Goal: Task Accomplishment & Management: Complete application form

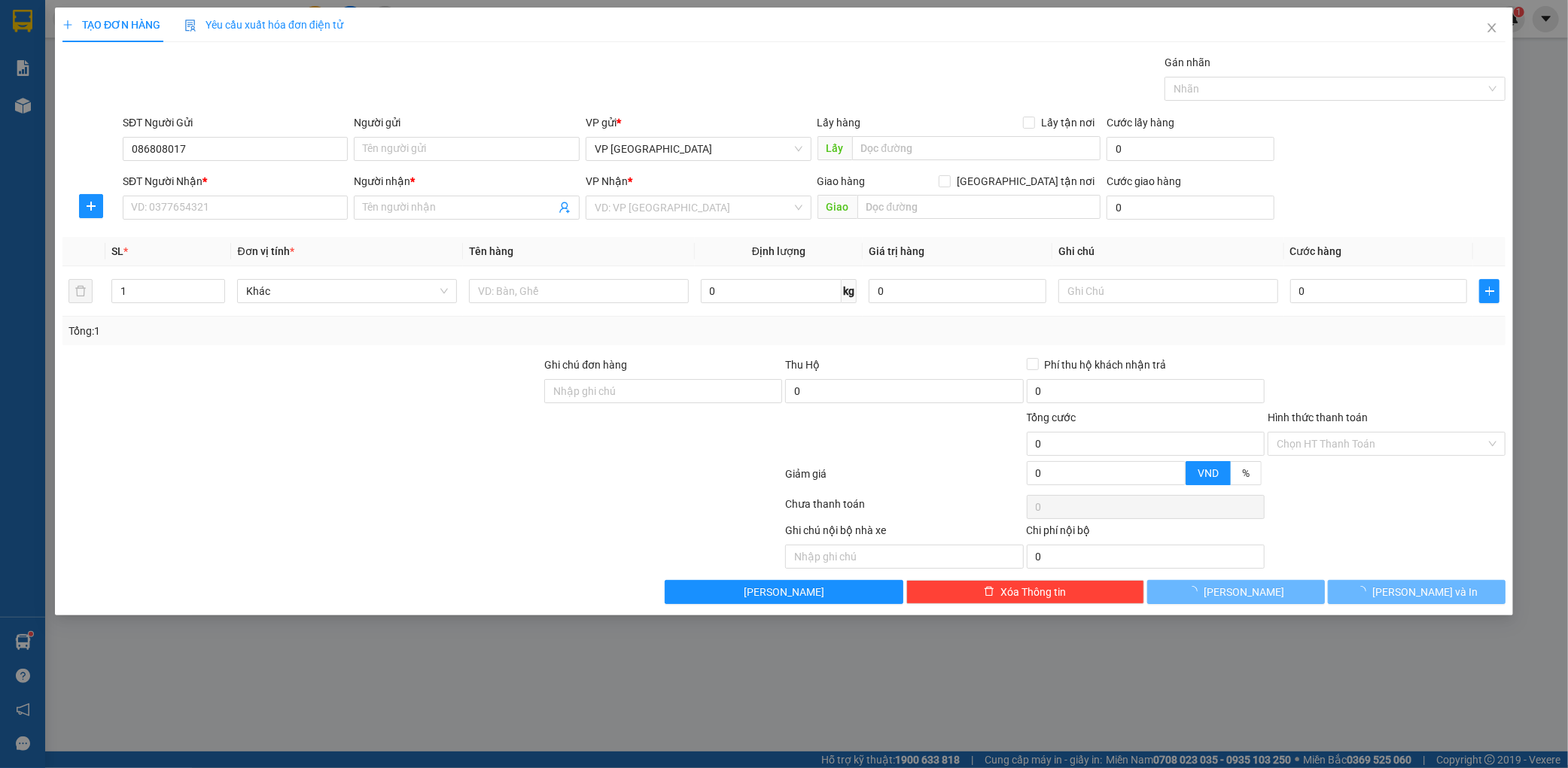
type input "0868080178"
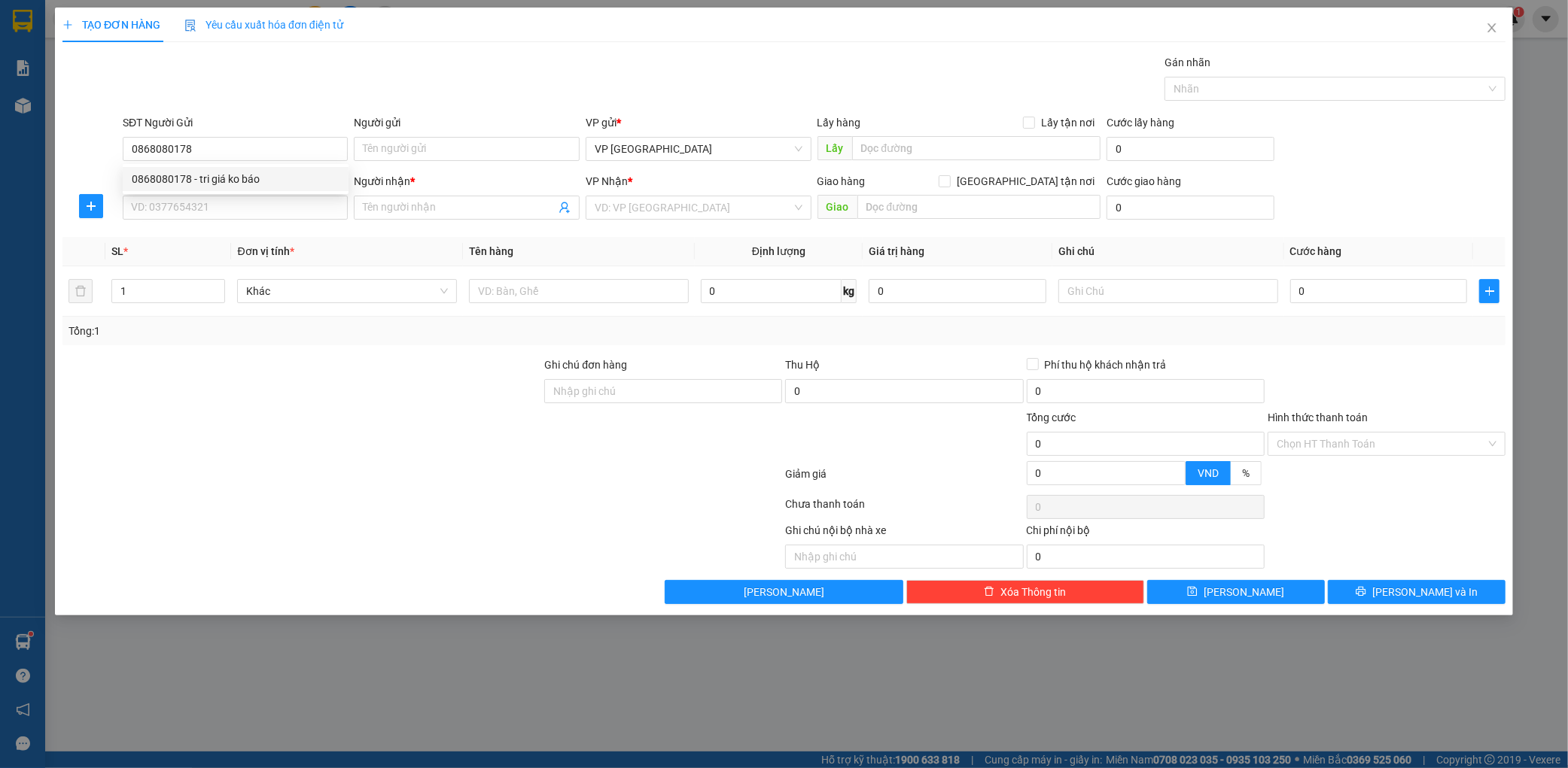
click at [254, 174] on div "0868080178 - tri giá ko báo" at bounding box center [235, 179] width 208 height 16
type input "tri giá ko báo"
type input "0868080178"
click at [237, 201] on input "SĐT Người Nhận *" at bounding box center [235, 208] width 226 height 24
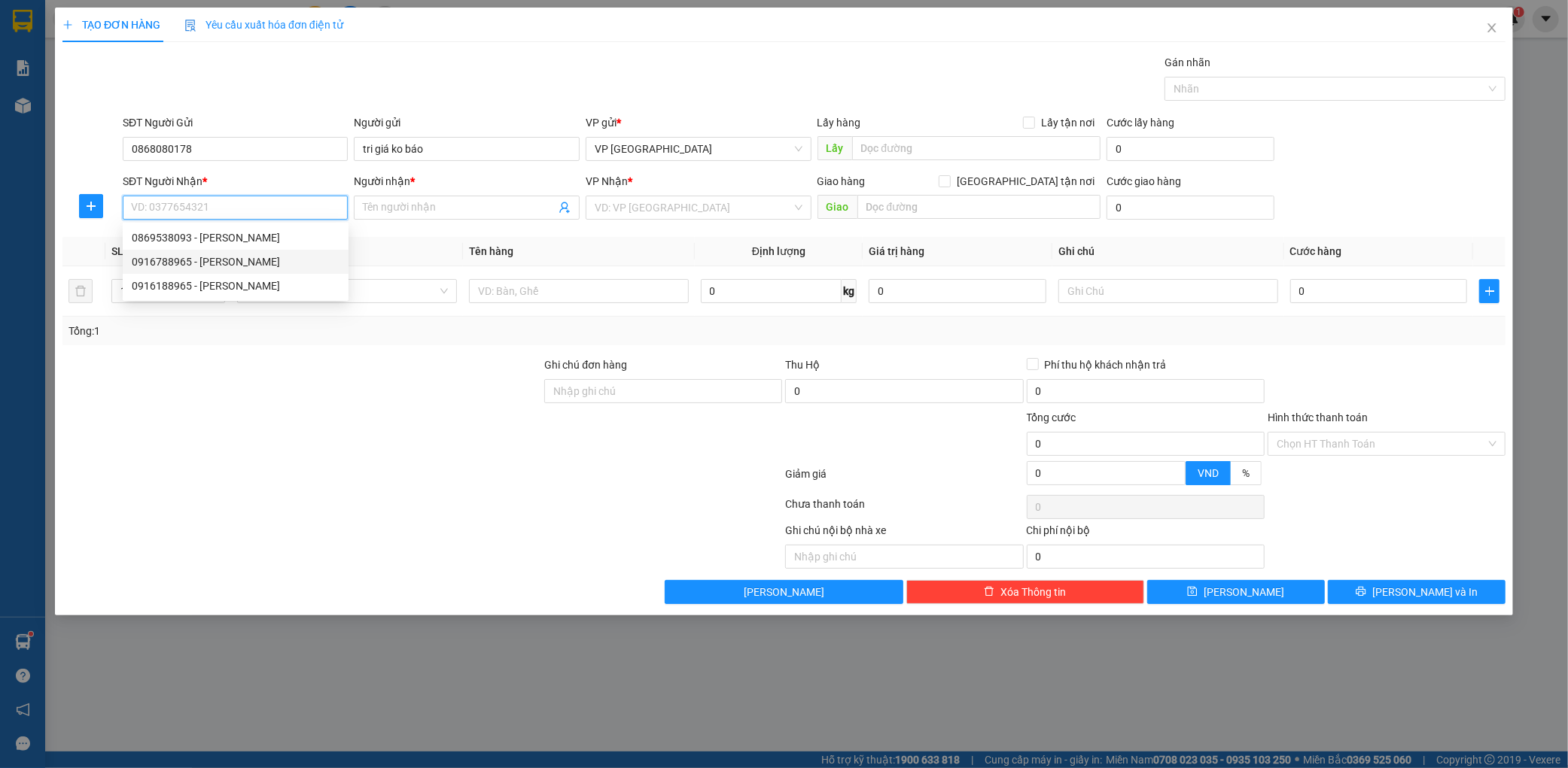
click at [252, 255] on div "0916788965 - [PERSON_NAME]" at bounding box center [235, 262] width 208 height 16
type input "0916788965"
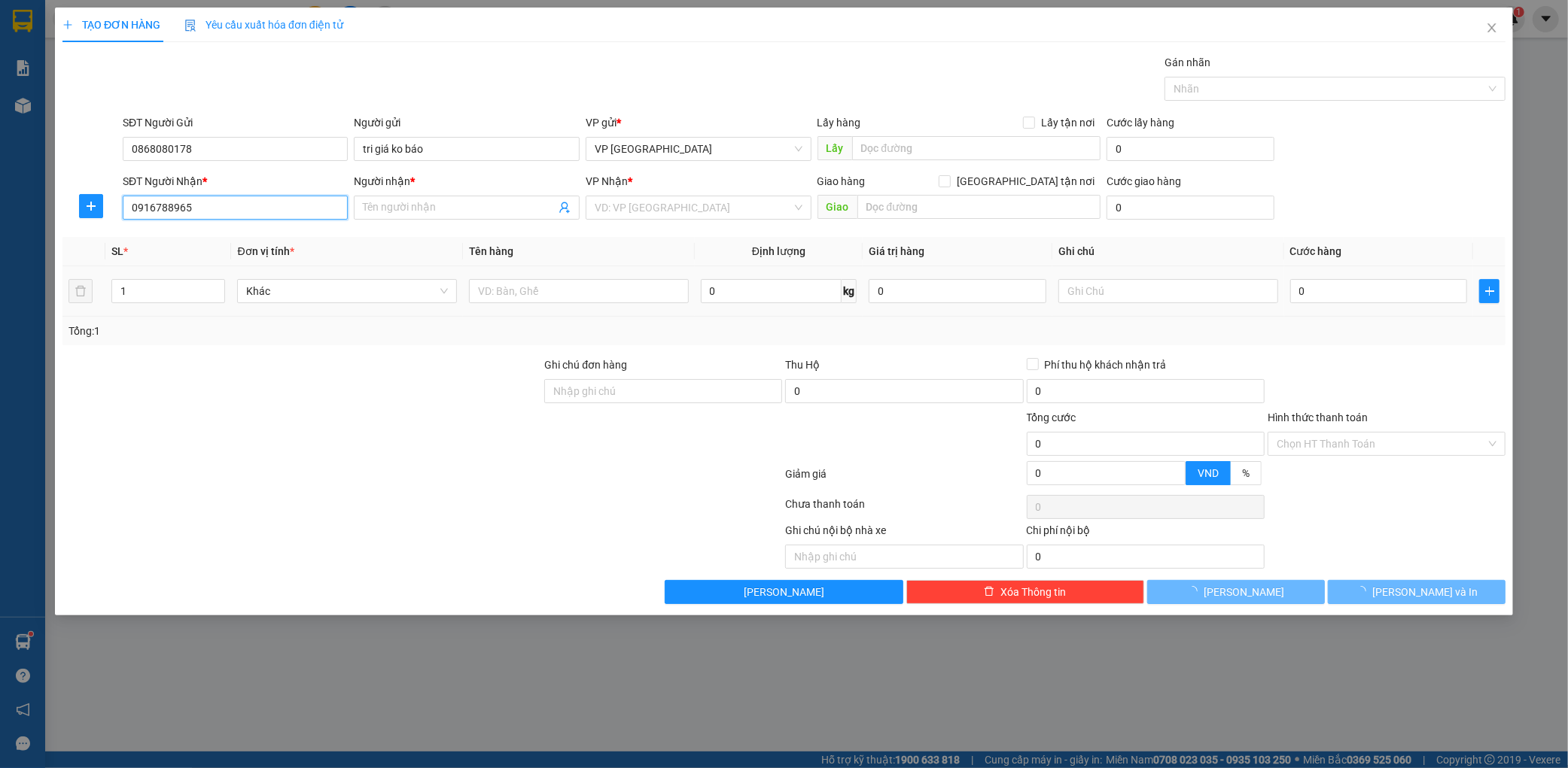
type input "[PERSON_NAME]"
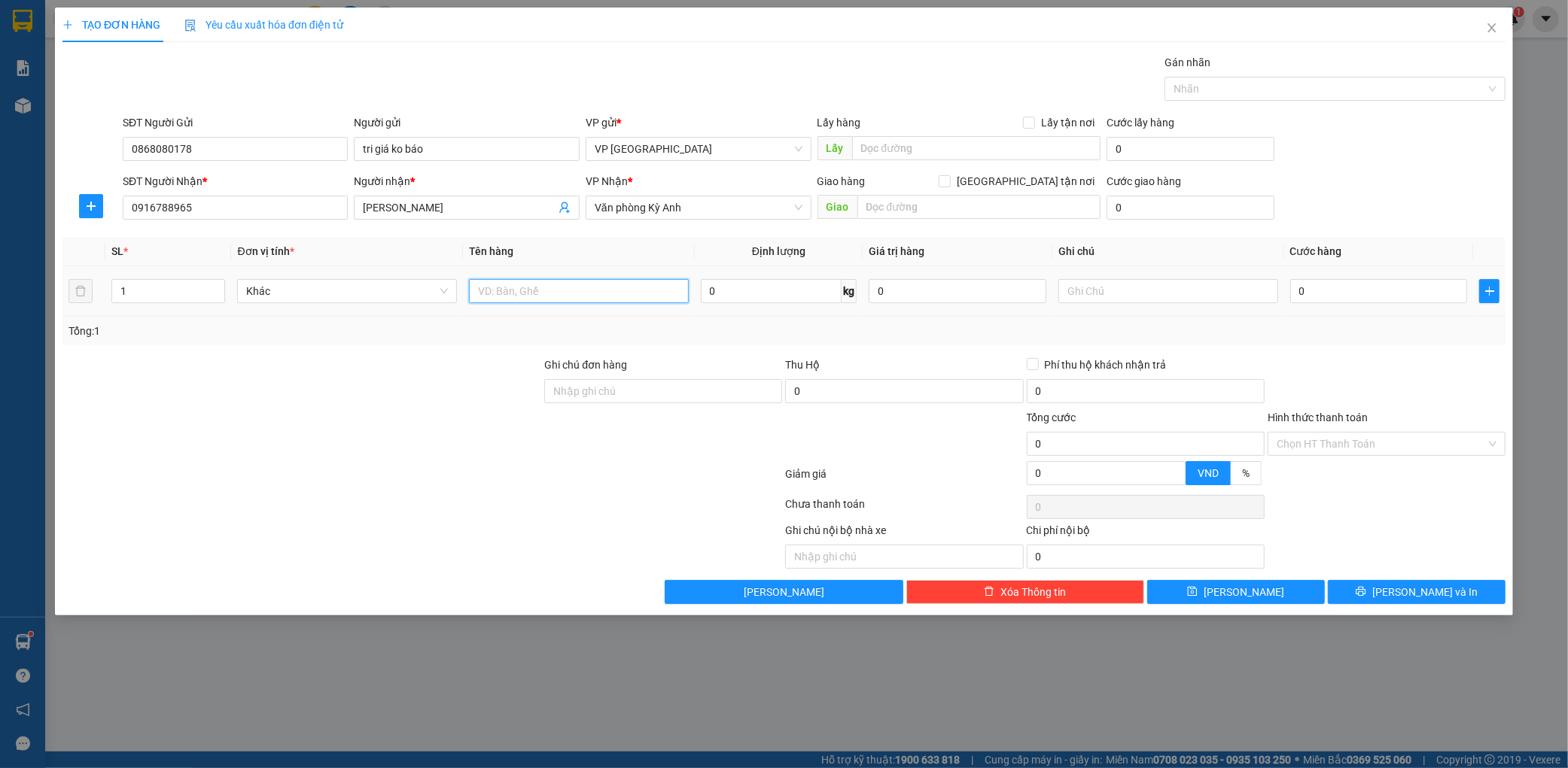
click at [583, 286] on input "text" at bounding box center [578, 290] width 220 height 24
type input "1 thùng"
click at [1348, 281] on input "0" at bounding box center [1378, 290] width 177 height 24
type input "007"
type input "7"
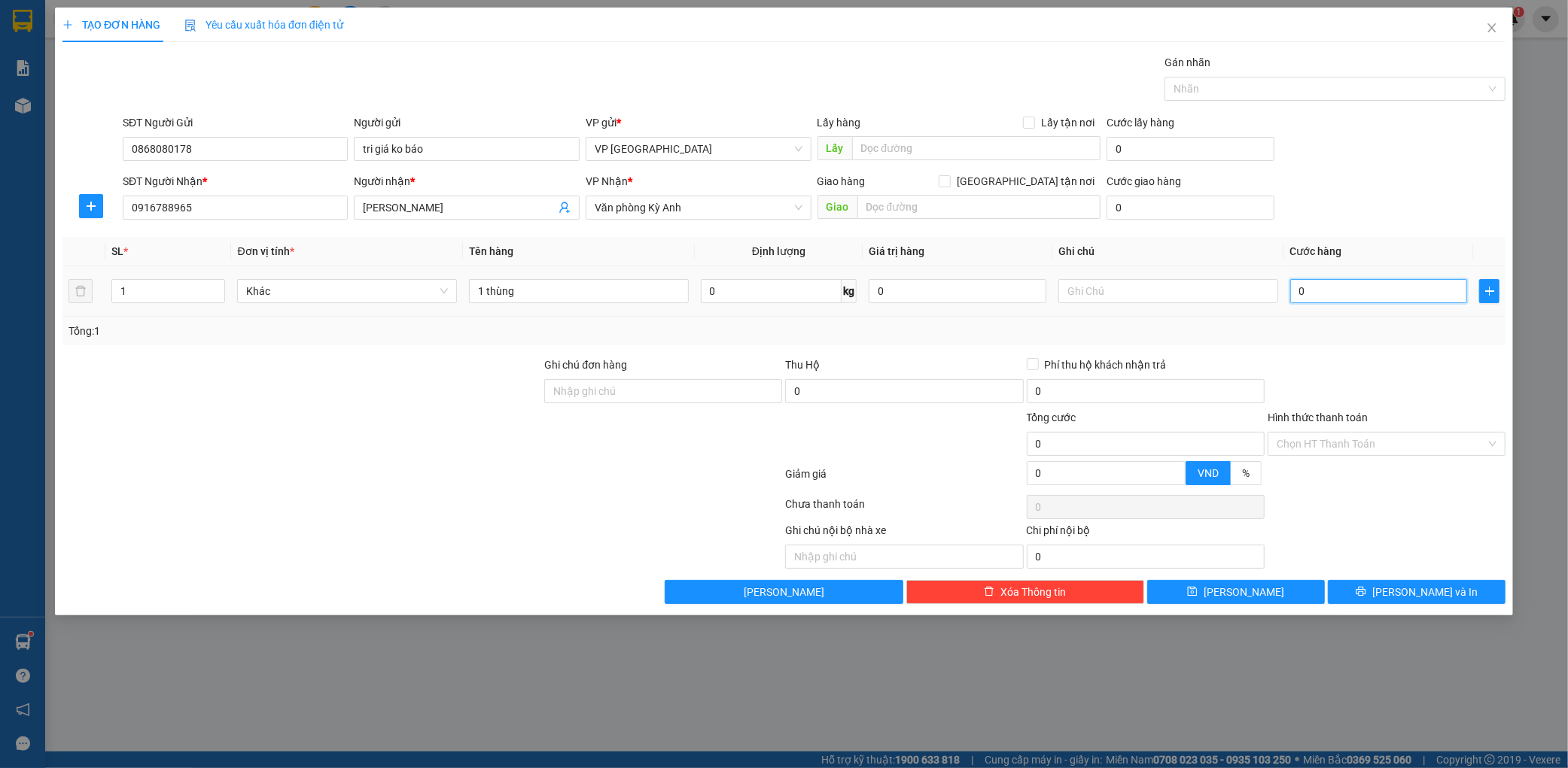
type input "7"
type input "0.070"
type input "70"
type input "00.700"
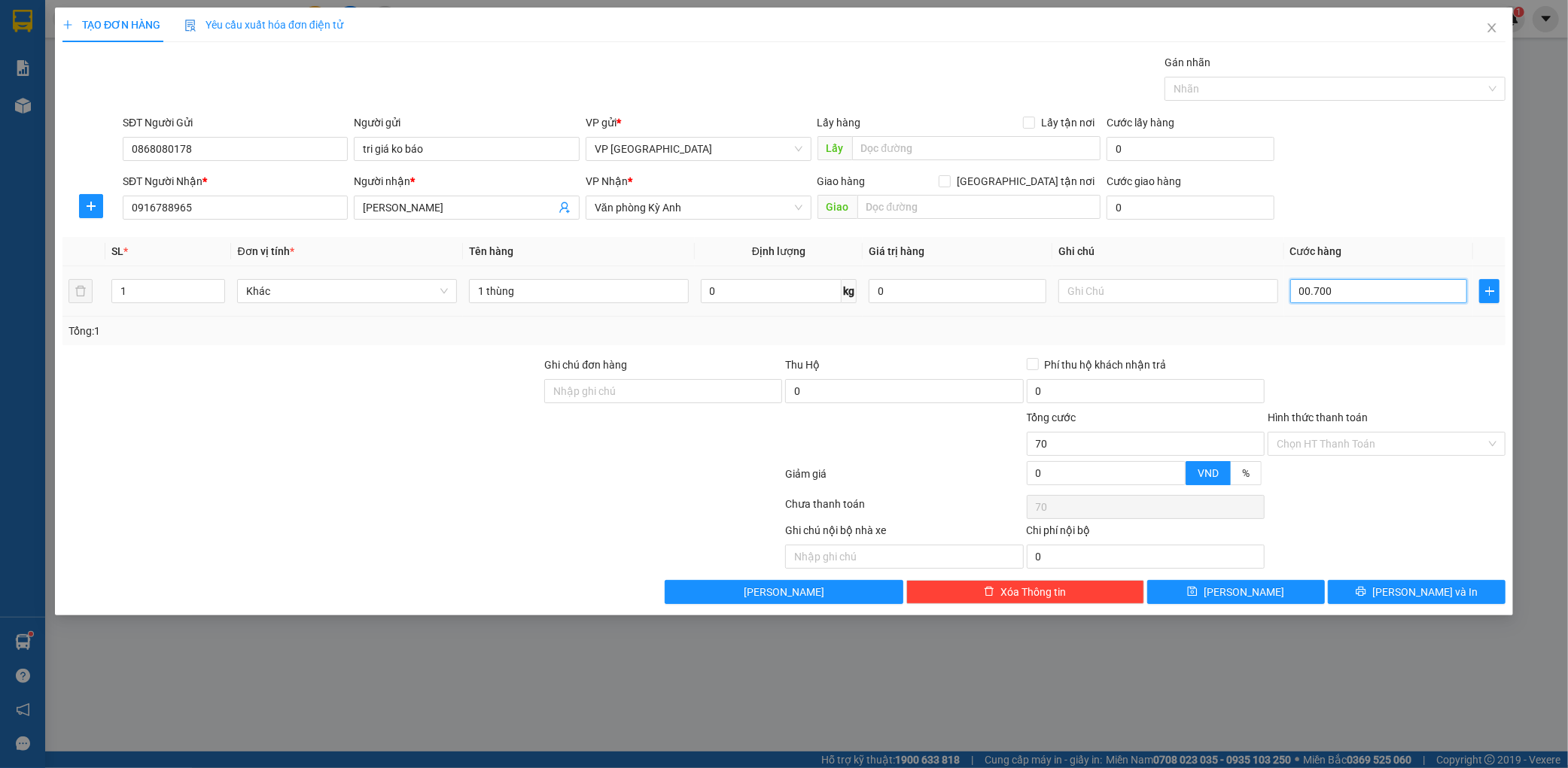
type input "700"
type input "0.007.000"
type input "7.000"
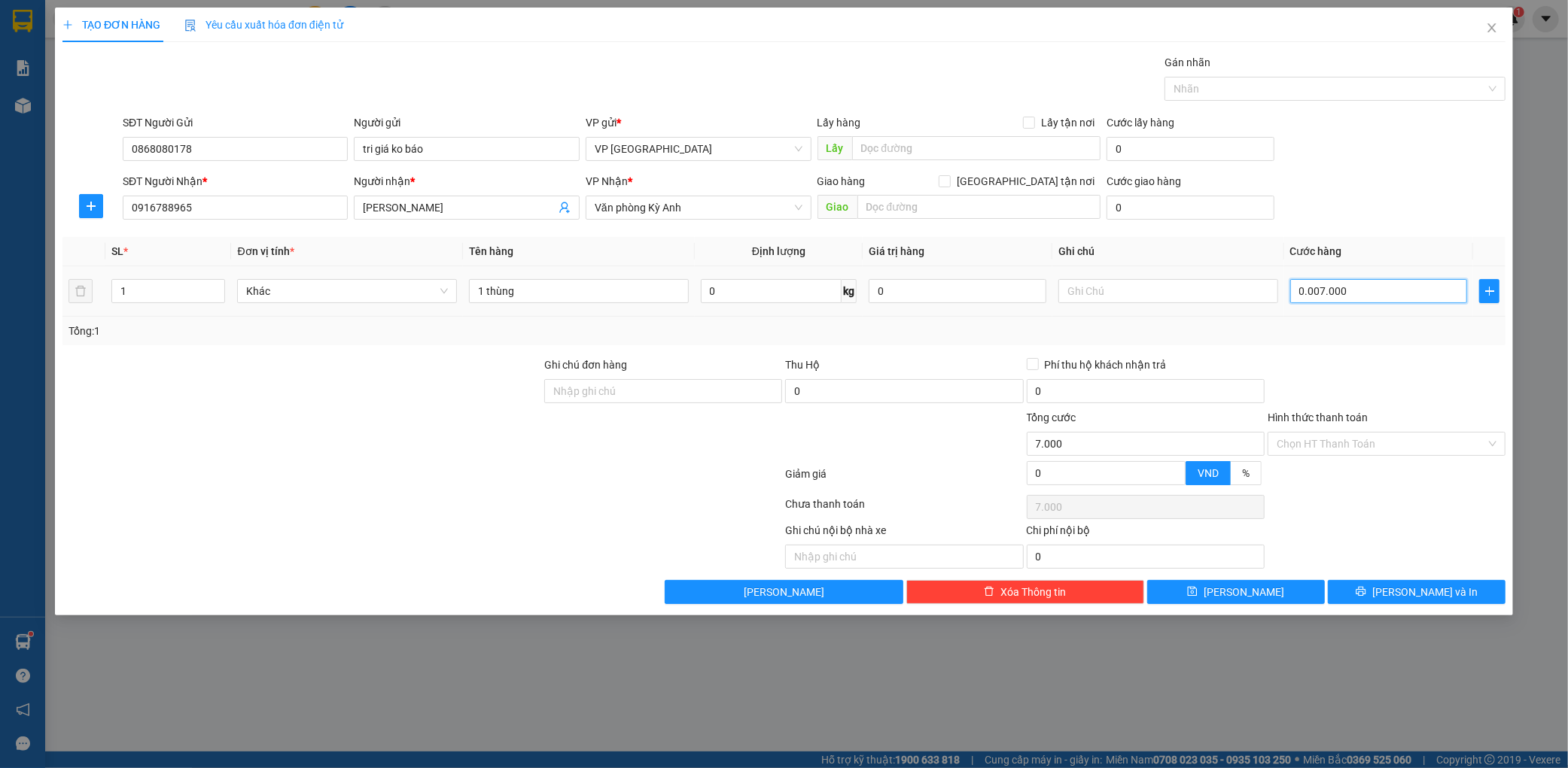
type input "000.070.000"
type input "70.000"
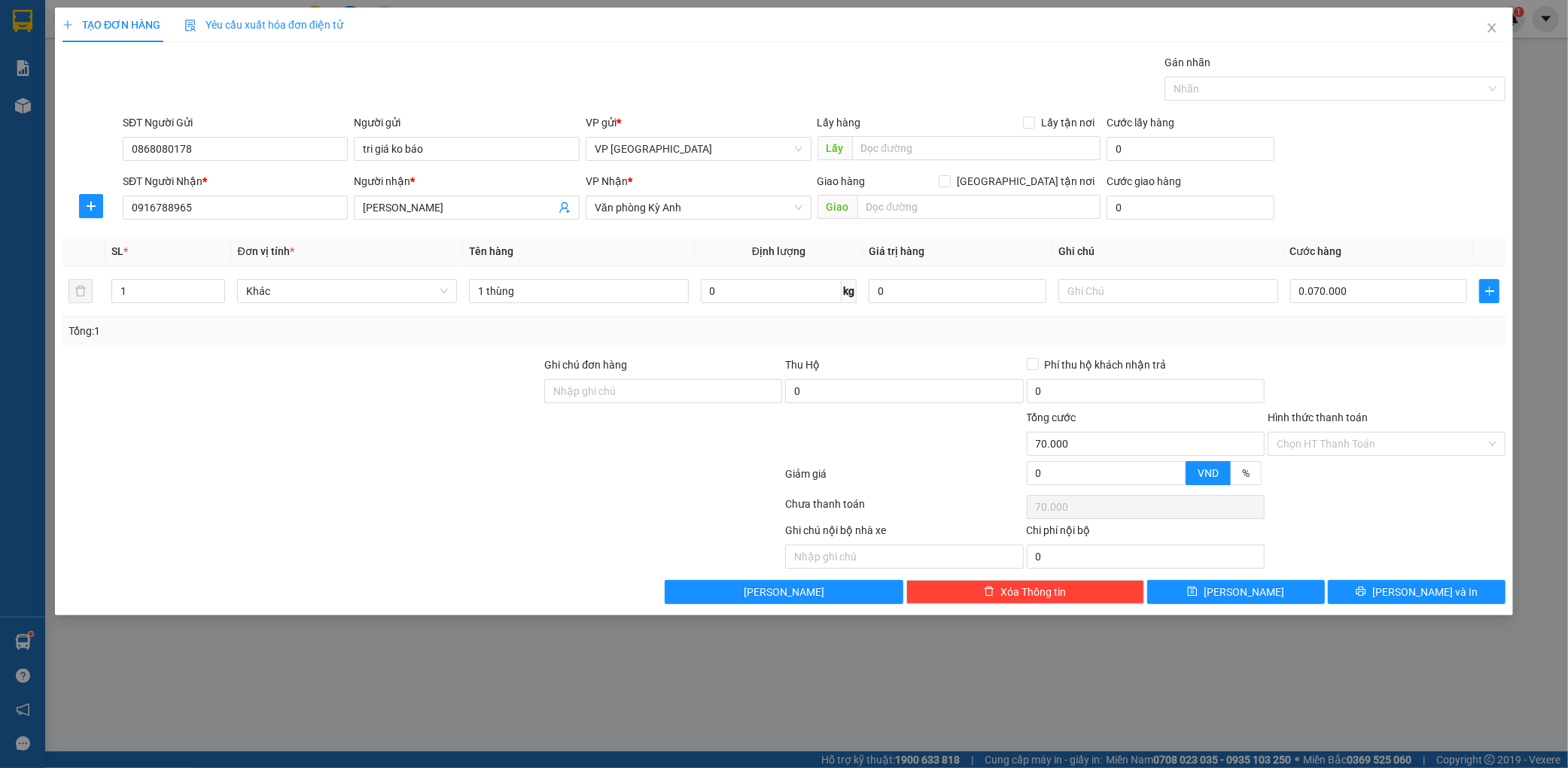
type input "70.000"
click at [1362, 358] on div at bounding box center [1386, 383] width 241 height 53
click at [1441, 587] on div "Transit Pickup Surcharge Ids Transit Deliver Surcharge Ids Transit Deliver Surc…" at bounding box center [784, 329] width 1443 height 550
click at [1442, 587] on span "[PERSON_NAME] và In" at bounding box center [1424, 592] width 105 height 16
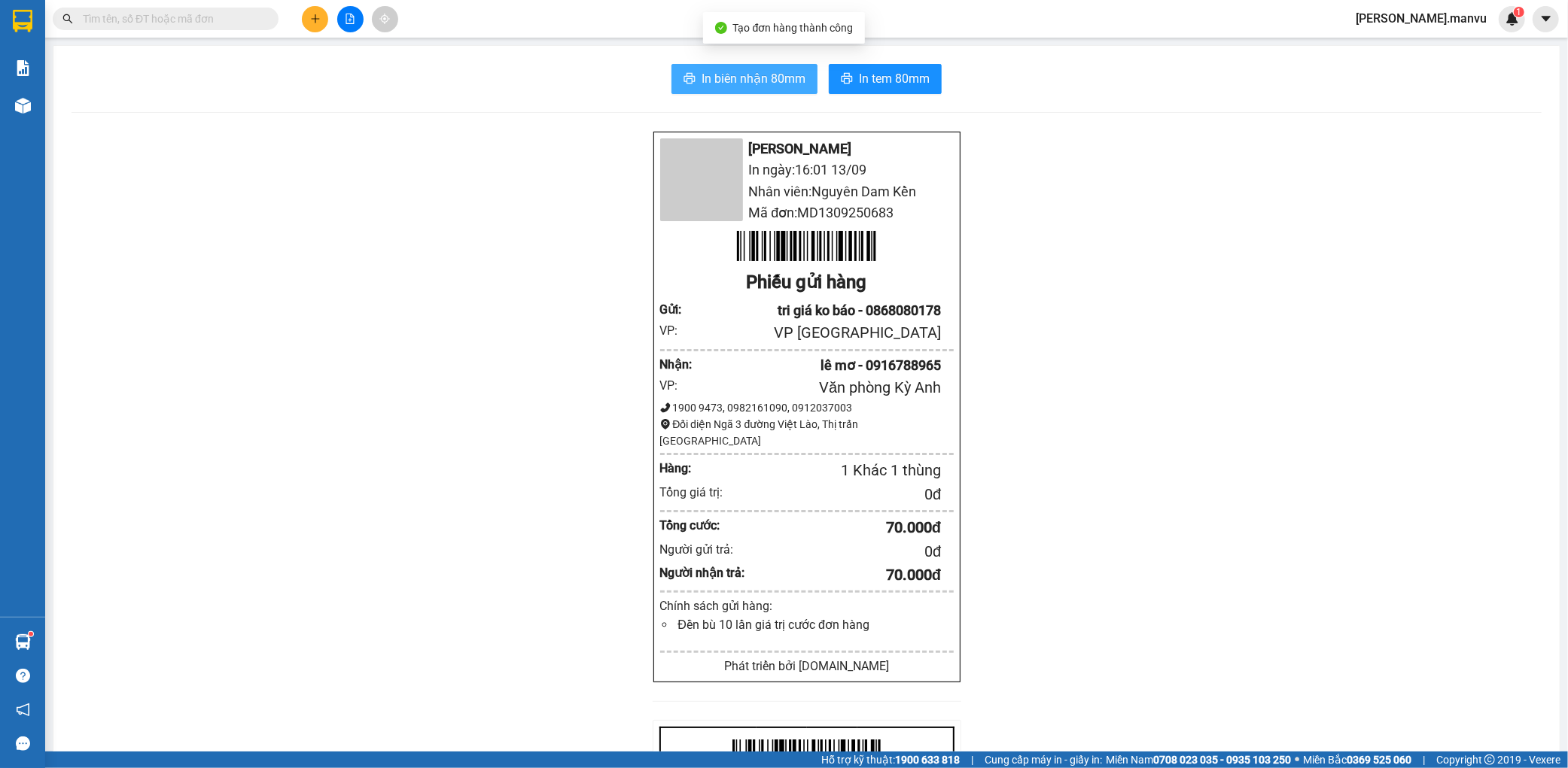
click at [755, 69] on span "In biên nhận 80mm" at bounding box center [753, 78] width 103 height 19
click at [919, 99] on div "In biên nhận 80mm In tem 80mm Mận Vũ In ngày: 16:01 [DATE] Nhân viên: Nguyên Da…" at bounding box center [806, 563] width 1506 height 1034
drag, startPoint x: 882, startPoint y: 67, endPoint x: 884, endPoint y: 10, distance: 57.0
click at [882, 67] on button "In tem 80mm" at bounding box center [885, 78] width 113 height 30
click at [915, 80] on span "In tem 80mm" at bounding box center [894, 78] width 71 height 19
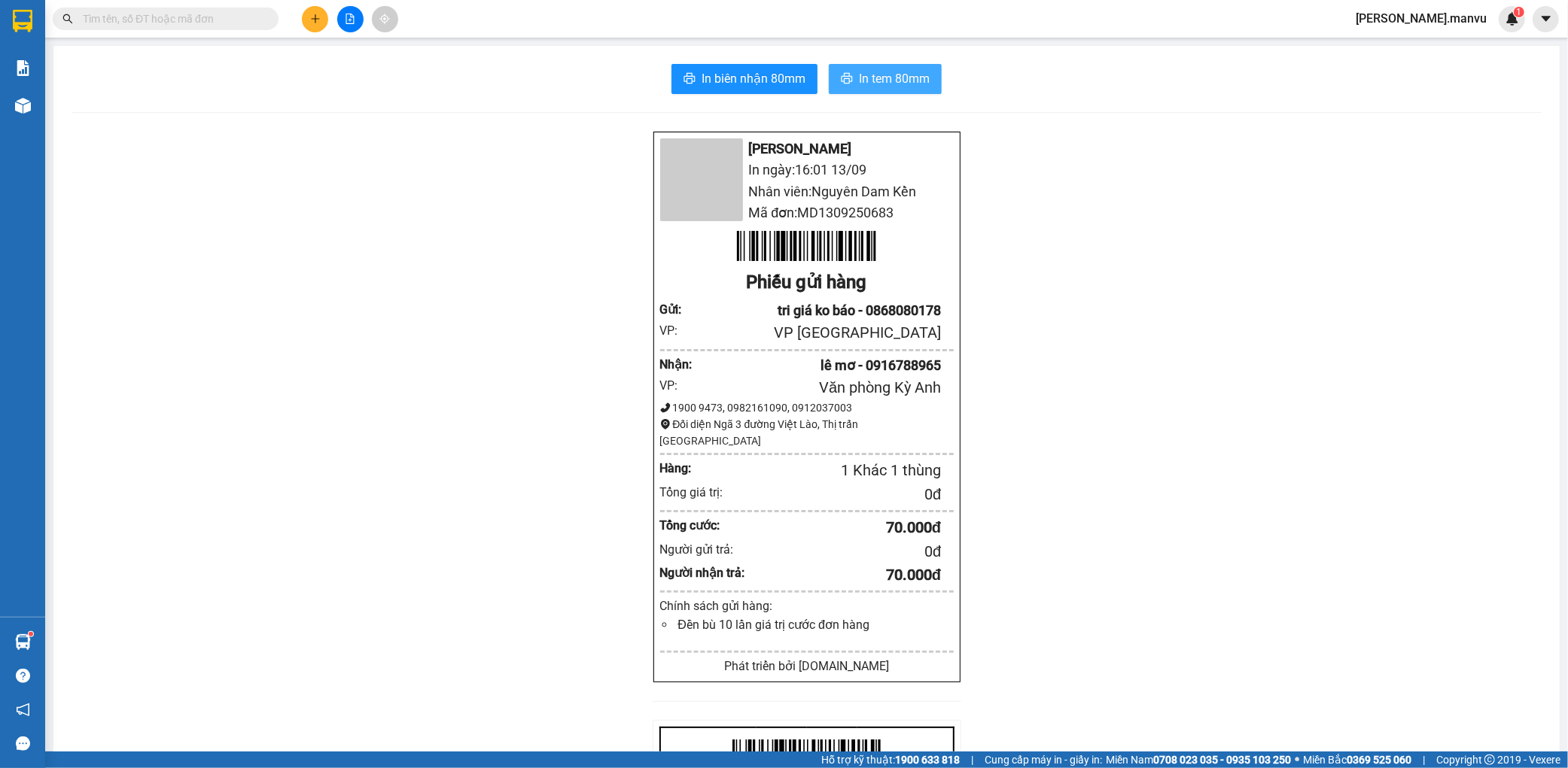
click at [915, 80] on span "In tem 80mm" at bounding box center [894, 78] width 71 height 19
click at [906, 81] on span "In tem 80mm" at bounding box center [894, 78] width 71 height 19
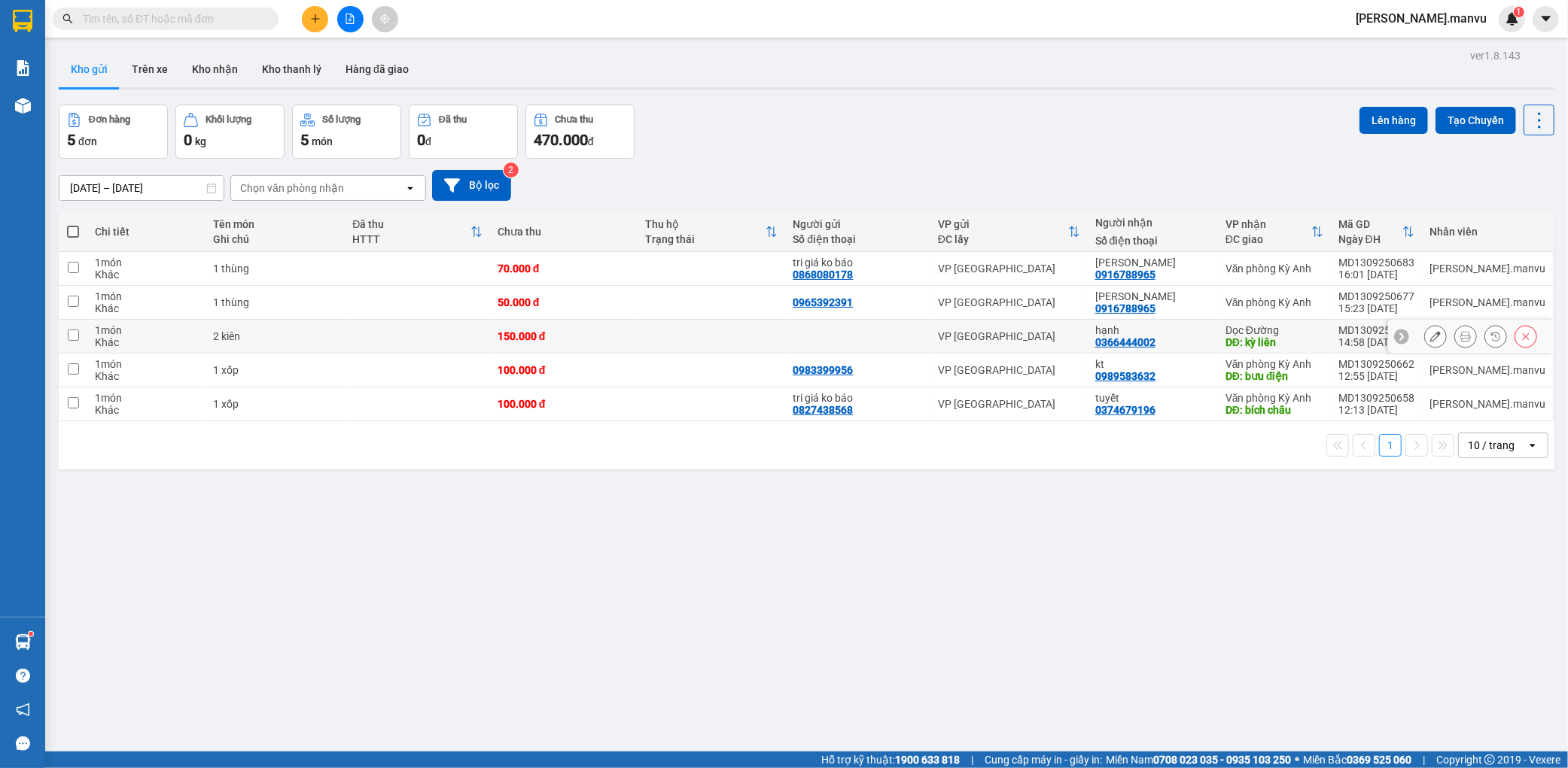
click at [1425, 336] on button at bounding box center [1435, 336] width 21 height 26
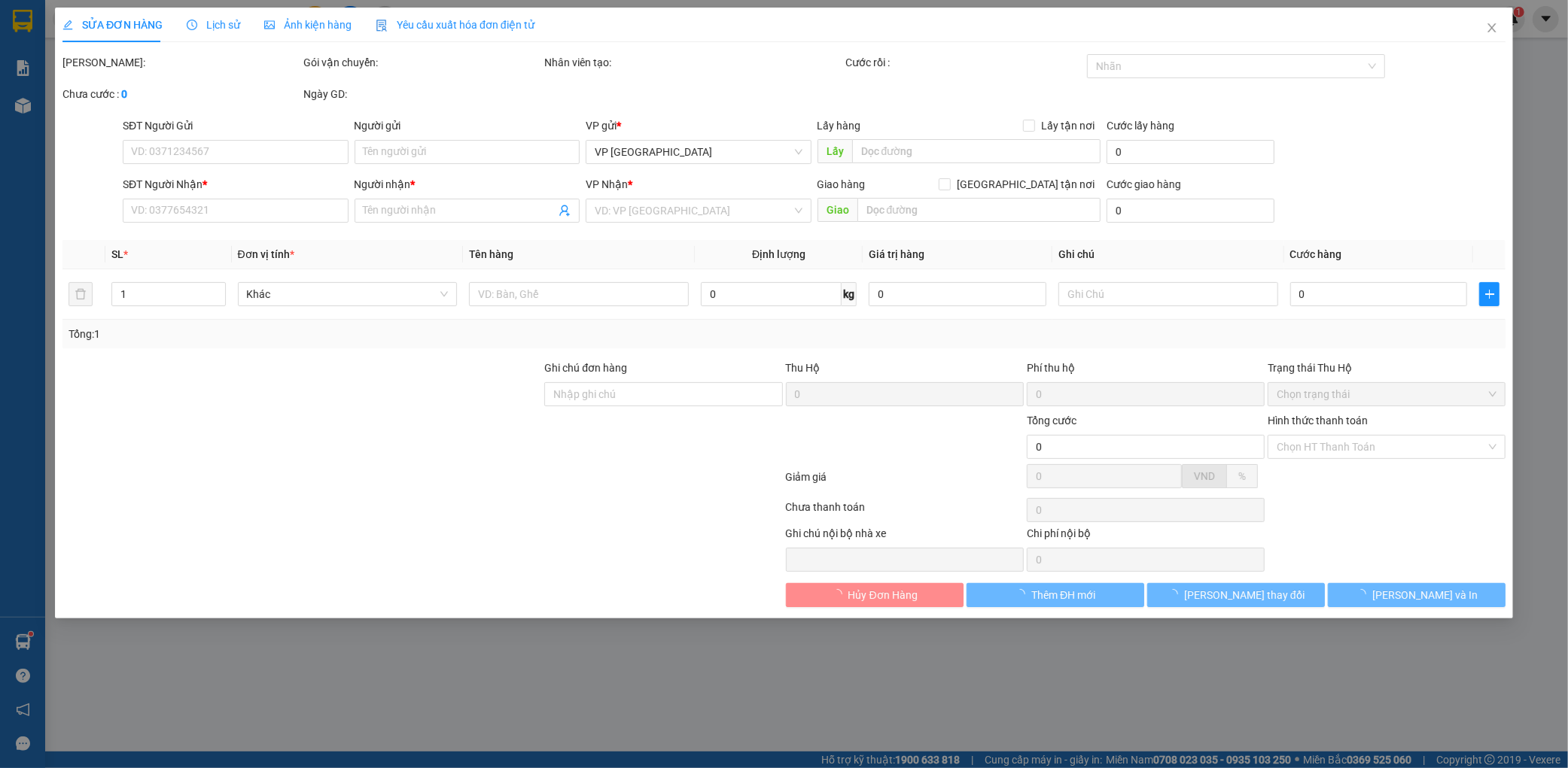
type input "0366444002"
type input "hạnh"
type input "kỳ liên"
type input "150.000"
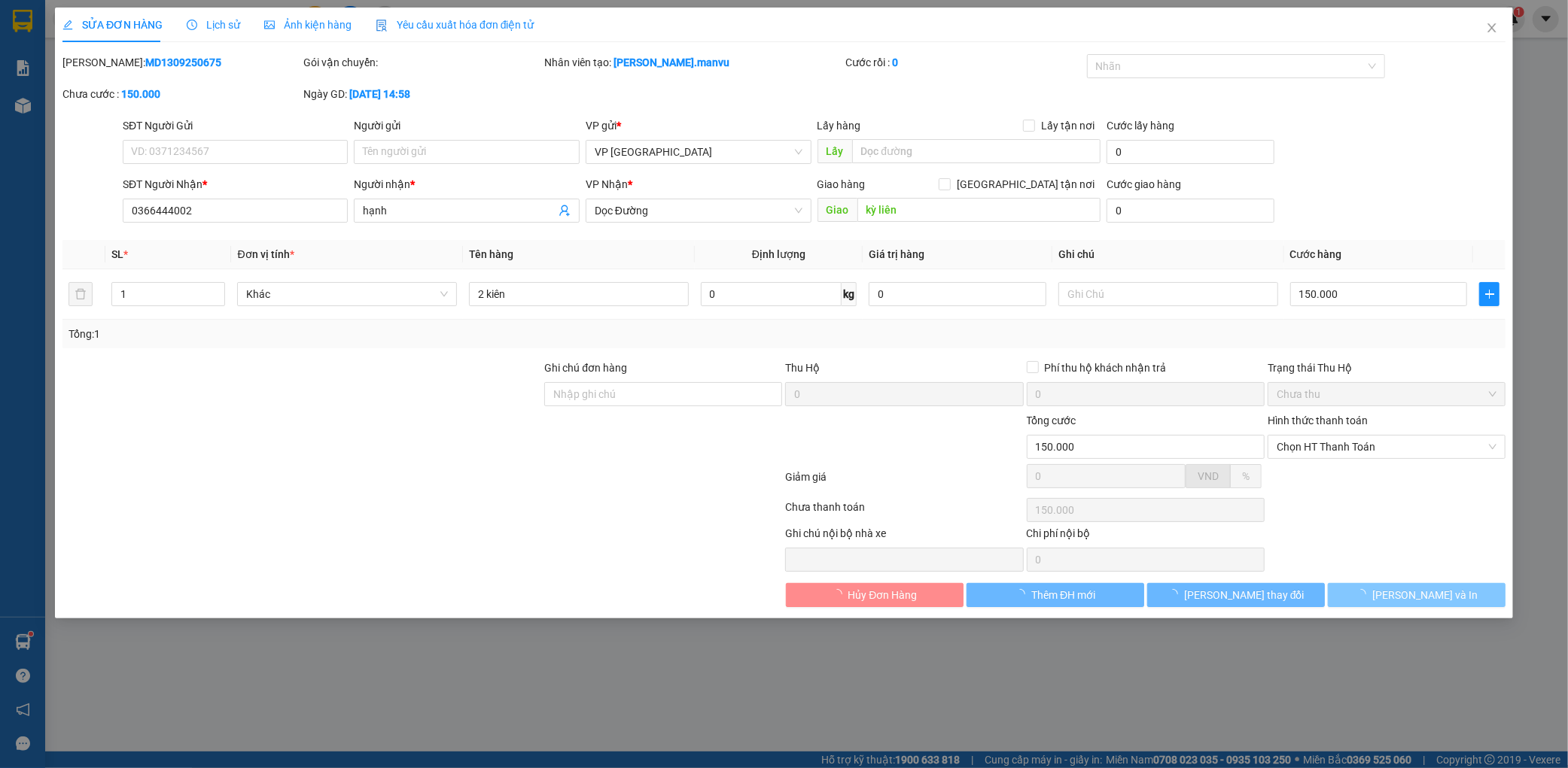
click at [1417, 590] on span "[PERSON_NAME] và In" at bounding box center [1424, 595] width 105 height 16
click at [1417, 591] on span "[PERSON_NAME] và In" at bounding box center [1424, 595] width 105 height 16
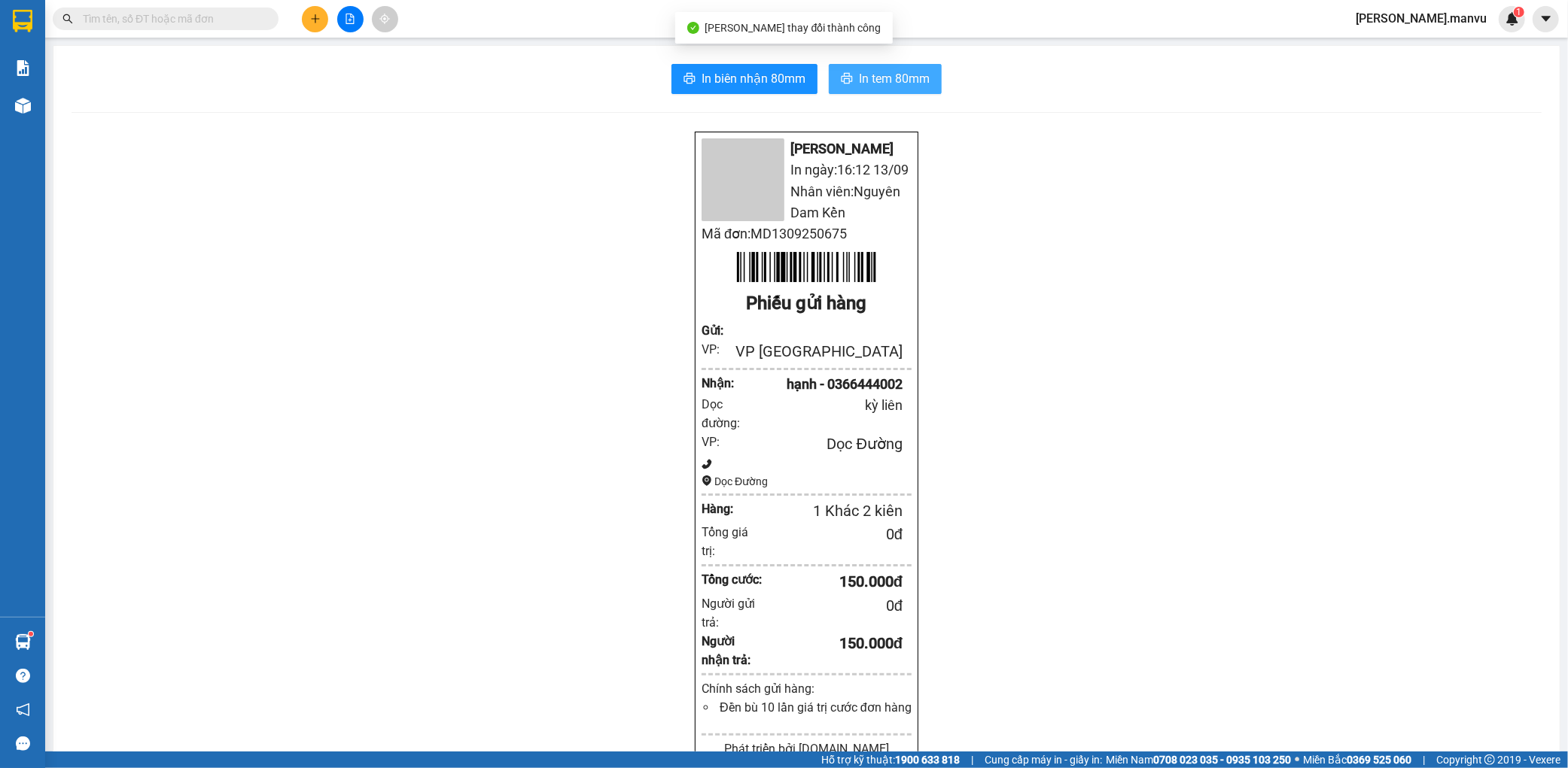
click at [918, 76] on span "In tem 80mm" at bounding box center [894, 78] width 71 height 19
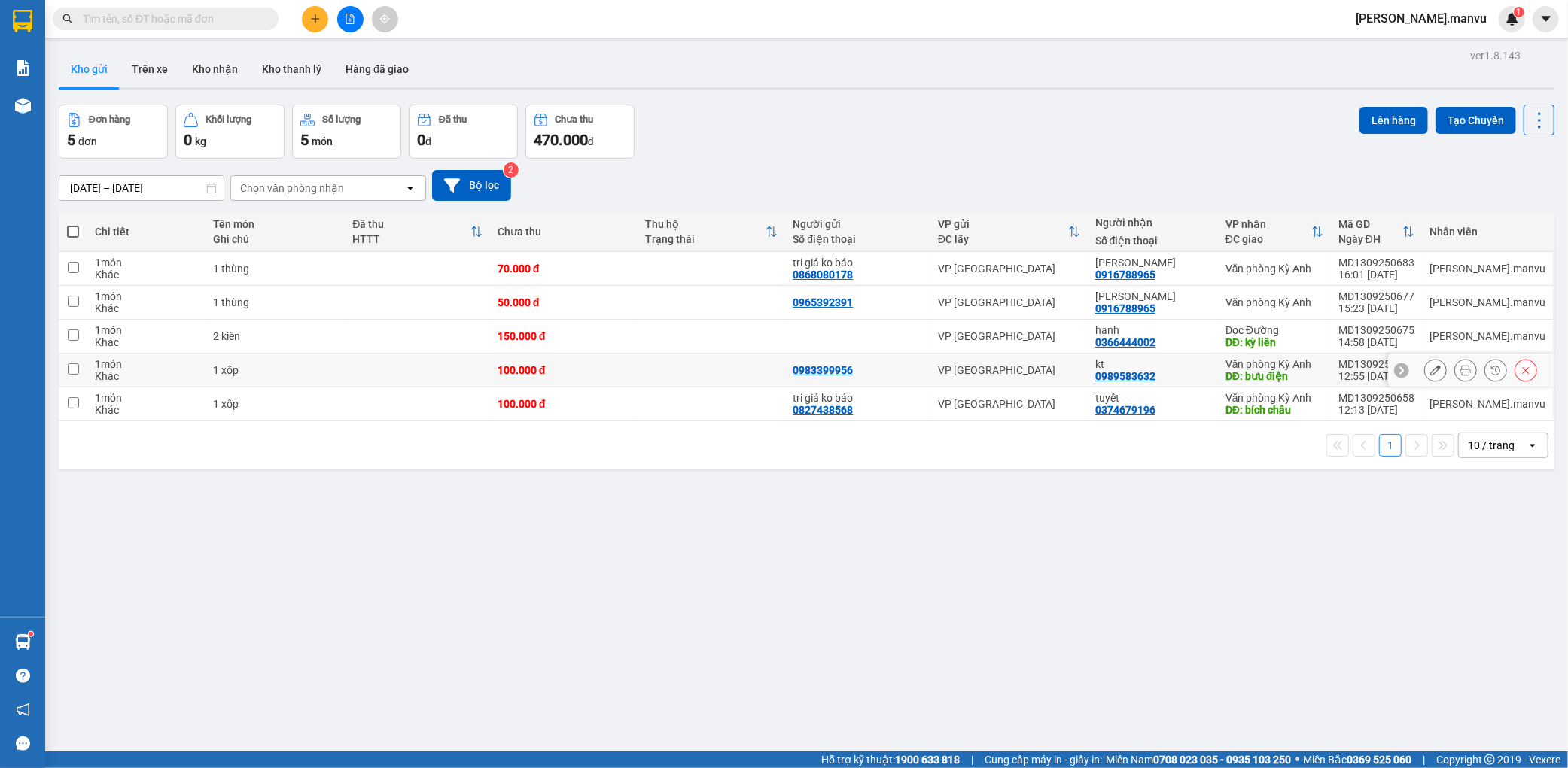
click at [1430, 366] on icon at bounding box center [1436, 371] width 11 height 11
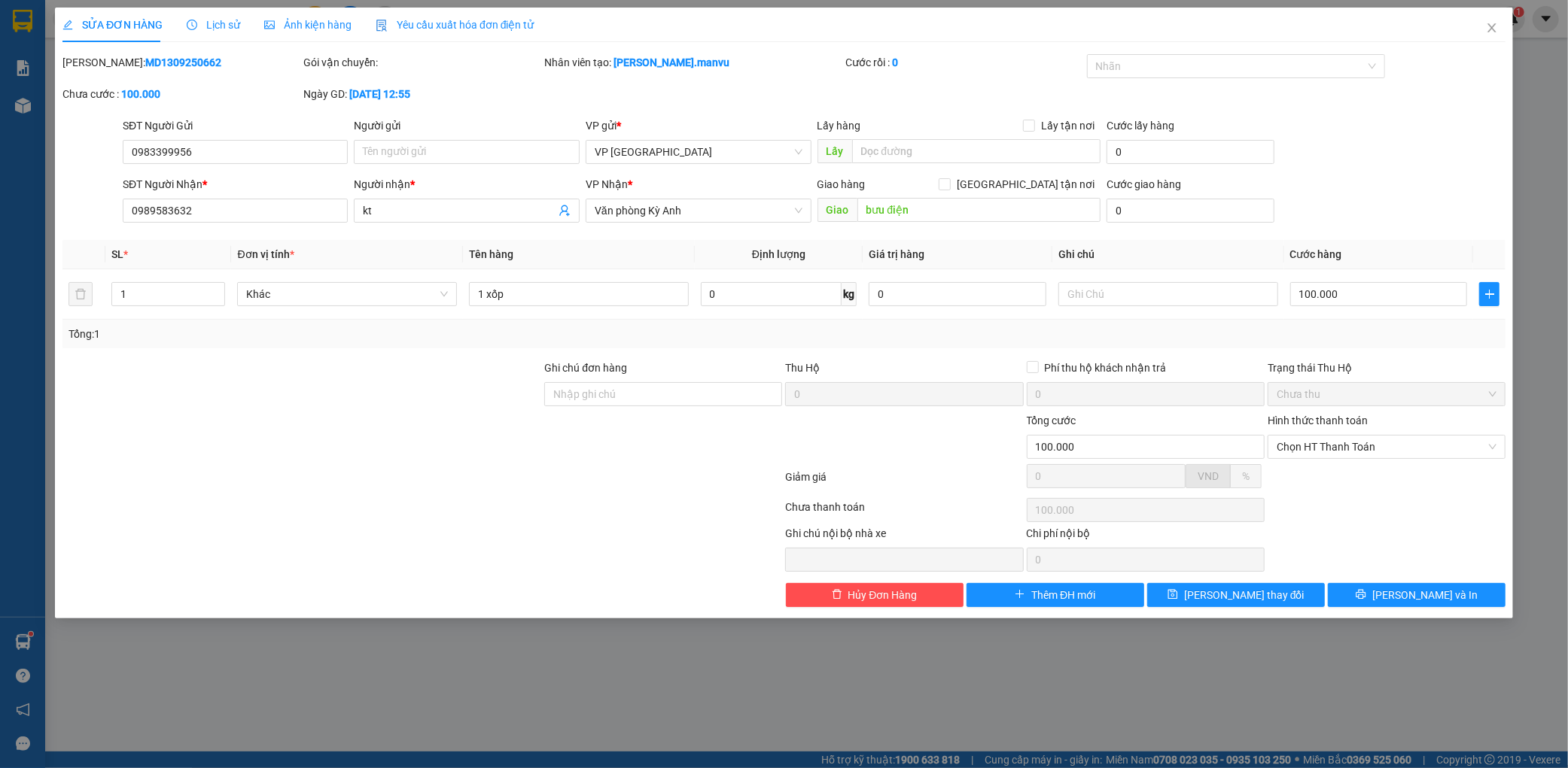
click at [1381, 578] on div "Total Paid Fee 0 Total UnPaid Fee 100.000 Cash Collection Total Fee Mã ĐH: MD13…" at bounding box center [784, 330] width 1443 height 553
click at [1387, 582] on div "Total Paid Fee 0 Total UnPaid Fee 100.000 Cash Collection Total Fee Mã ĐH: MD13…" at bounding box center [784, 330] width 1443 height 553
drag, startPoint x: 1387, startPoint y: 582, endPoint x: 1387, endPoint y: 594, distance: 12.0
click at [1387, 594] on div "Total Paid Fee 0 Total UnPaid Fee 100.000 Cash Collection Total Fee Mã ĐH: MD13…" at bounding box center [784, 330] width 1443 height 553
click at [1479, 589] on button "[PERSON_NAME] và In" at bounding box center [1416, 594] width 177 height 24
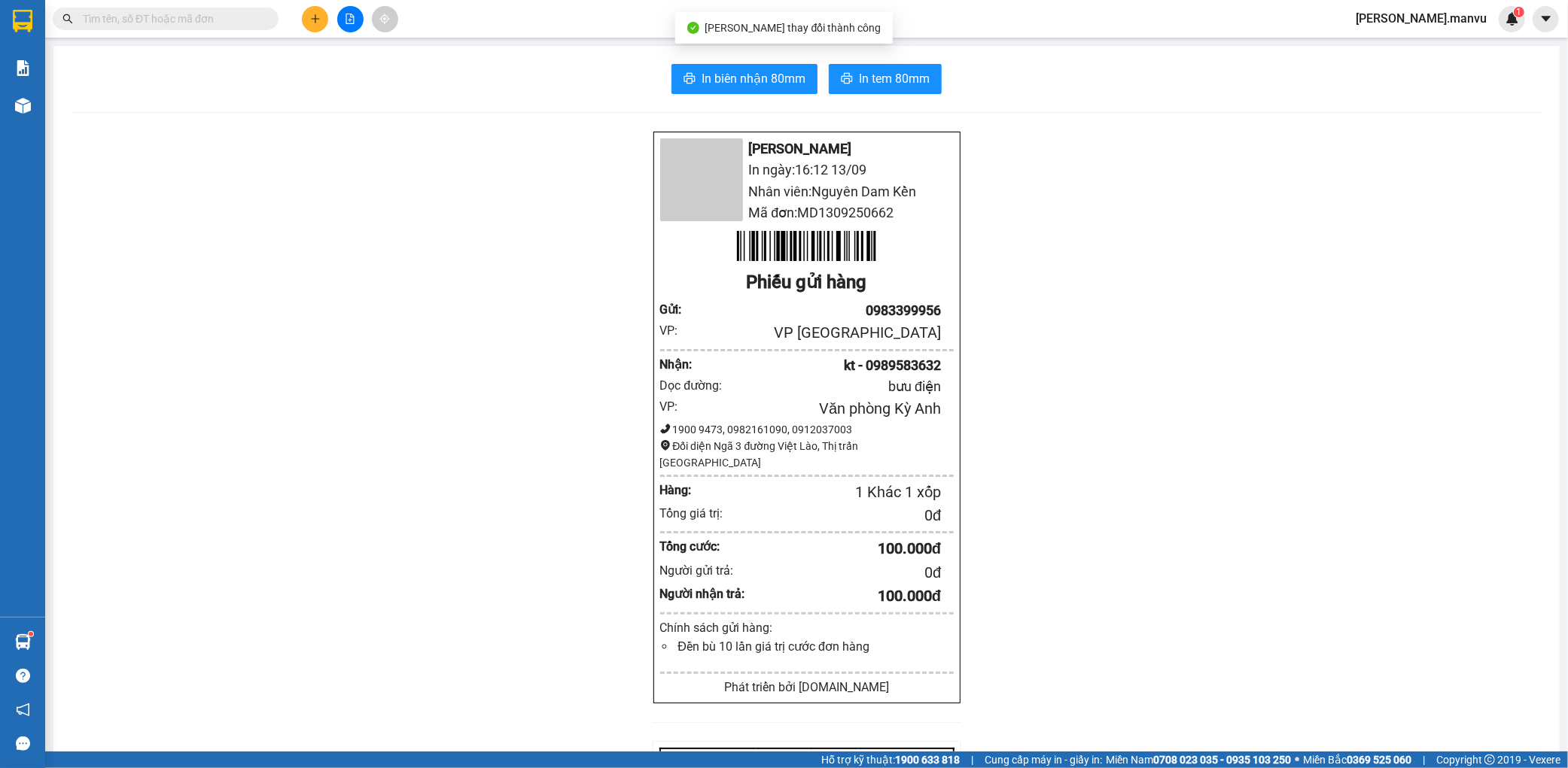
drag, startPoint x: 870, startPoint y: 99, endPoint x: 889, endPoint y: 76, distance: 29.8
click at [871, 98] on div "In biên nhận 80mm In tem 80mm Mận Vũ In ngày: 16:12 [DATE] Nhân viên: Nguyên Da…" at bounding box center [806, 581] width 1506 height 1071
click at [890, 74] on span "In tem 80mm" at bounding box center [894, 78] width 71 height 19
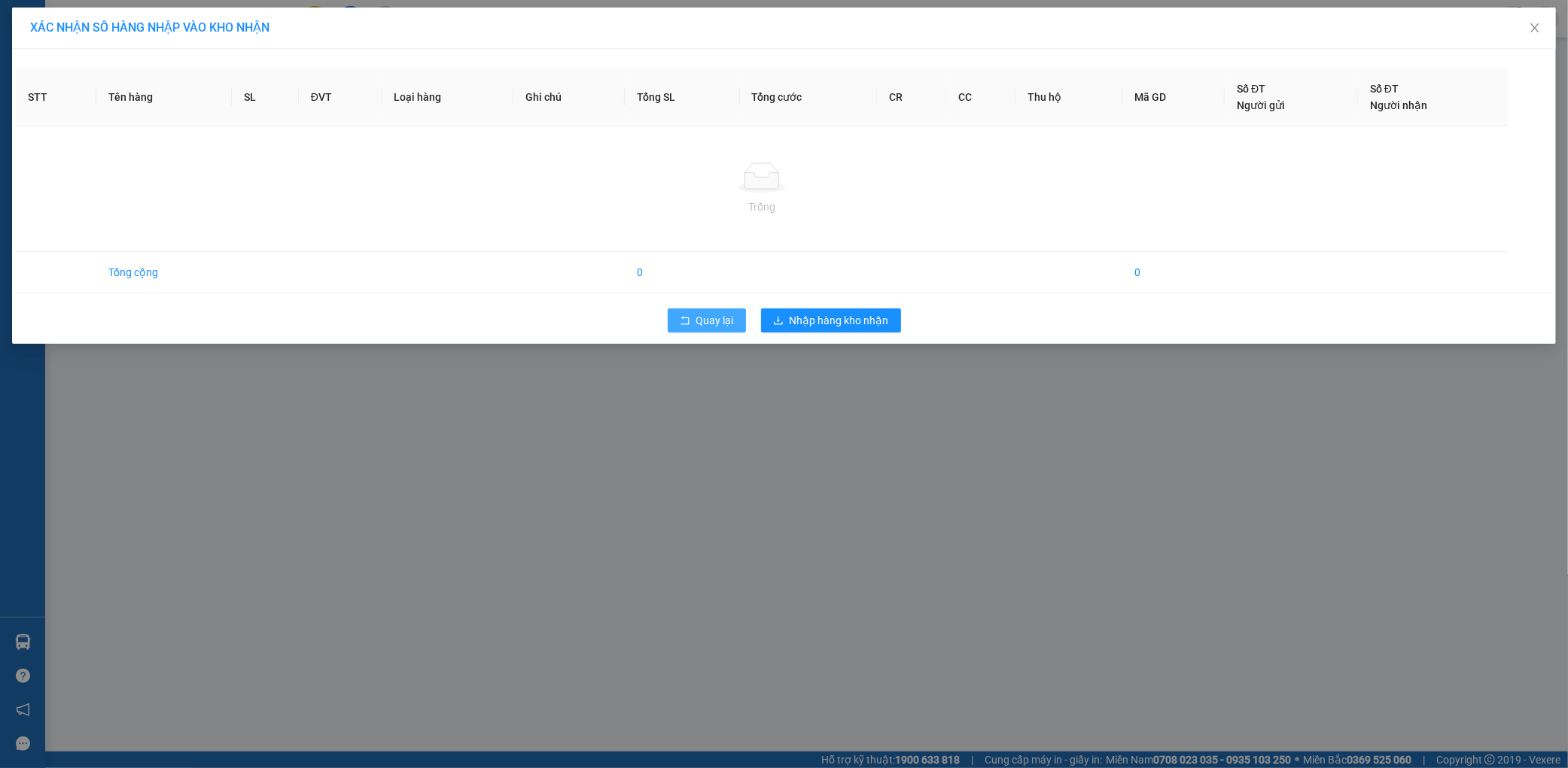
click at [724, 320] on span "Quay lại" at bounding box center [715, 320] width 38 height 16
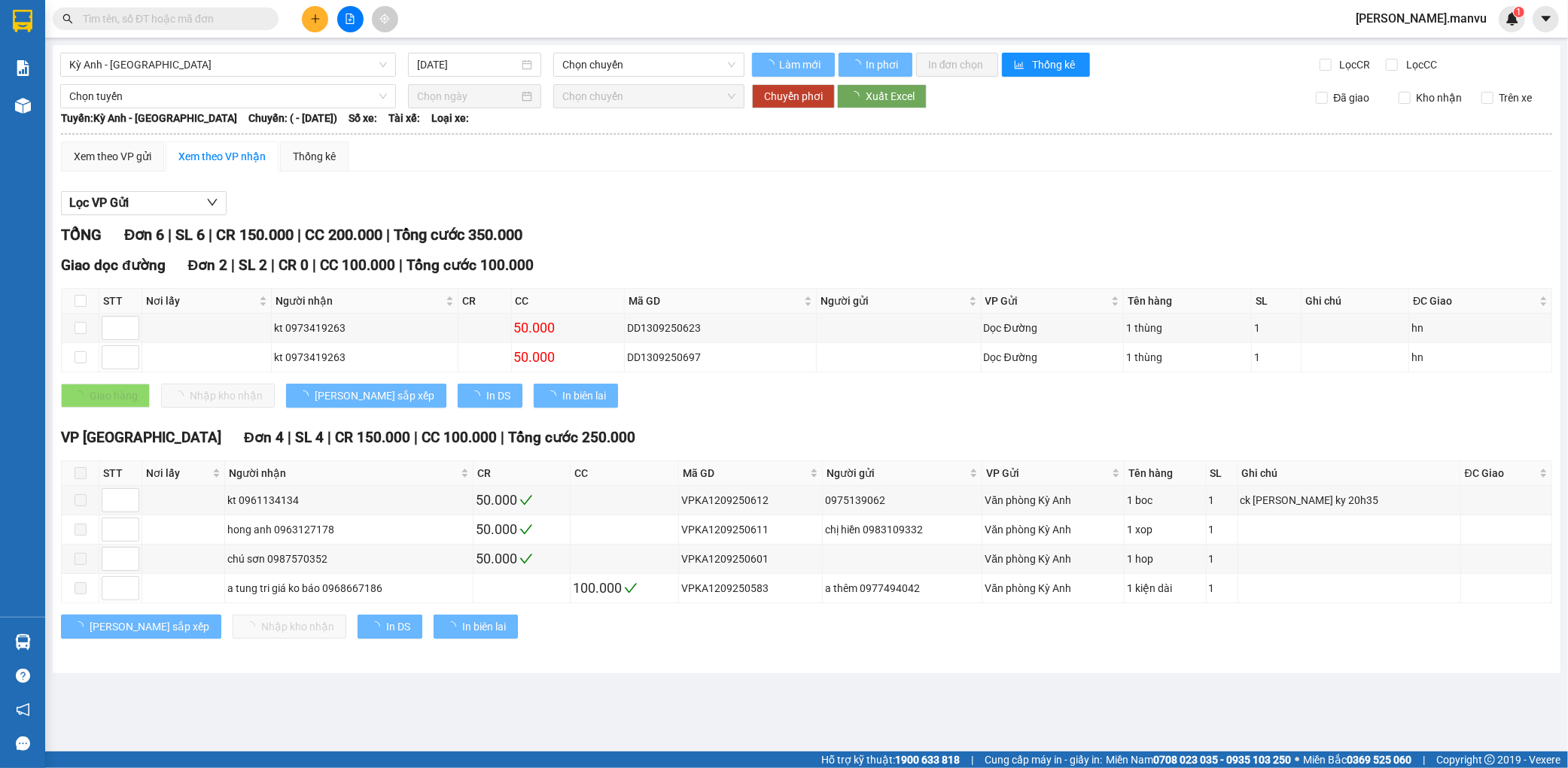
type input "12/09/2025"
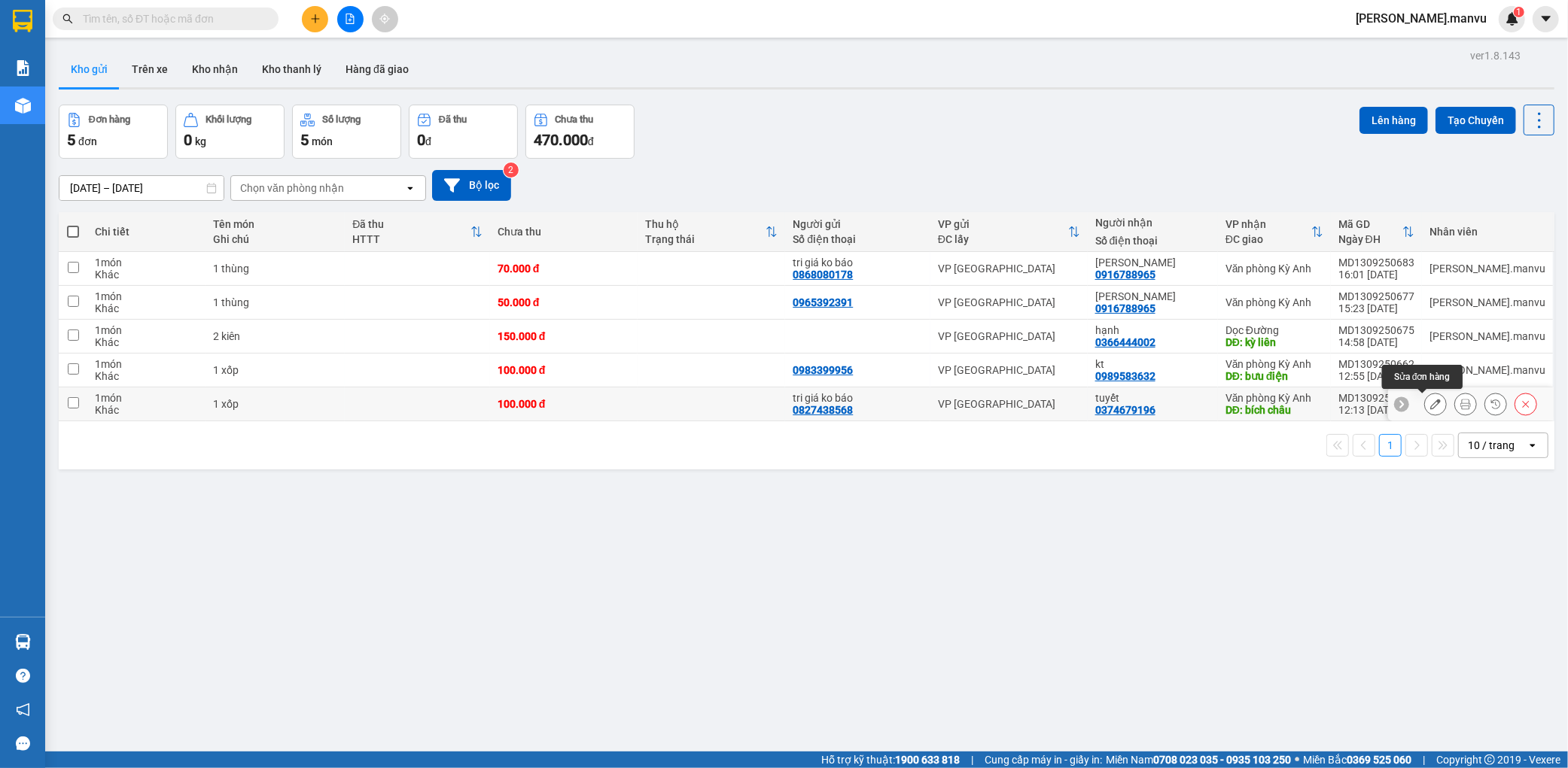
click at [1425, 397] on button at bounding box center [1435, 404] width 21 height 26
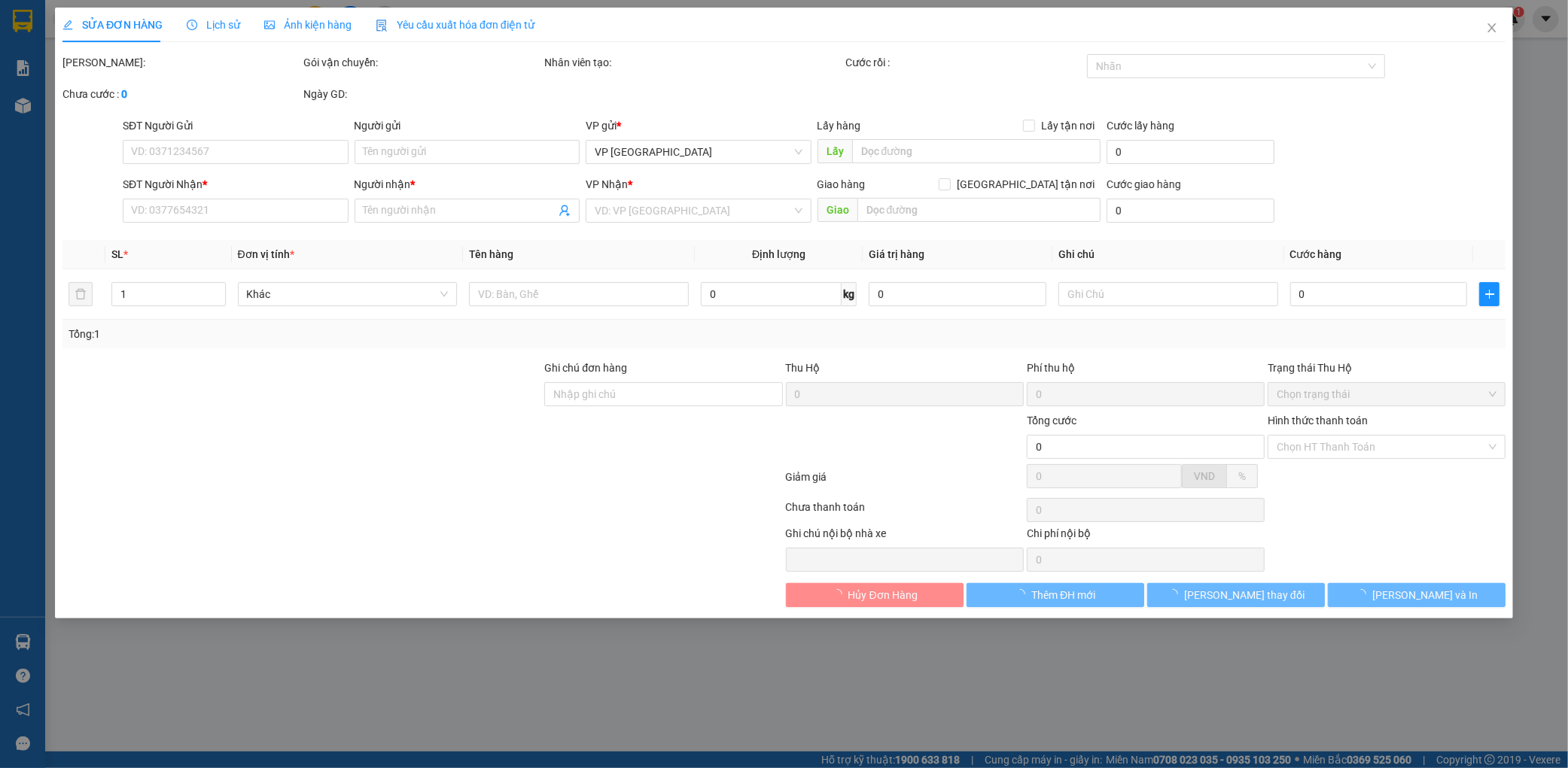
type input "0827438568"
type input "tri giá ko báo"
type input "0374679196"
type input "tuyết"
type input "bích châu"
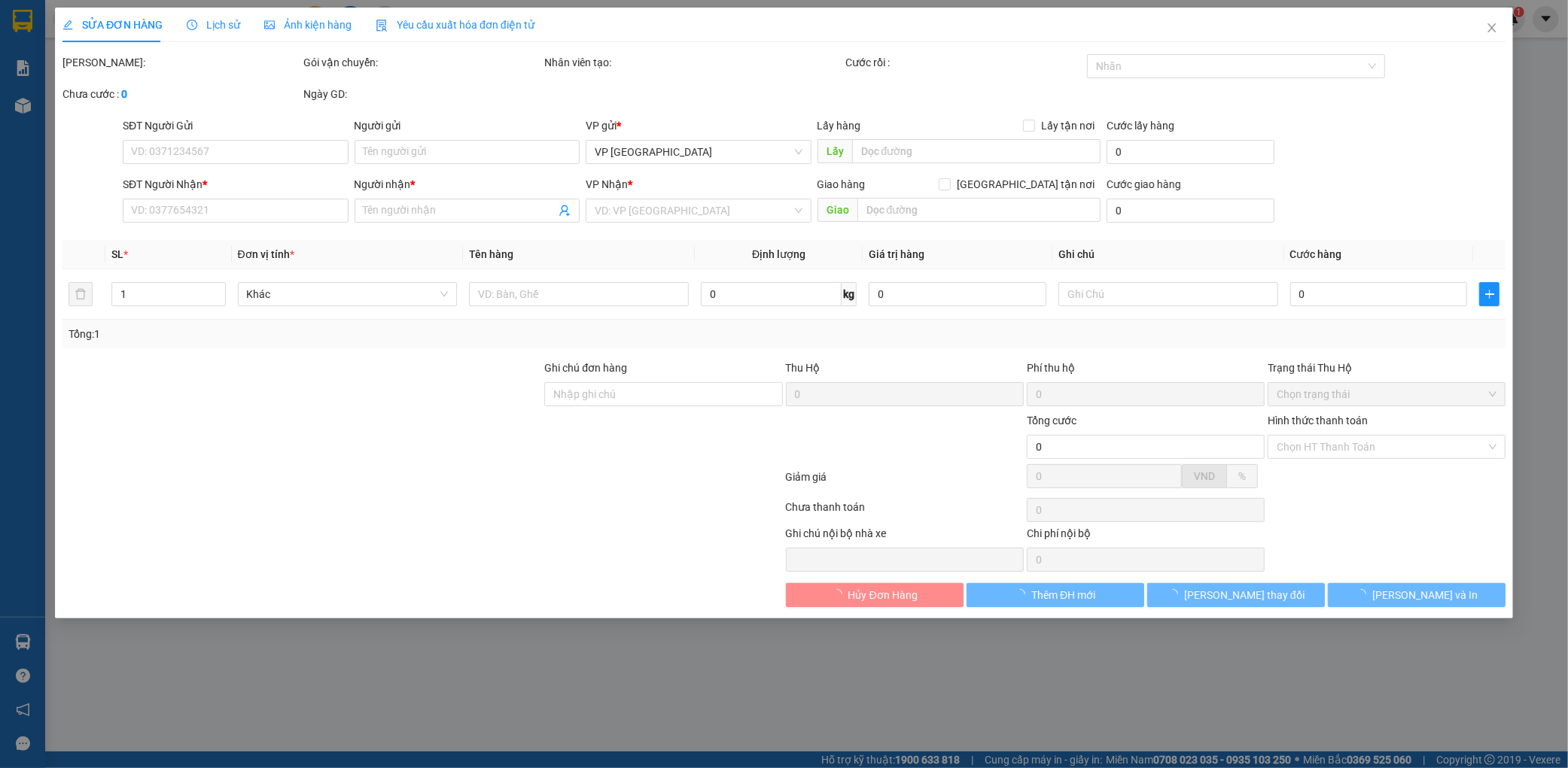
type input "100.000"
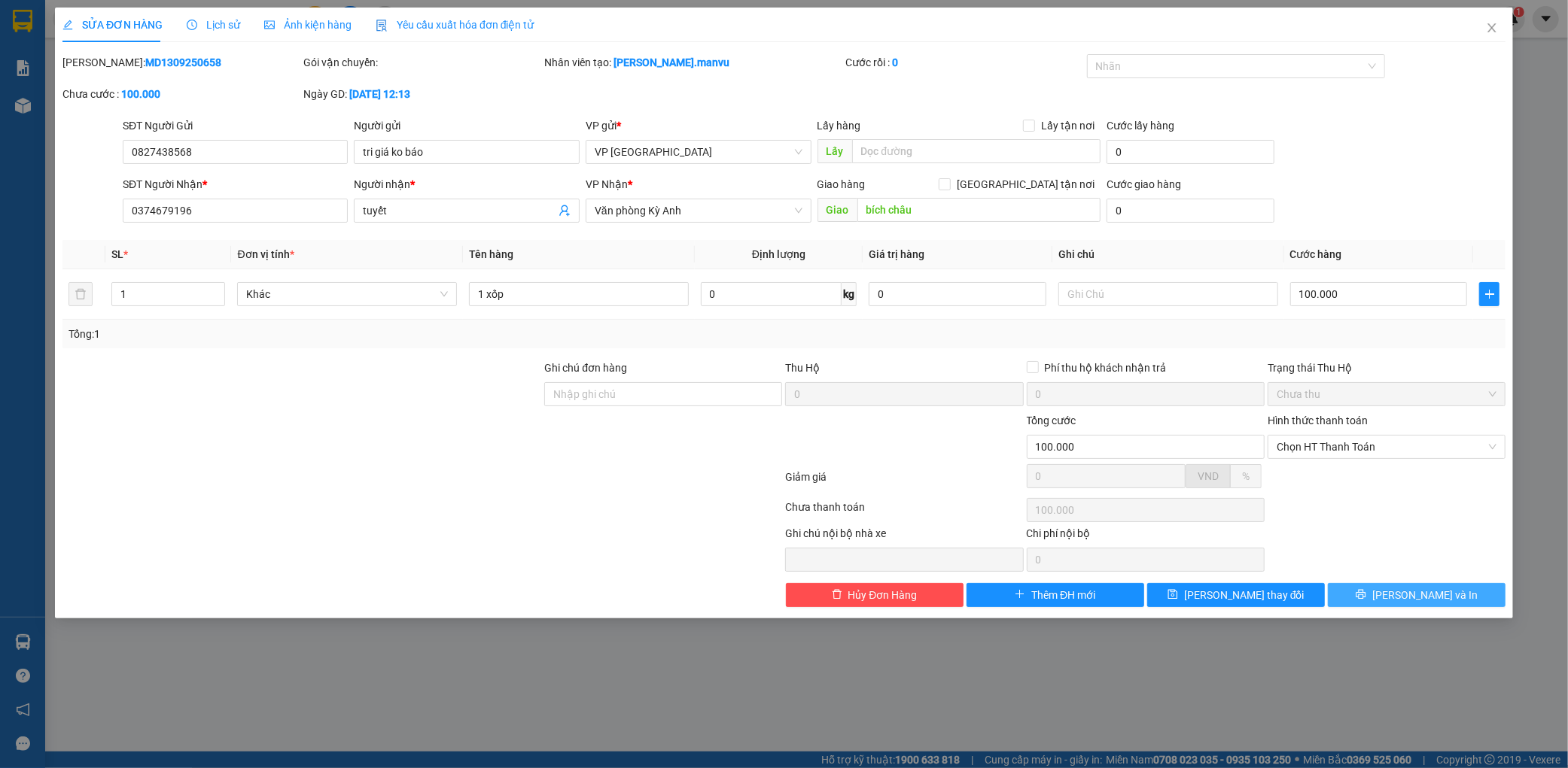
click at [1447, 597] on button "[PERSON_NAME] và In" at bounding box center [1416, 594] width 177 height 24
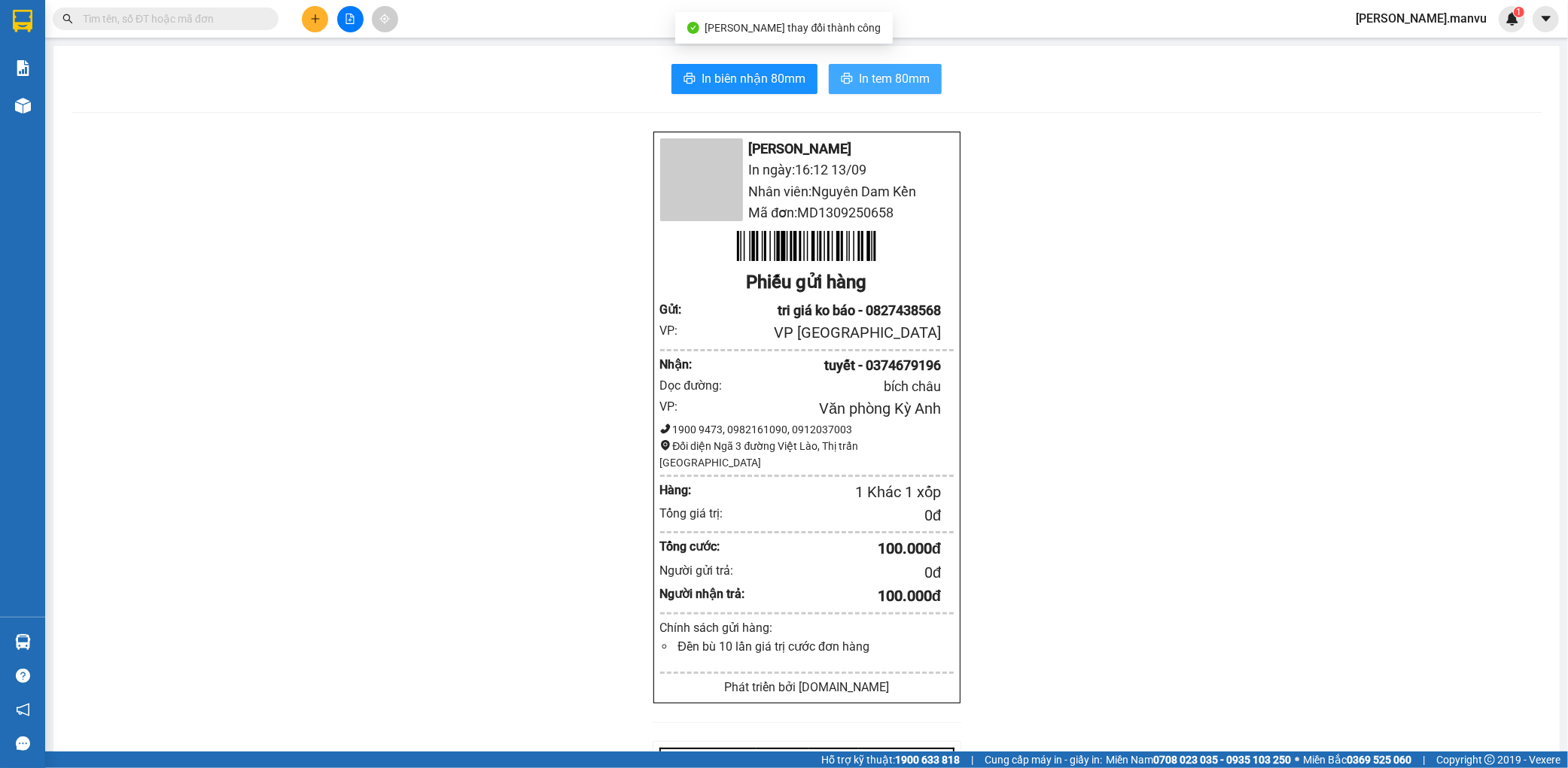
drag, startPoint x: 878, startPoint y: 77, endPoint x: 1133, endPoint y: 219, distance: 291.9
click at [879, 77] on span "In tem 80mm" at bounding box center [894, 78] width 71 height 19
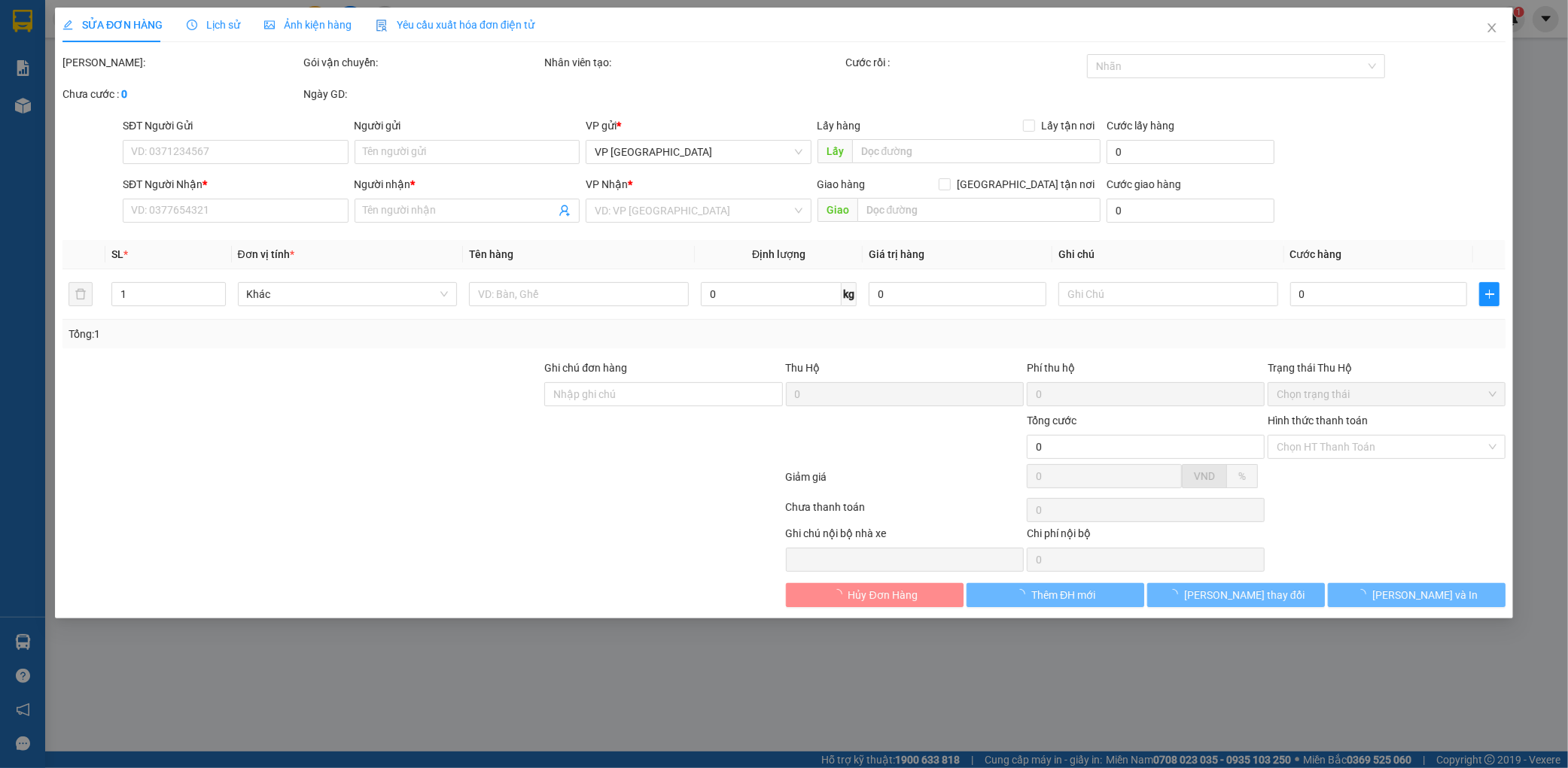
type input "0827438568"
type input "tri giá ko báo"
type input "0374679196"
type input "tuyết"
type input "bích châu"
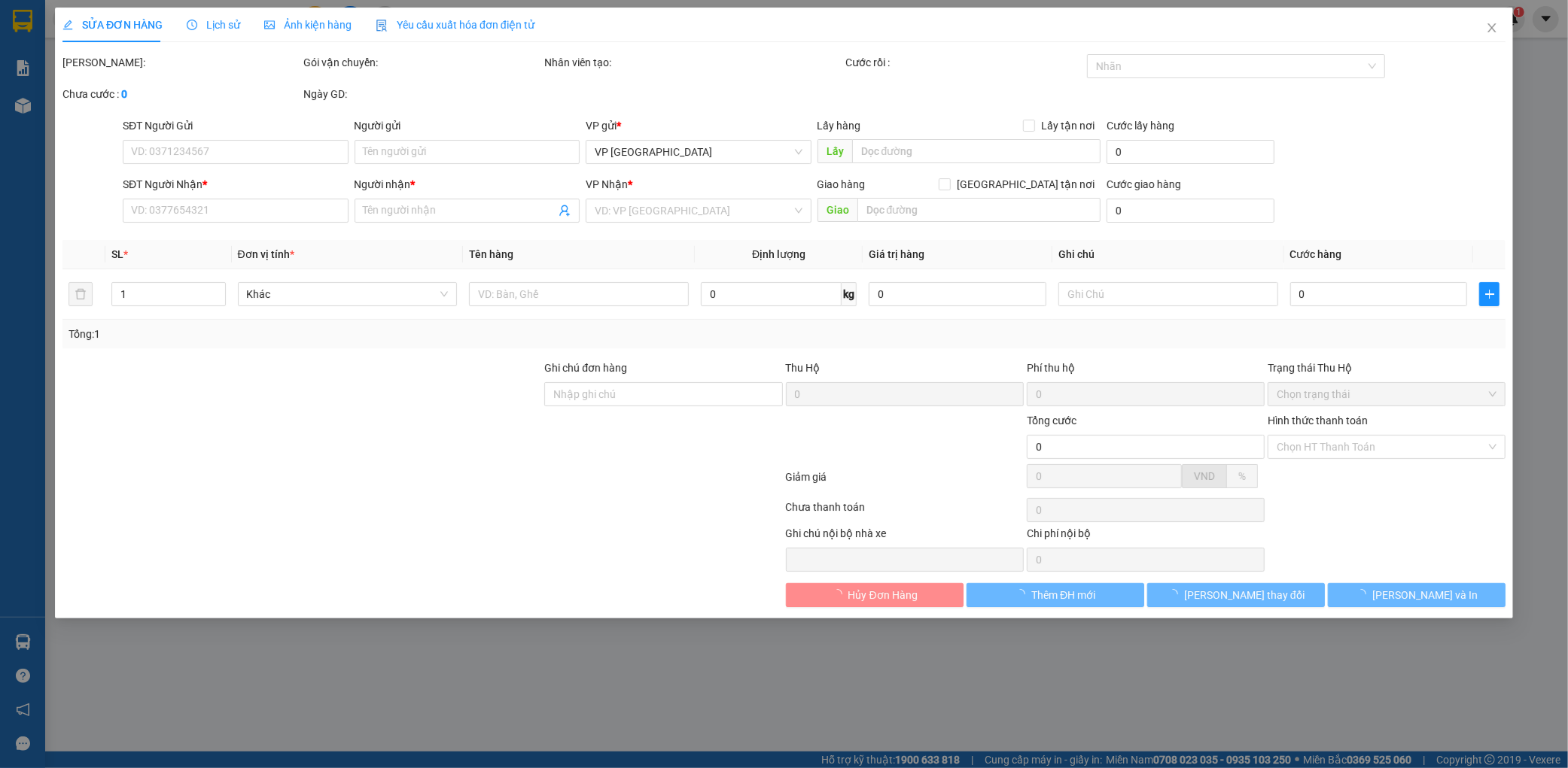
type input "100.000"
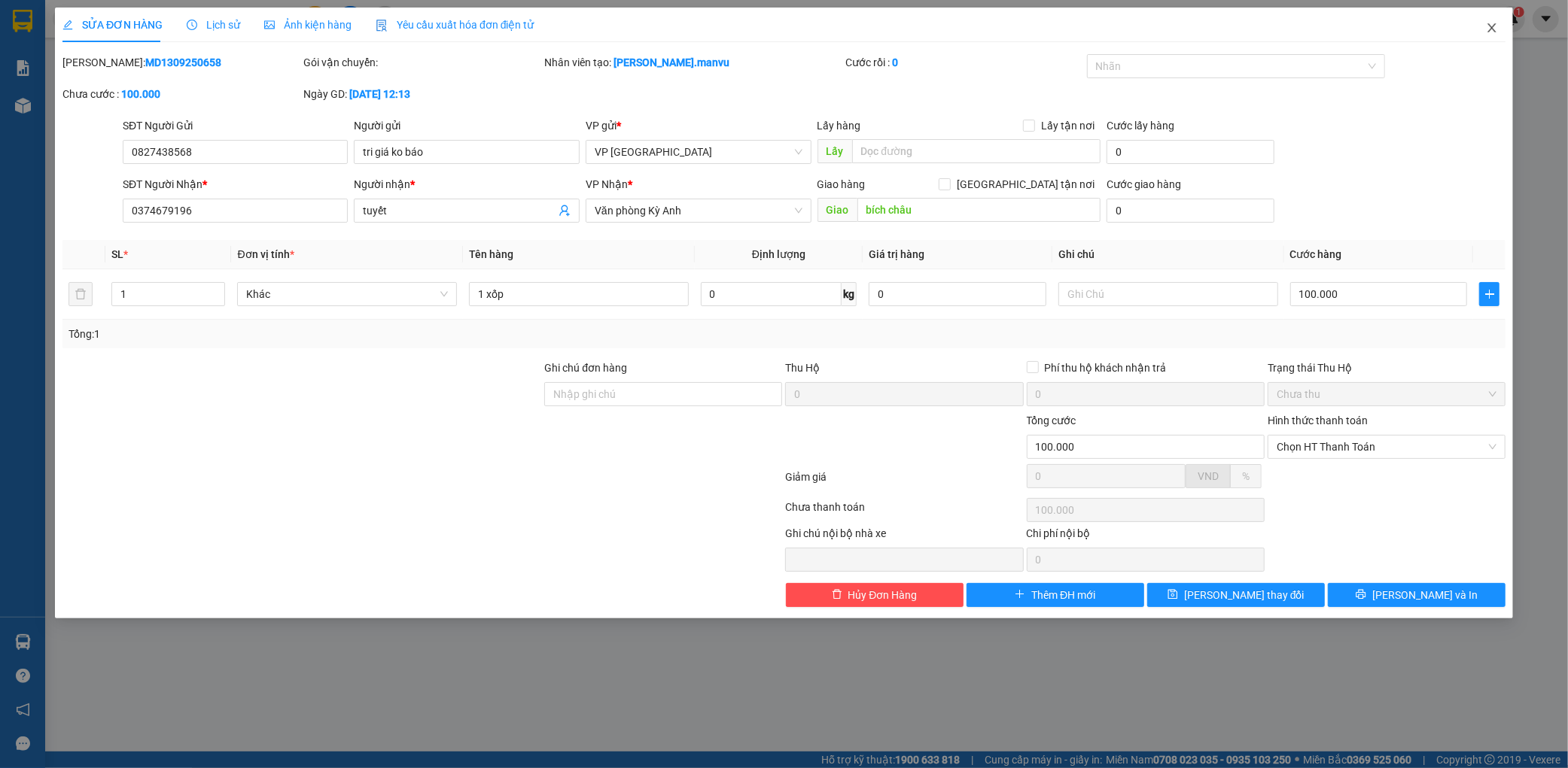
click at [1499, 27] on span "Close" at bounding box center [1492, 28] width 42 height 42
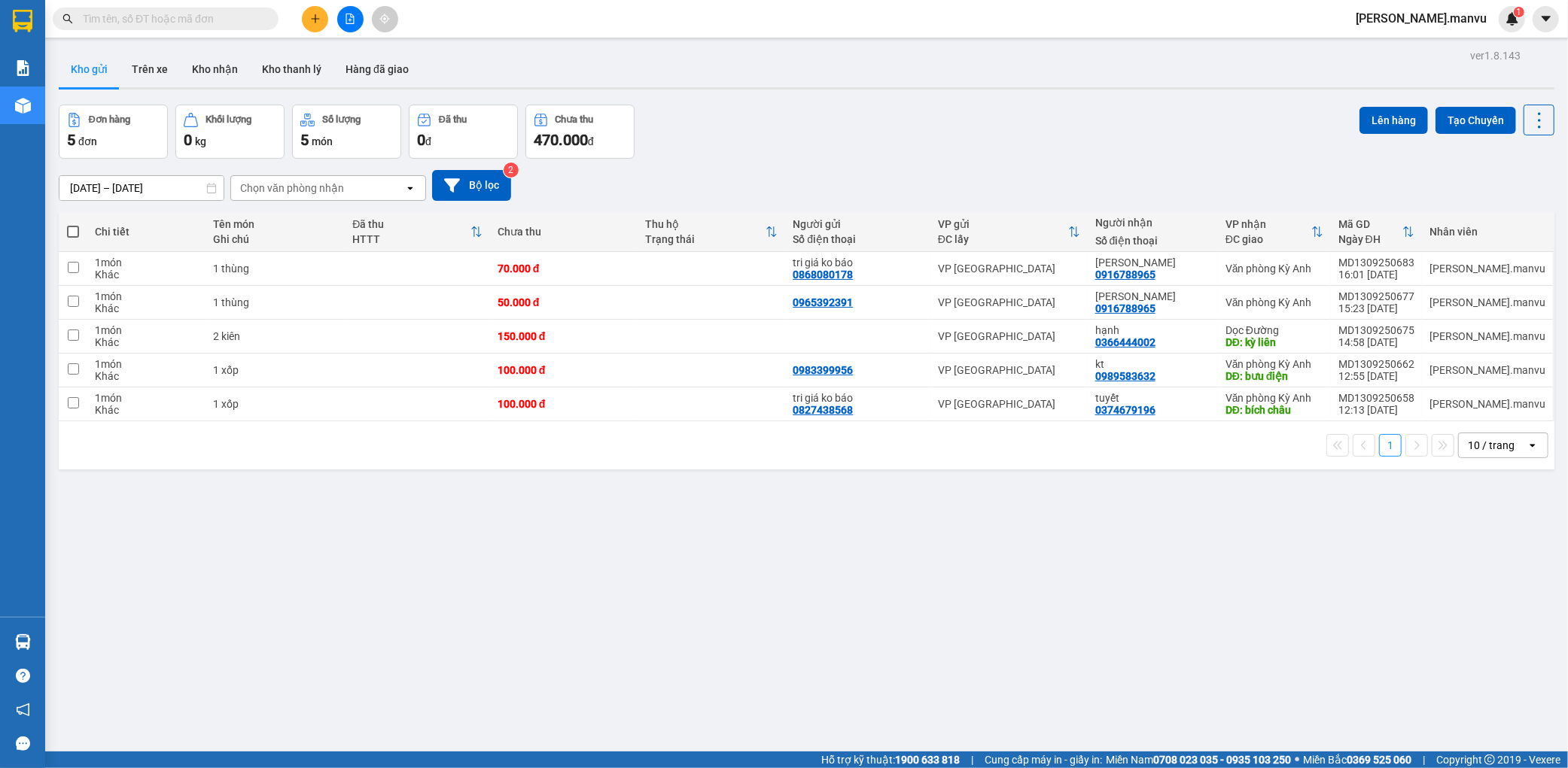
click at [353, 25] on button at bounding box center [350, 19] width 26 height 26
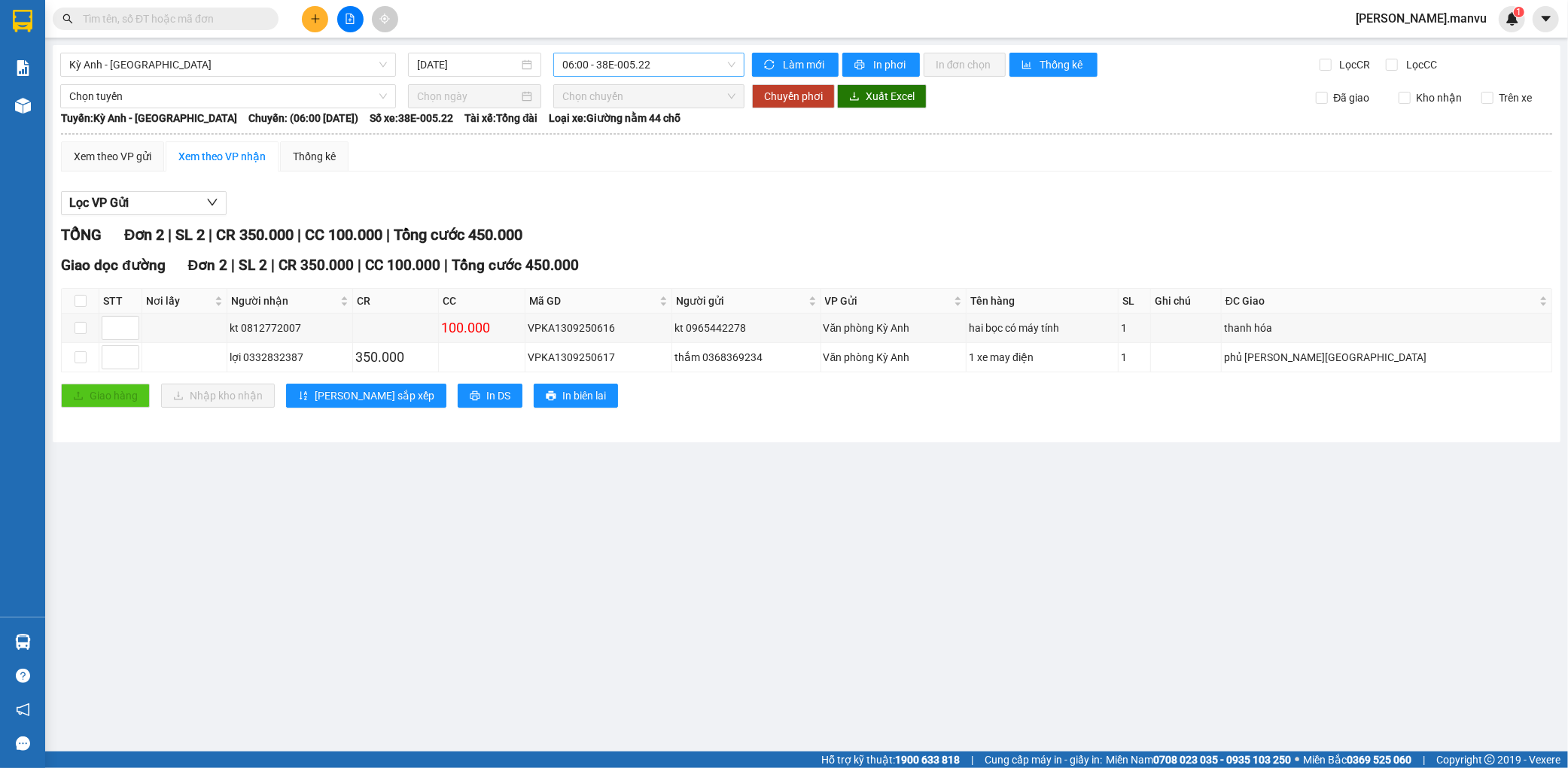
drag, startPoint x: 621, startPoint y: 64, endPoint x: 633, endPoint y: 64, distance: 12.0
click at [623, 64] on span "06:00 - 38E-005.22" at bounding box center [649, 64] width 173 height 22
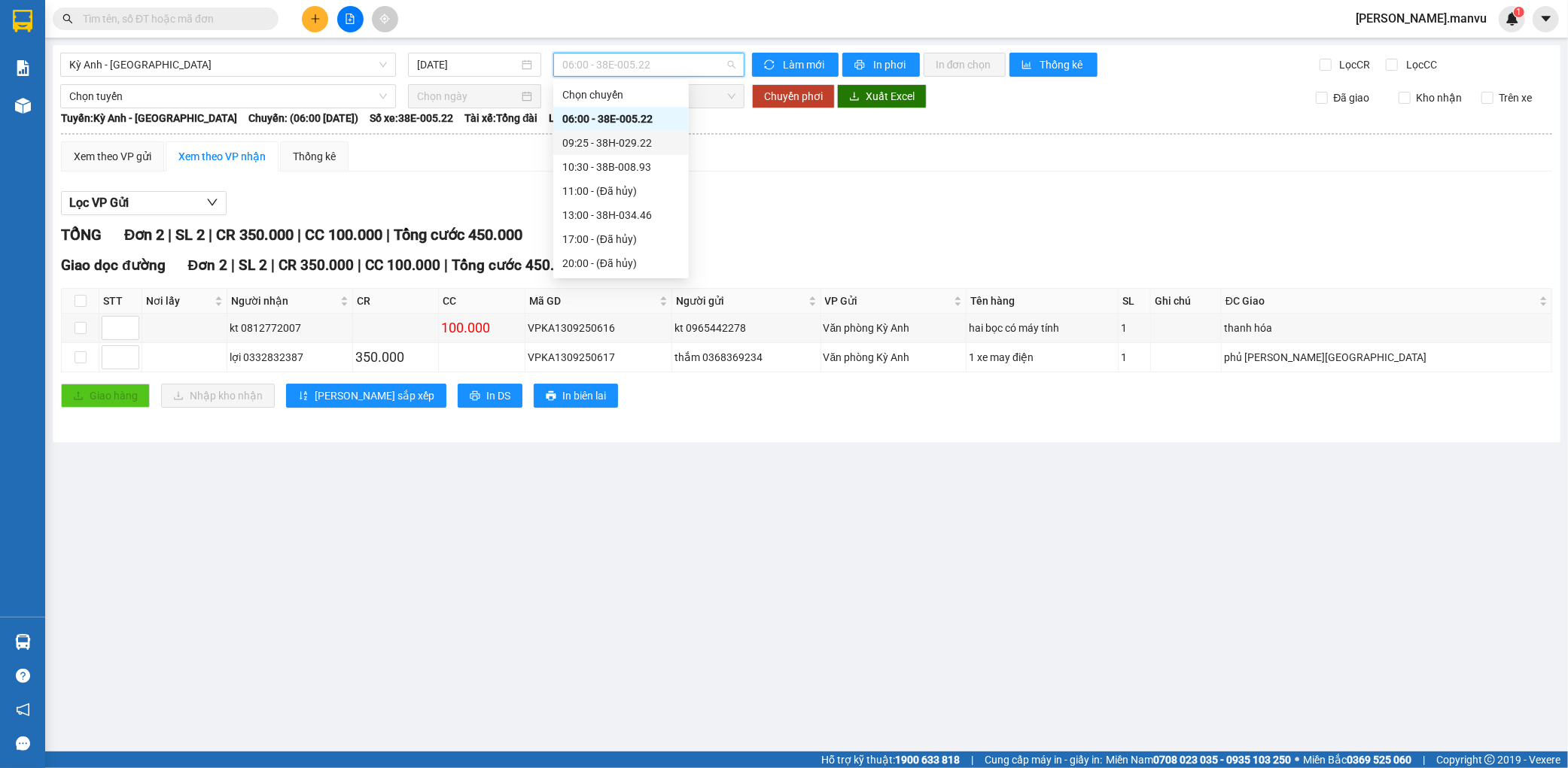
click at [641, 139] on div "09:25 - 38H-029.22" at bounding box center [621, 143] width 118 height 16
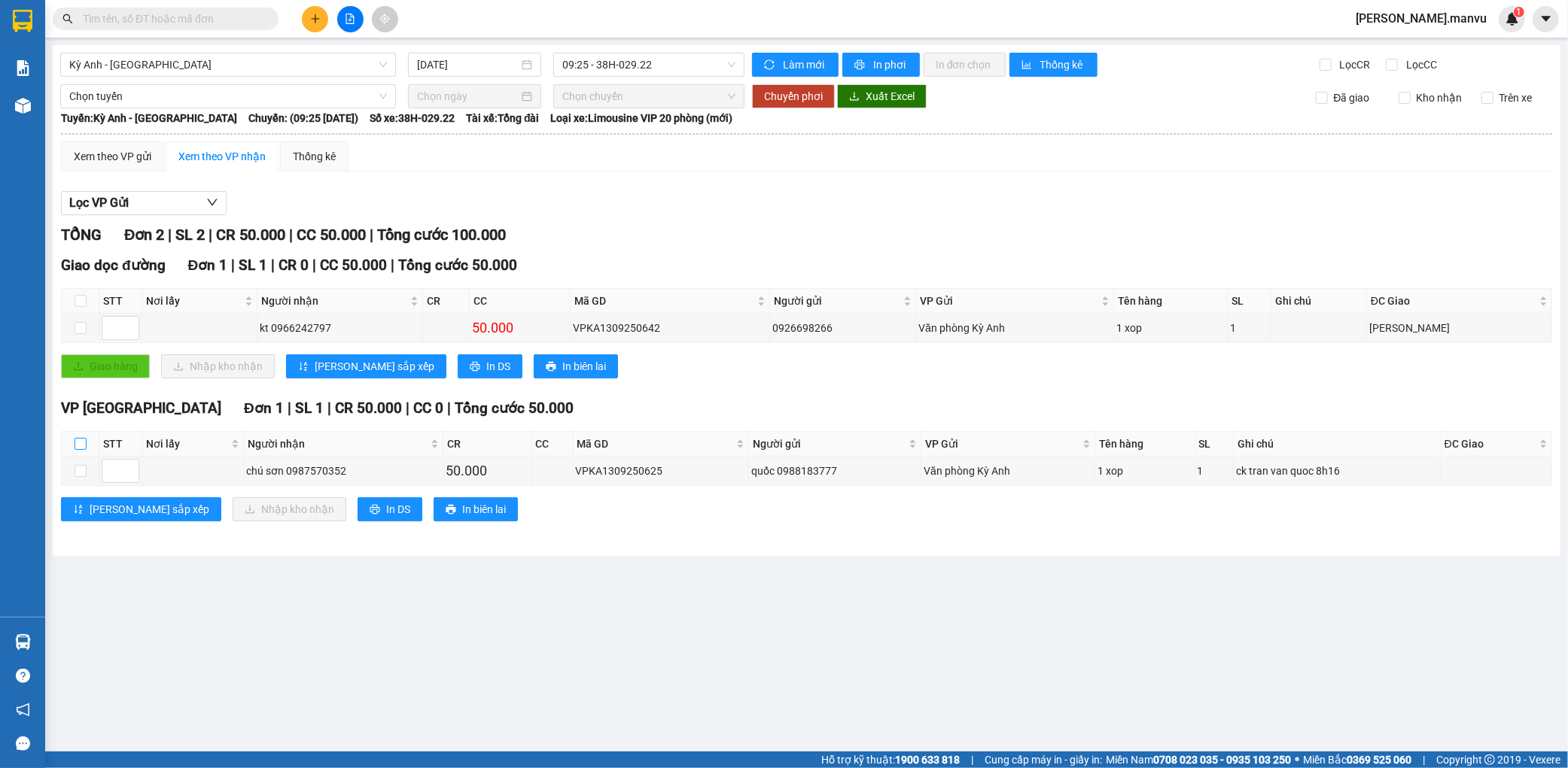
click at [77, 447] on input "checkbox" at bounding box center [80, 443] width 12 height 12
checkbox input "true"
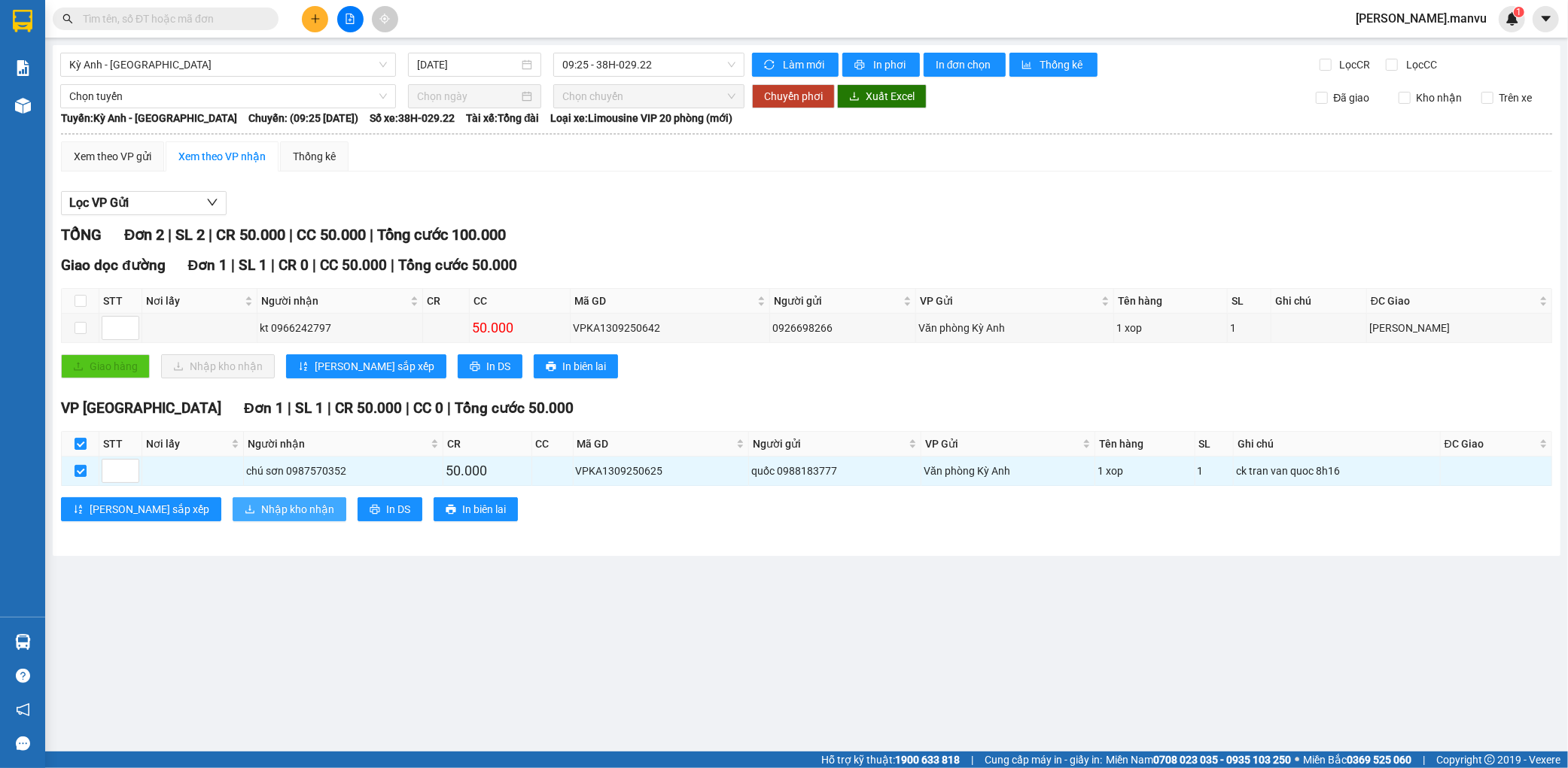
click at [261, 508] on span "Nhập kho nhận" at bounding box center [297, 509] width 73 height 16
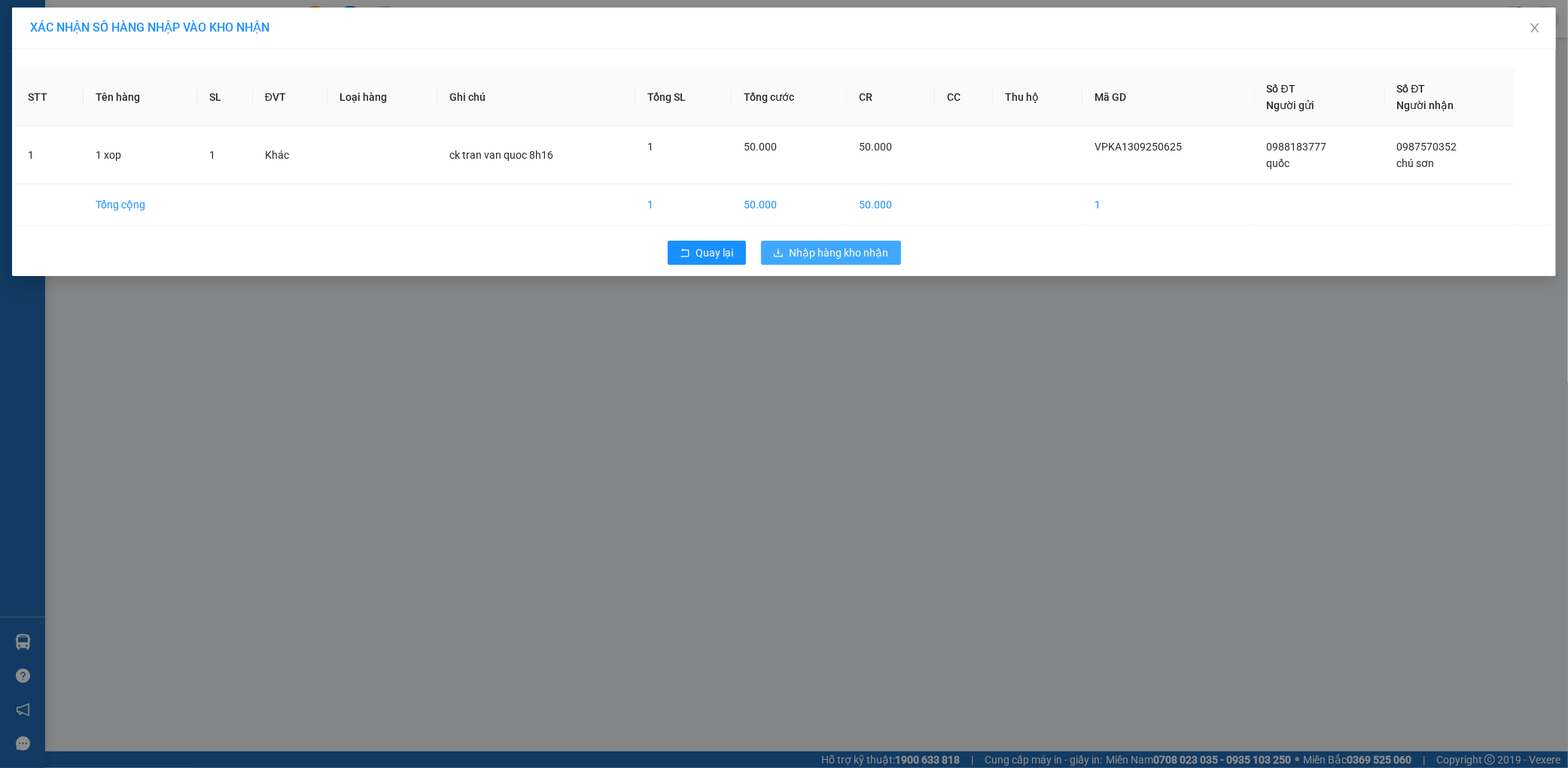
click at [855, 258] on span "Nhập hàng kho nhận" at bounding box center [839, 253] width 99 height 16
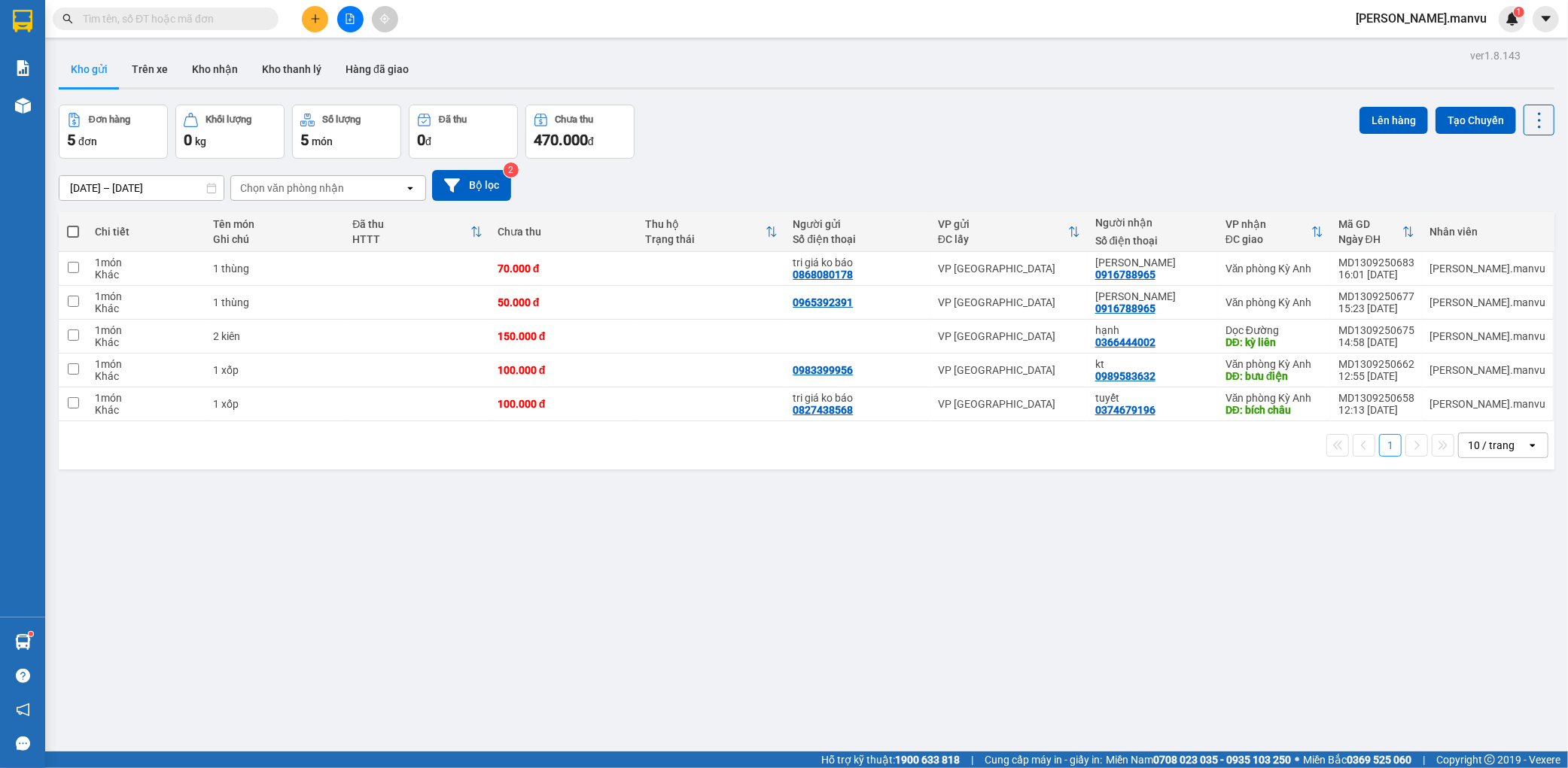
click at [289, 8] on div "Kết quả tìm kiếm ( 0 ) Bộ lọc Gửi 3 ngày gần nhất No Data" at bounding box center [147, 19] width 293 height 26
click at [304, 13] on button at bounding box center [315, 19] width 26 height 26
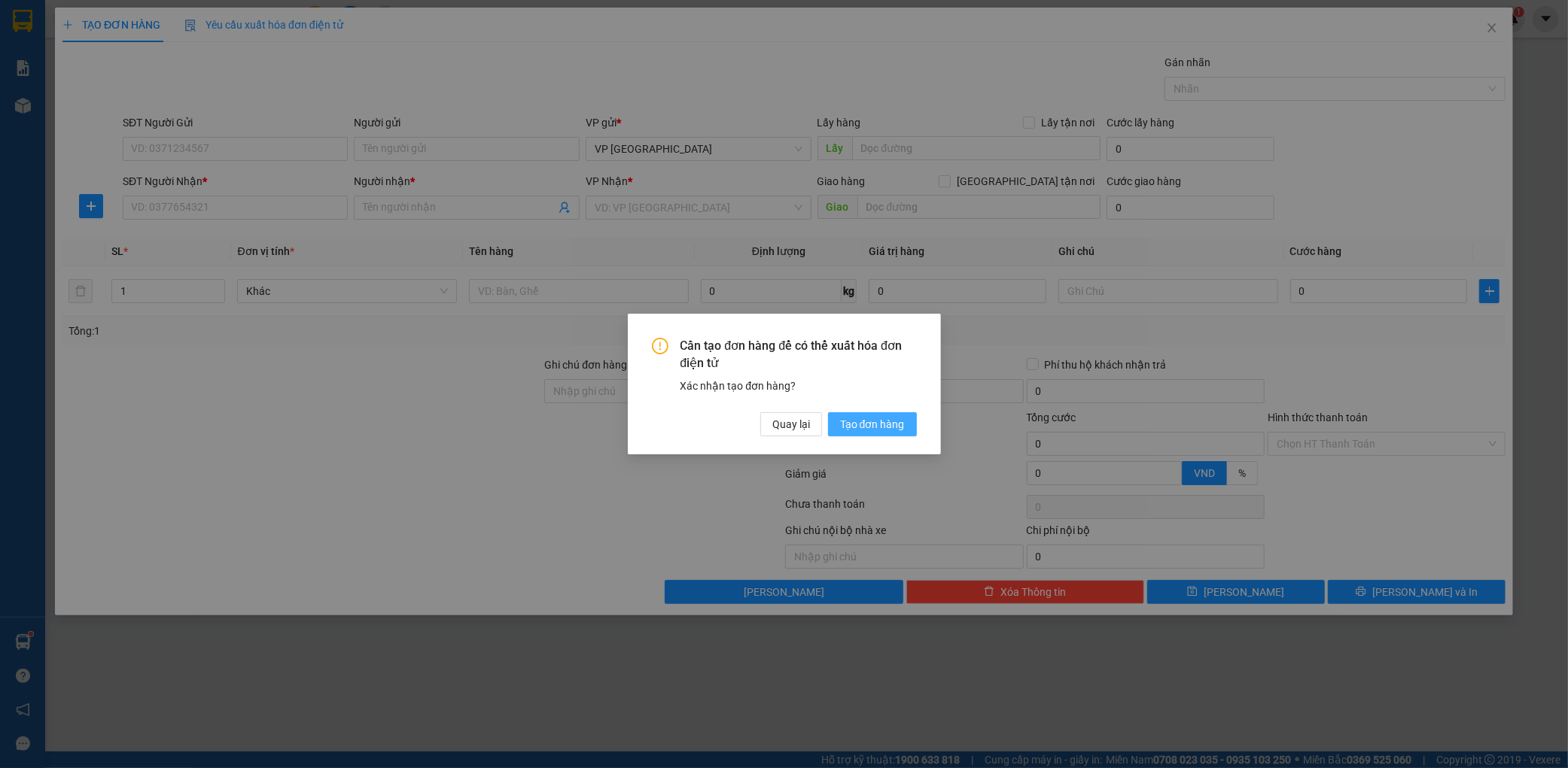
click at [879, 417] on span "Tạo đơn hàng" at bounding box center [873, 424] width 65 height 16
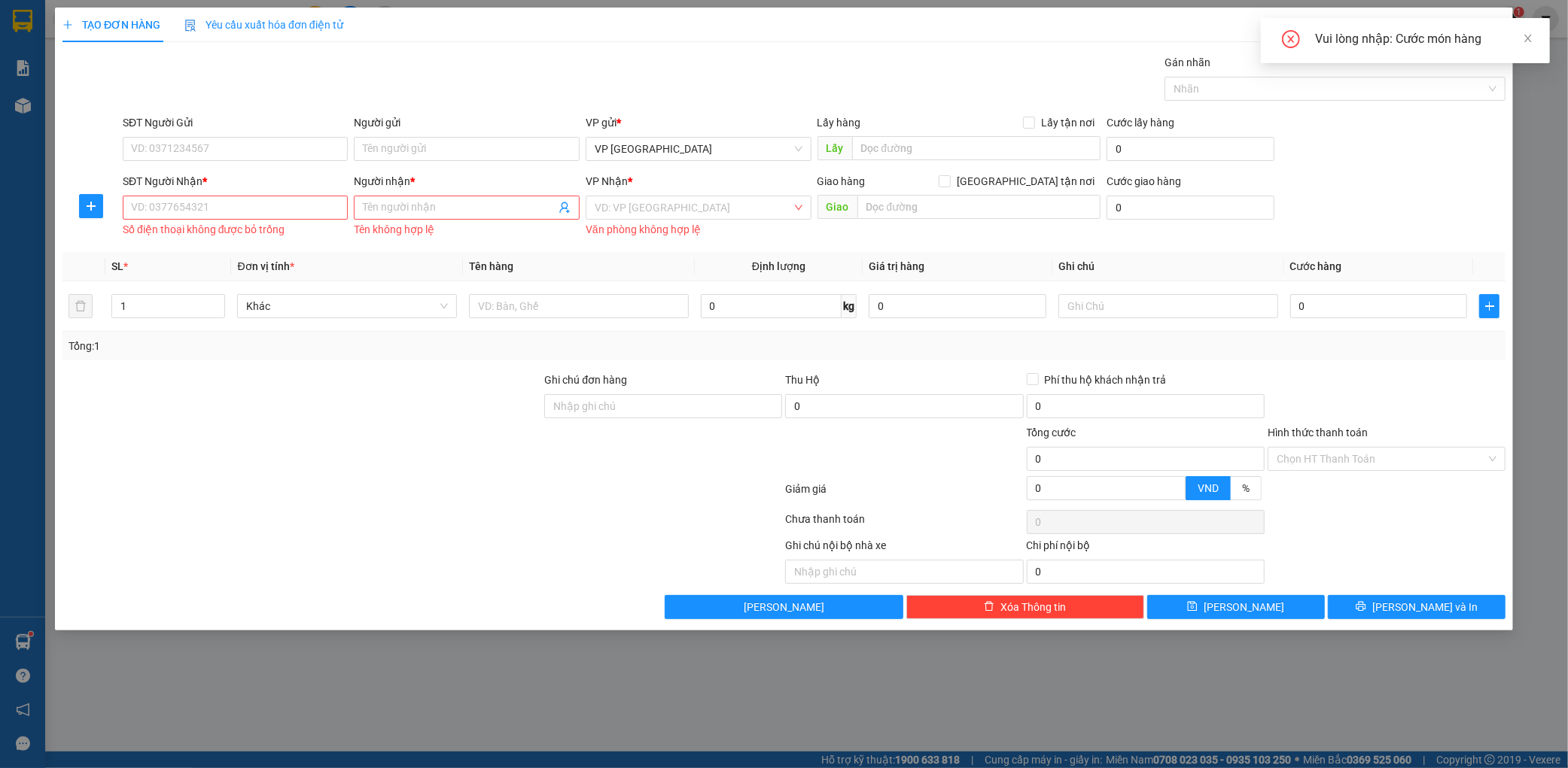
click at [1533, 40] on div "Vui lòng nhập: Cước món hàng" at bounding box center [1404, 40] width 289 height 45
click at [156, 137] on input "SĐT Người Gửi" at bounding box center [235, 148] width 226 height 24
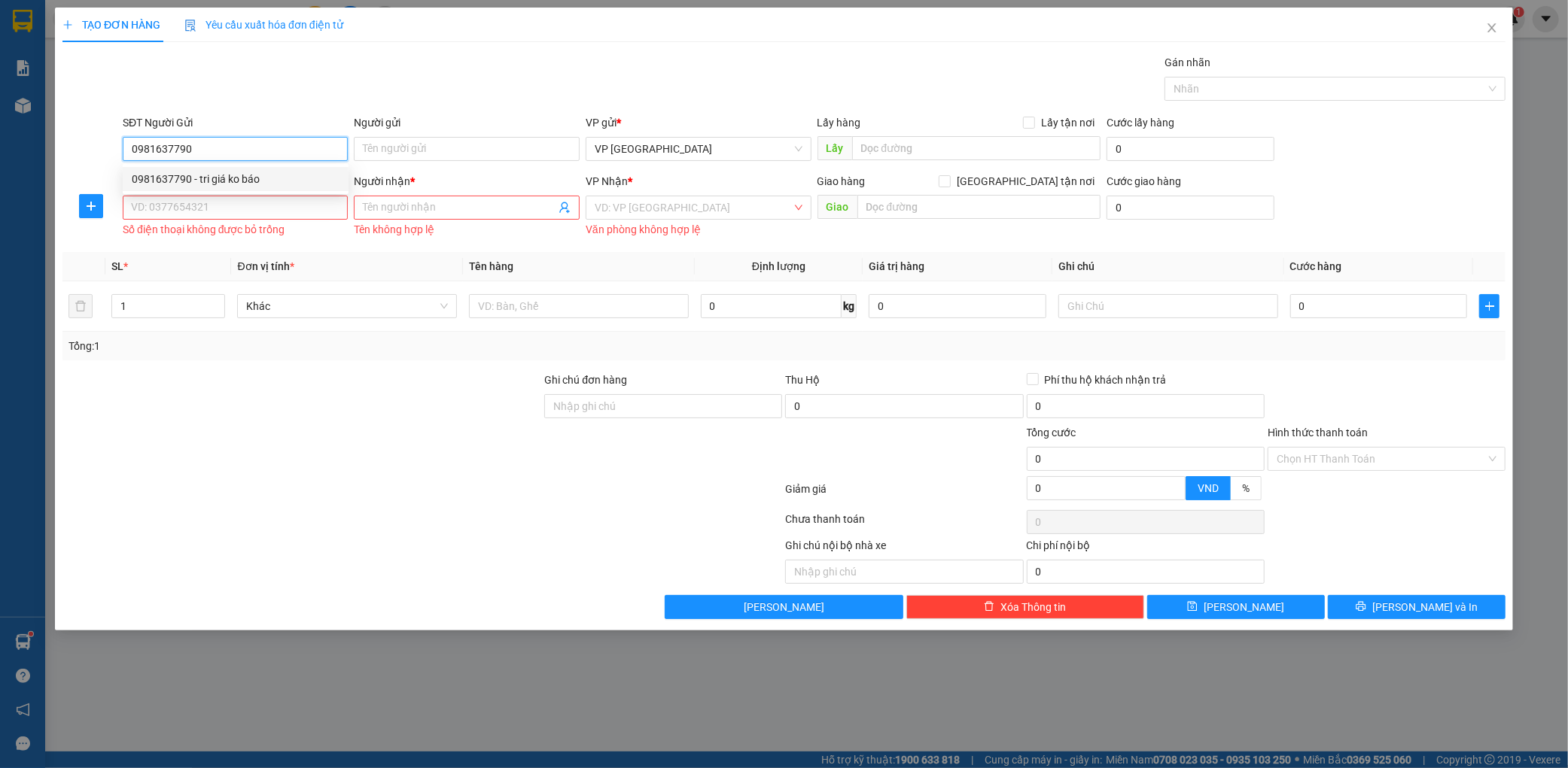
type input "0981637790"
click at [227, 219] on input "SĐT Người Nhận *" at bounding box center [235, 208] width 226 height 24
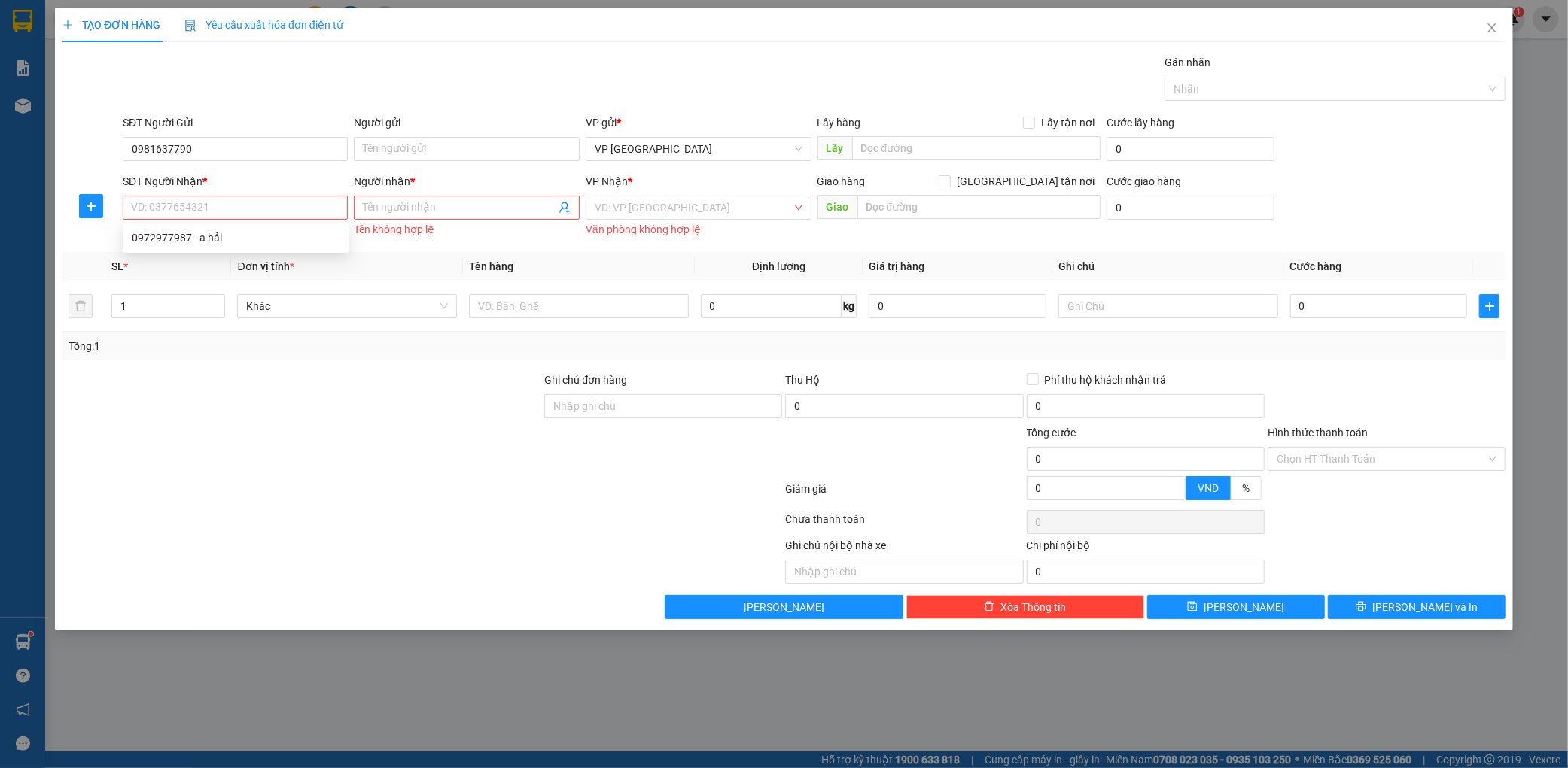
click at [273, 182] on div "SĐT Người Nhận *" at bounding box center [235, 181] width 226 height 16
click at [273, 196] on input "SĐT Người Nhận *" at bounding box center [235, 208] width 226 height 24
click at [237, 203] on input "SĐT Người Nhận *" at bounding box center [235, 208] width 226 height 24
click at [235, 210] on input "SĐT Người Nhận *" at bounding box center [235, 208] width 226 height 24
type input "0973665665"
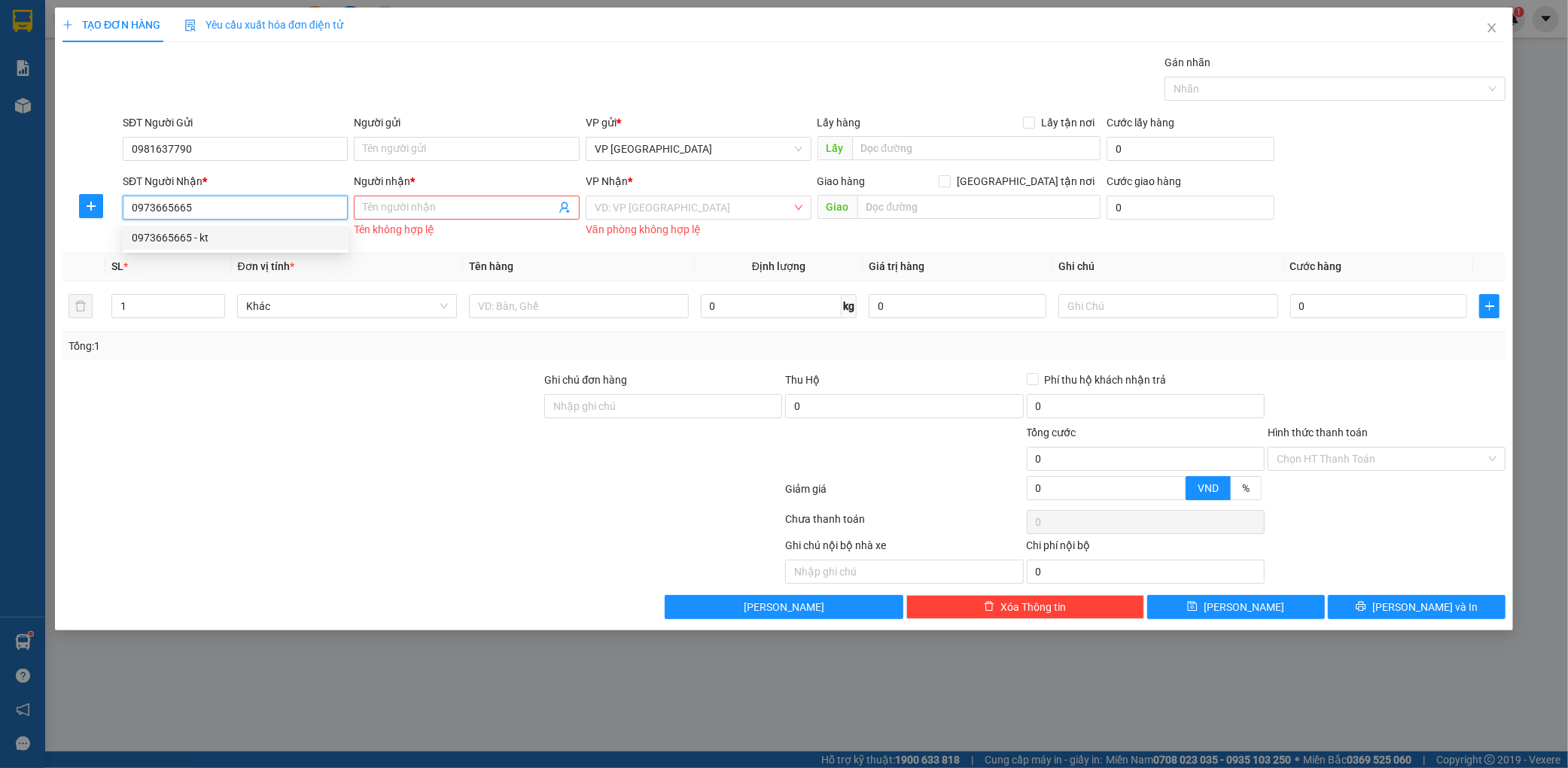
click at [231, 235] on div "0973665665 - kt" at bounding box center [235, 237] width 208 height 16
type input "kt"
type input "cx"
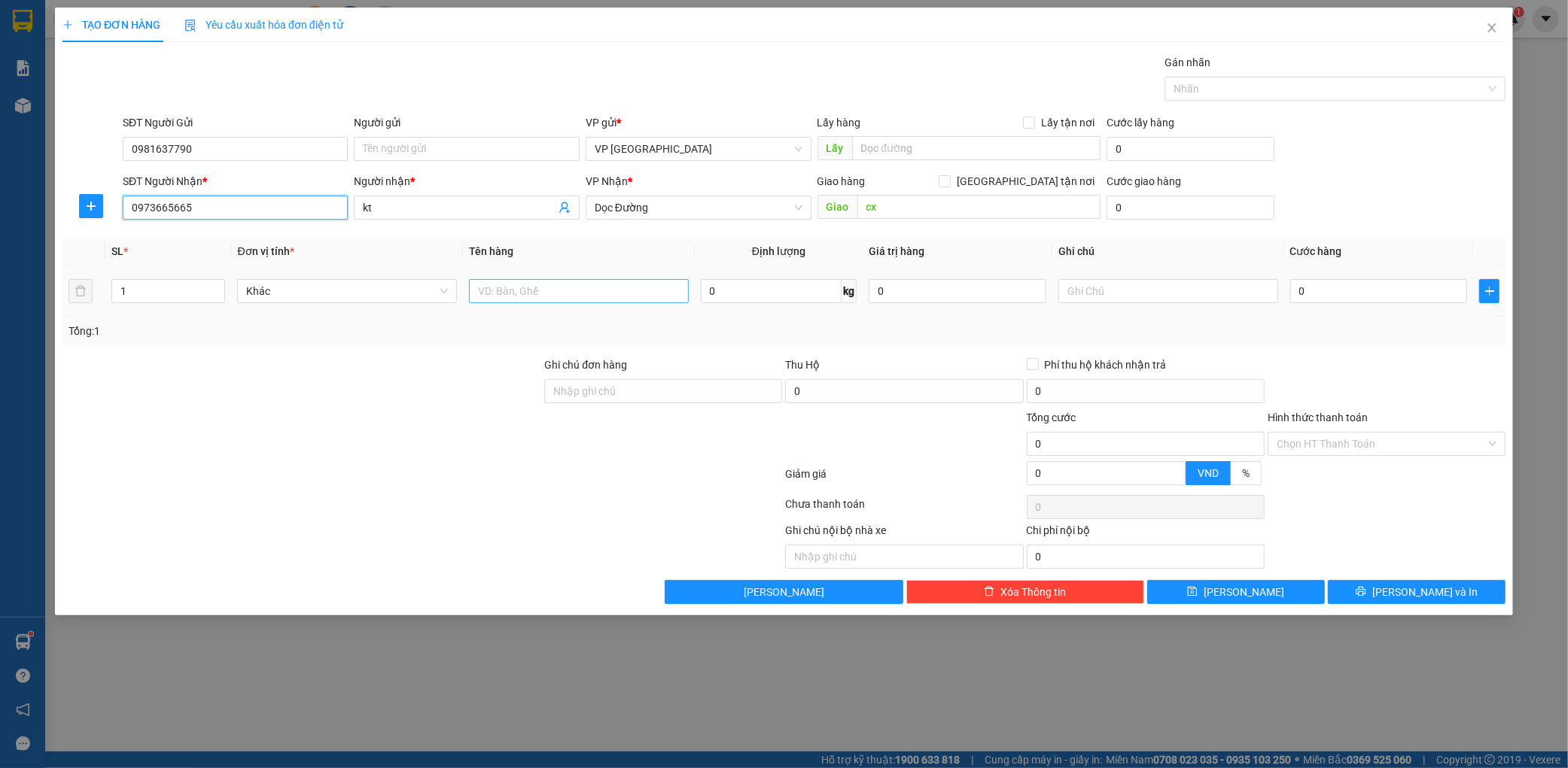
type input "0973665665"
click at [557, 283] on input "text" at bounding box center [578, 290] width 220 height 24
type input "1 bì vòng bi"
click at [1329, 296] on input "0" at bounding box center [1378, 290] width 177 height 24
type input "001"
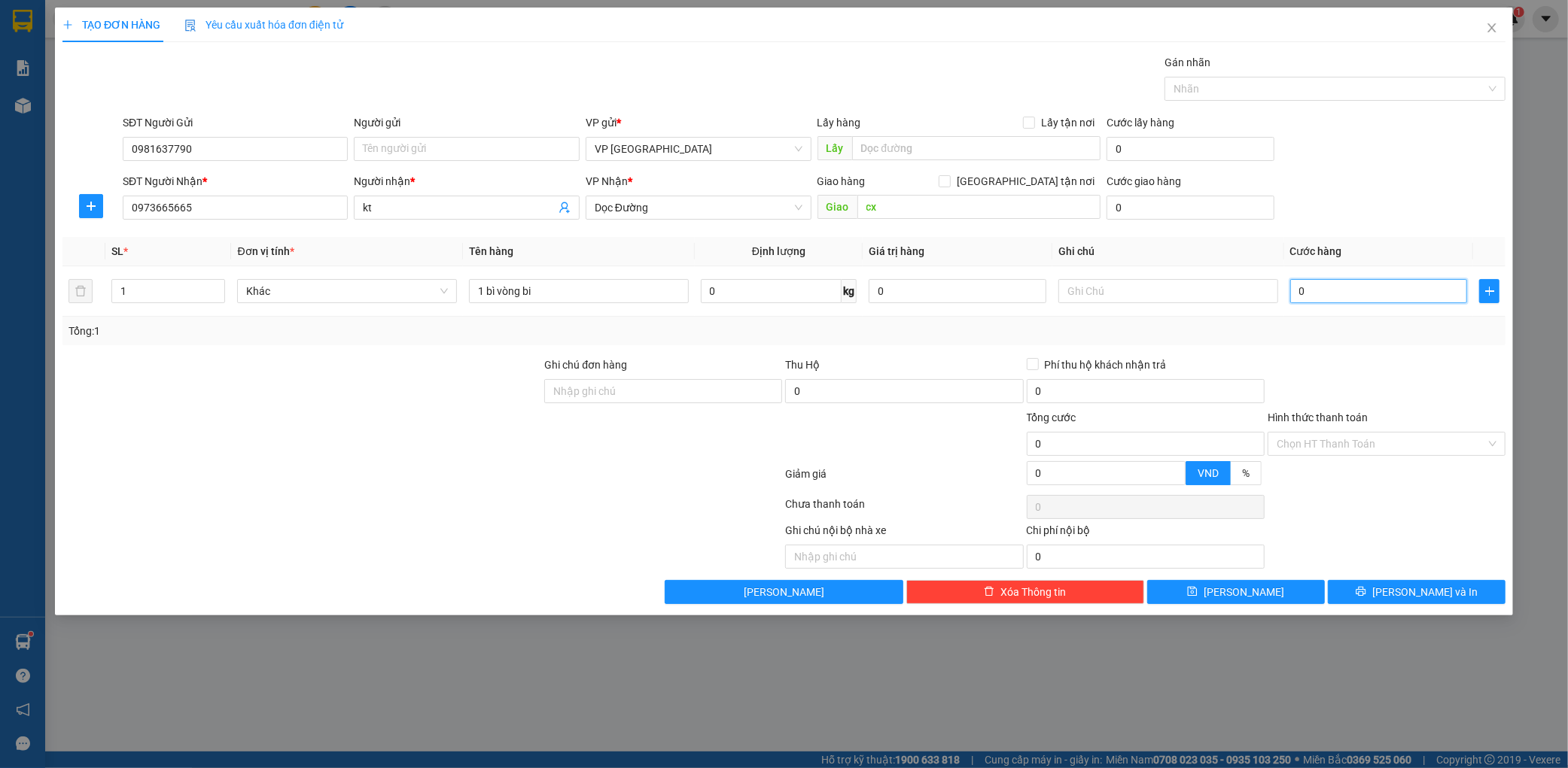
type input "1"
type input "0.010"
type input "10"
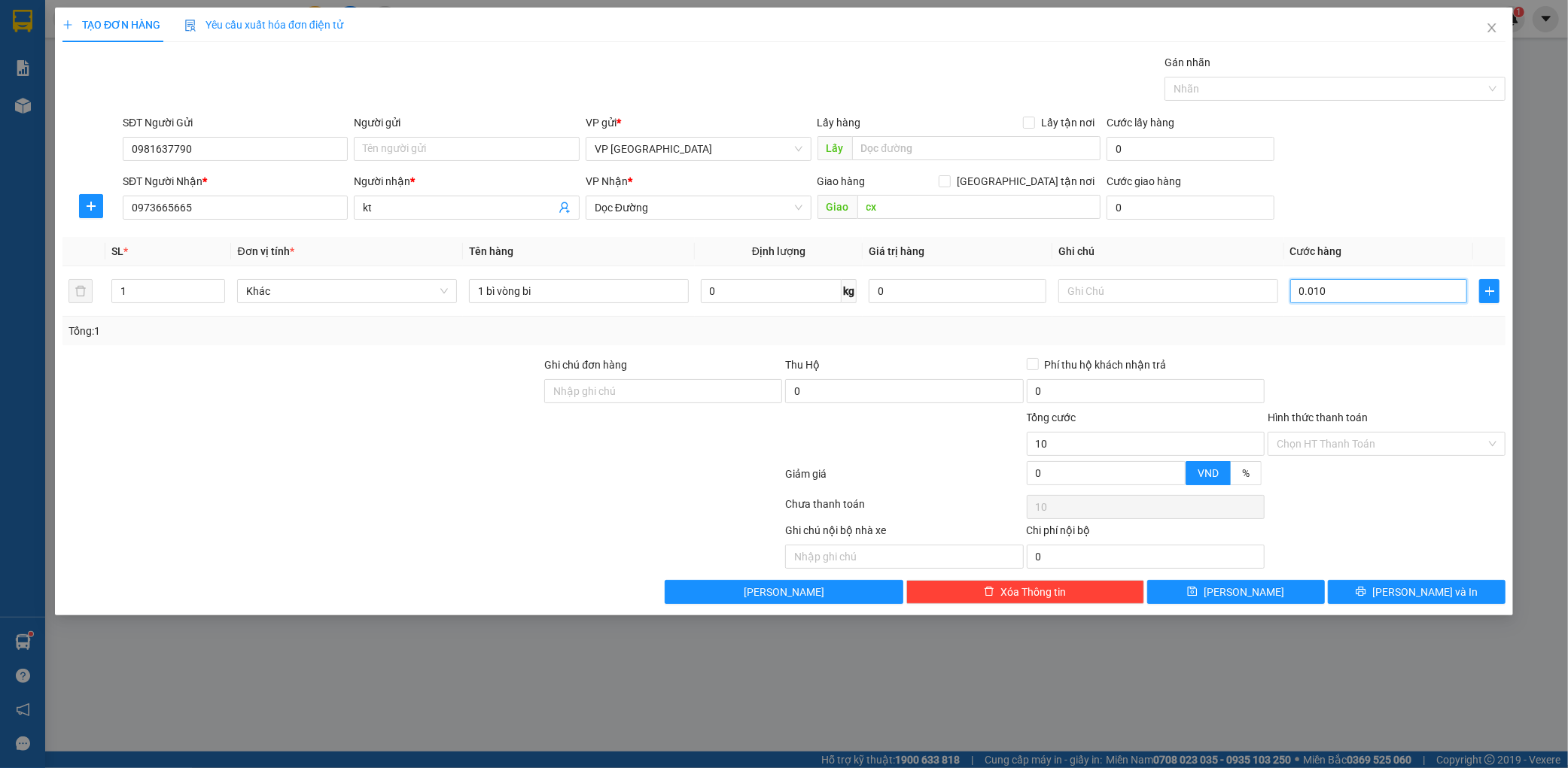
type input "000.100"
type input "100"
type input "0.001.000"
type input "1.000"
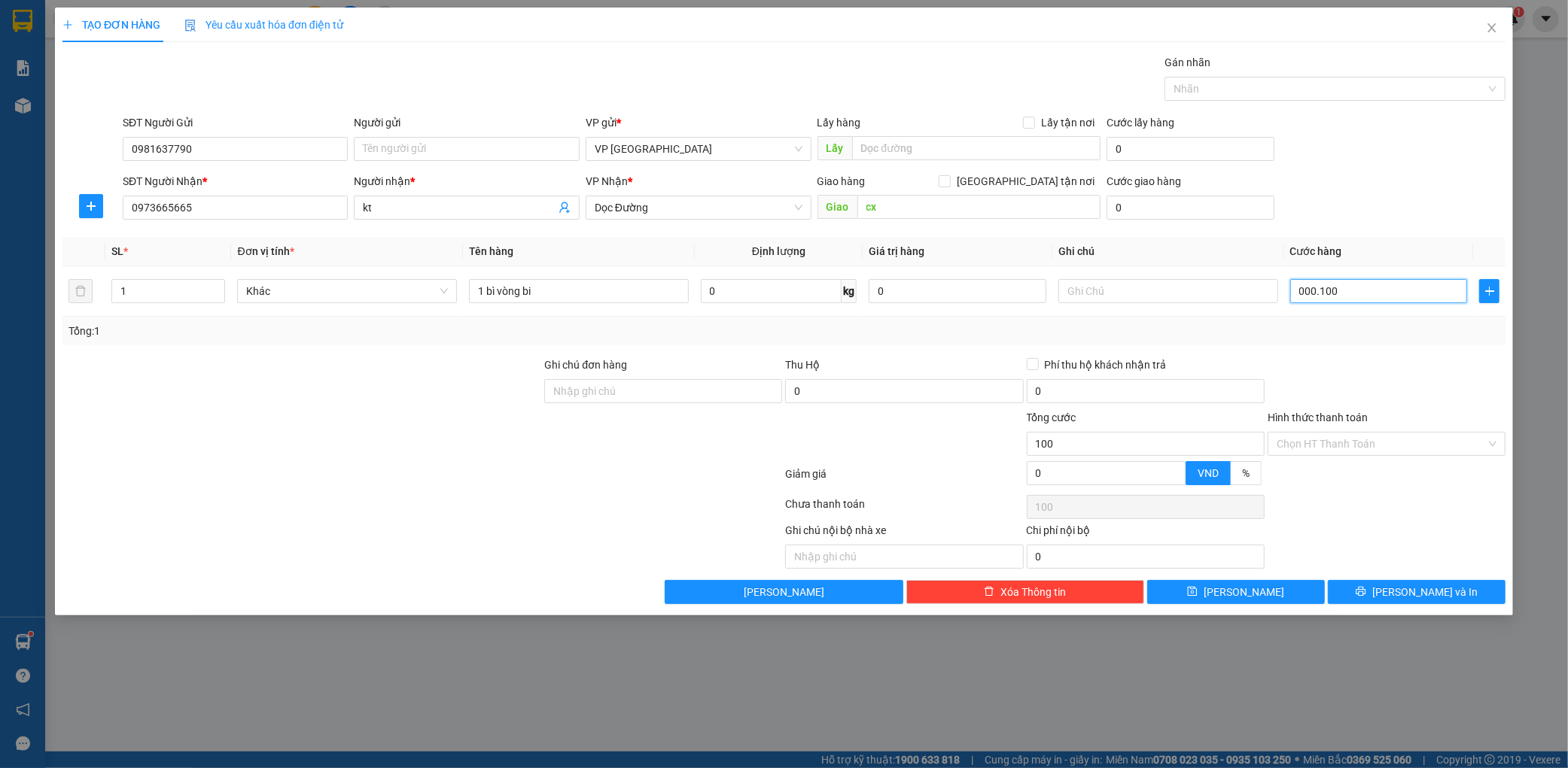
type input "1.000"
type input "000.110.000"
type input "110.000"
type input "00.011.100.000"
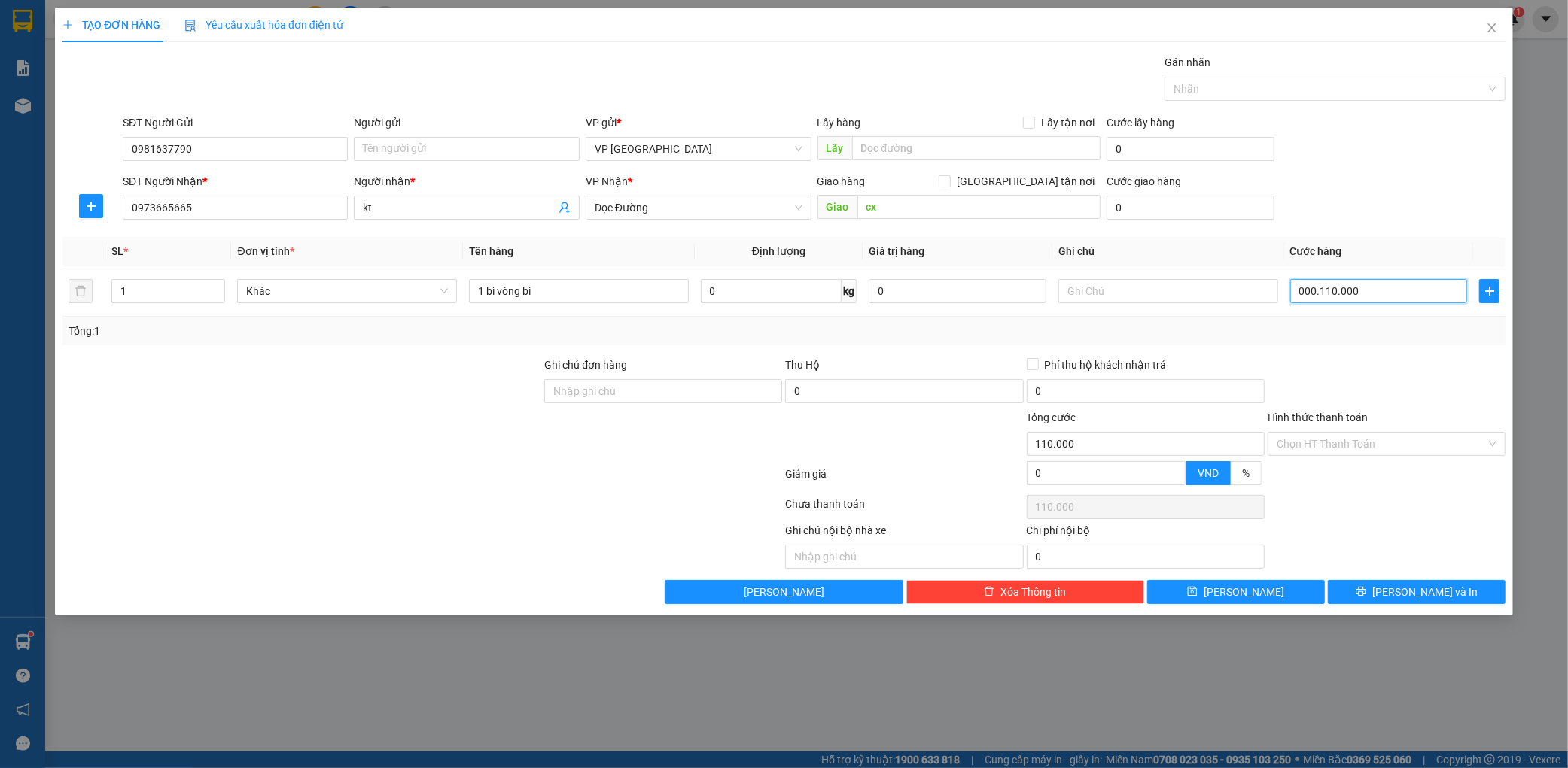
type input "11.100.000"
type input "00.011.110.000"
type input "11.110.000"
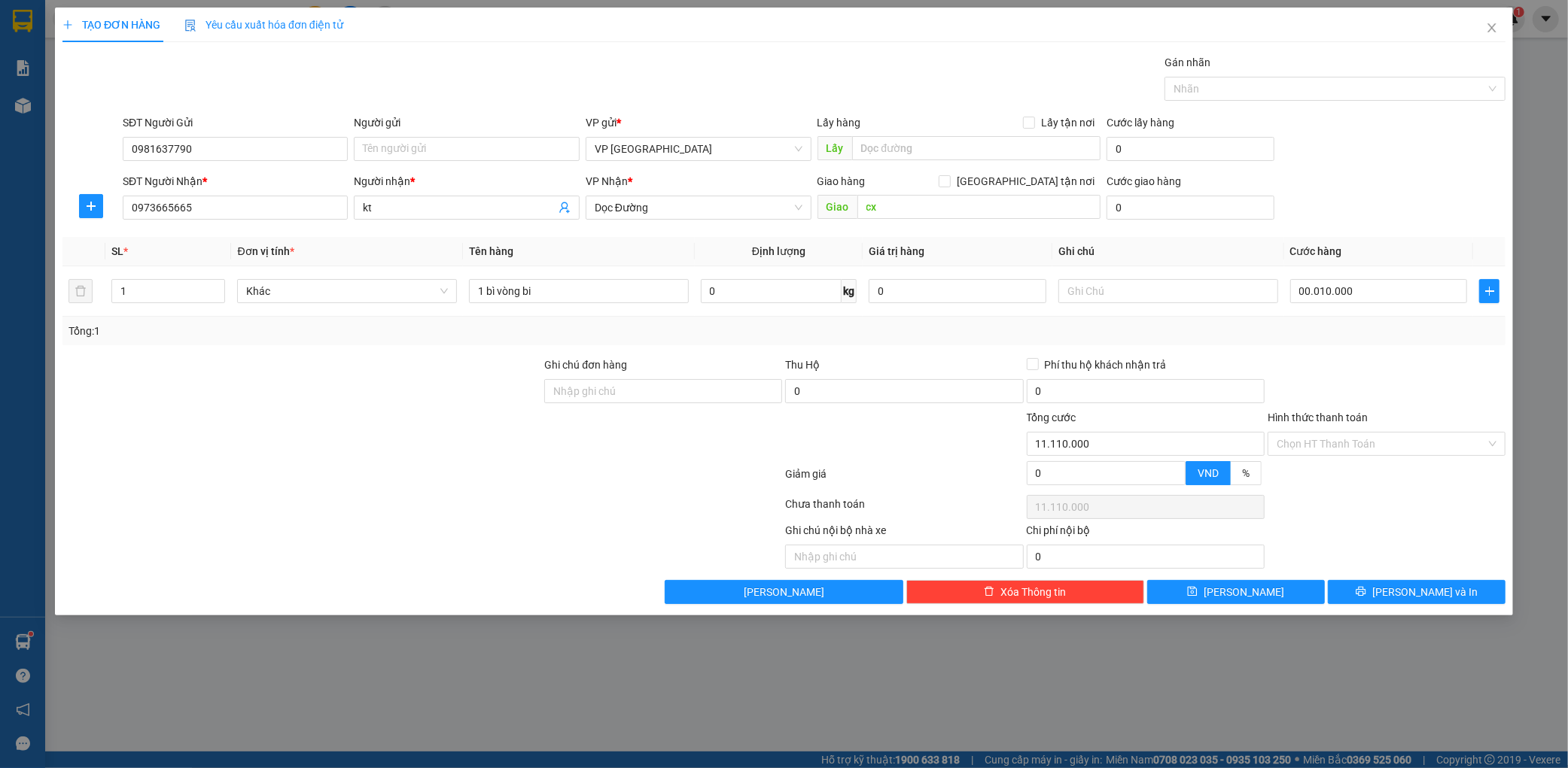
type input "10.000"
click at [1323, 193] on div "SĐT Người Nhận * 0973665665 Người nhận * kt VP Nhận * Dọc Đường Giao hàng Giao …" at bounding box center [814, 199] width 1389 height 53
click at [1384, 310] on td "10.000" at bounding box center [1378, 291] width 190 height 50
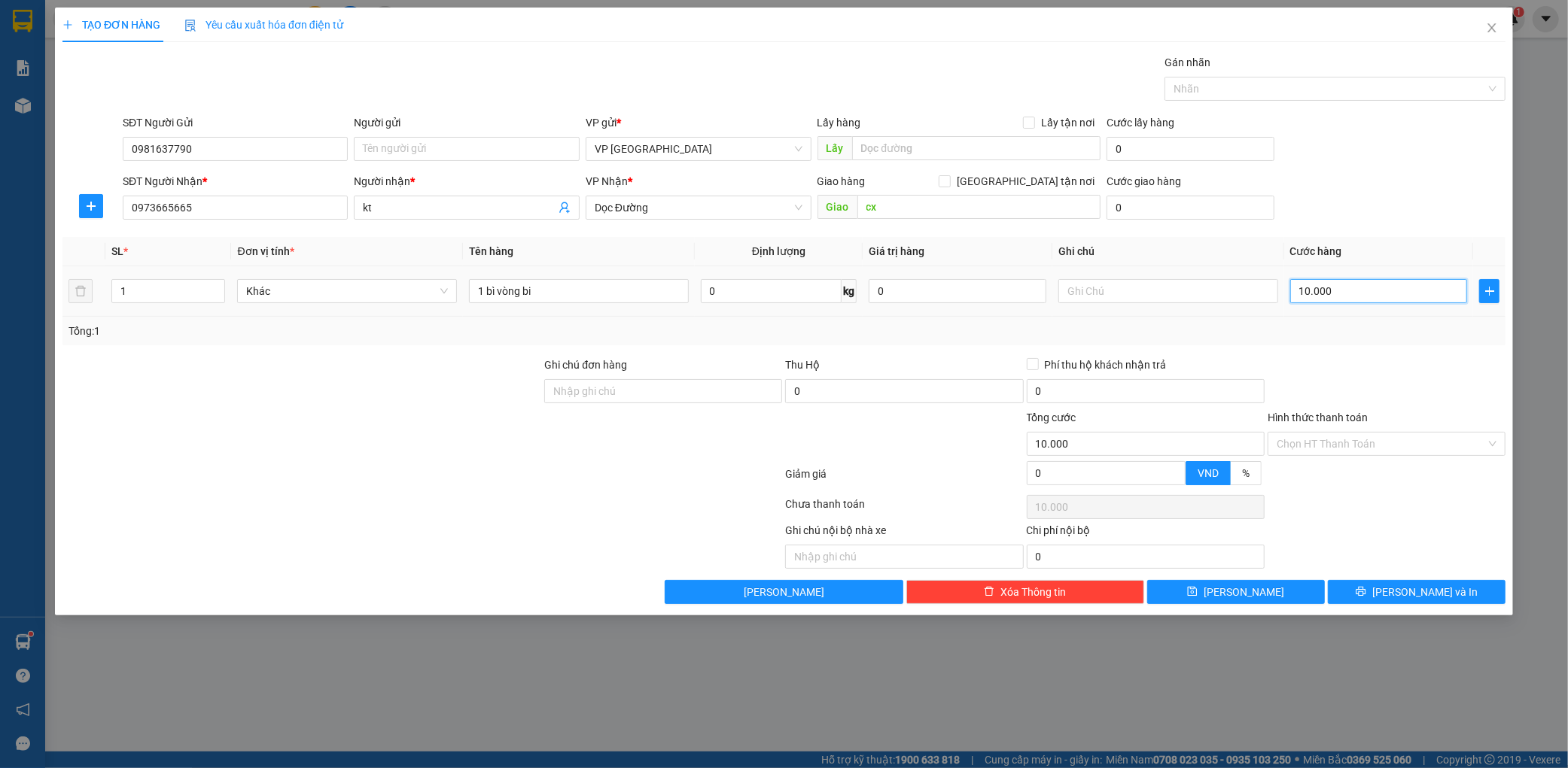
click at [1393, 297] on input "10.000" at bounding box center [1378, 290] width 177 height 24
click at [1395, 296] on input "10.000" at bounding box center [1378, 290] width 177 height 24
click at [1396, 296] on input "10.000" at bounding box center [1378, 290] width 177 height 24
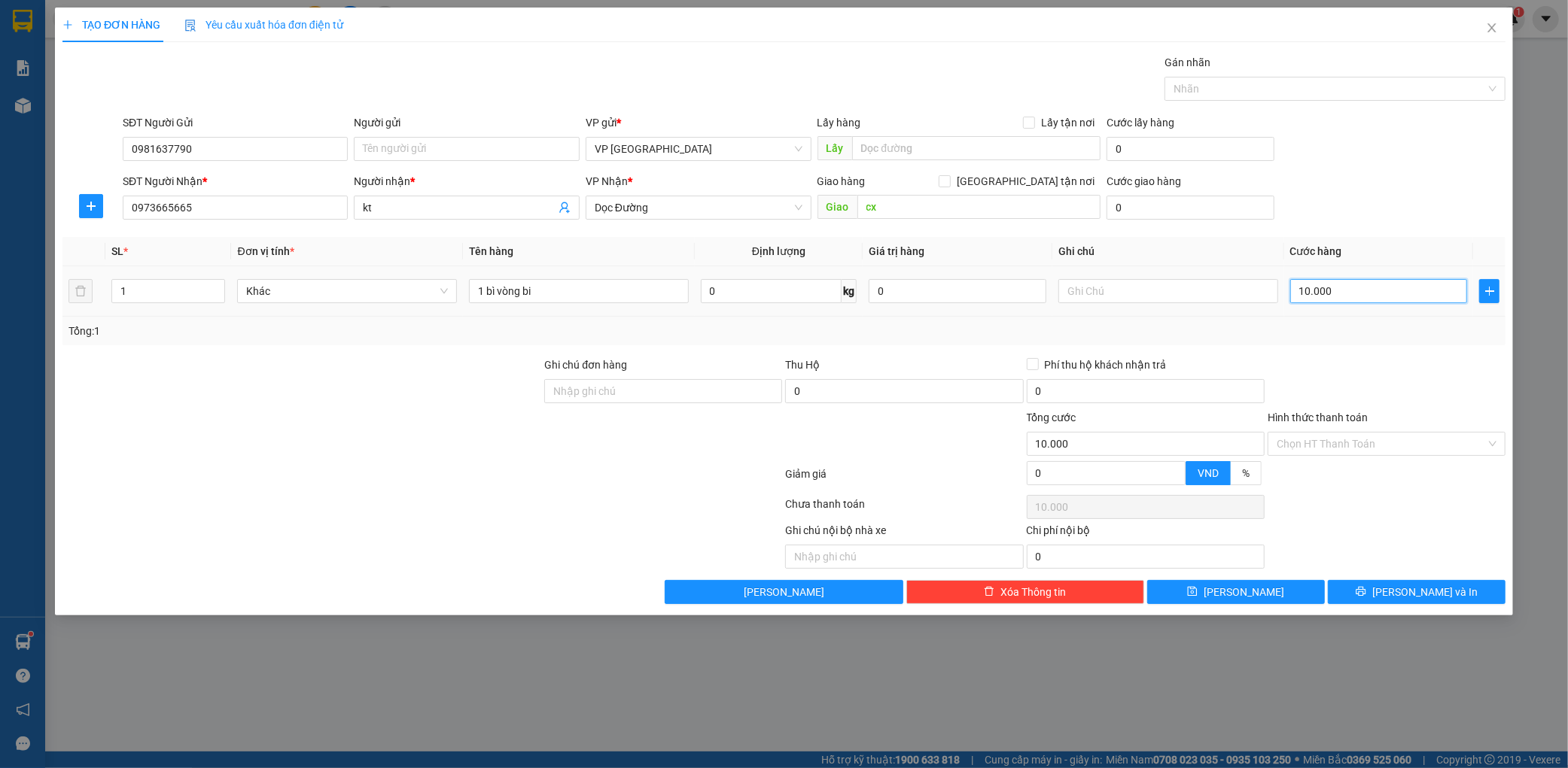
click at [1396, 296] on input "10.000" at bounding box center [1378, 290] width 177 height 24
click at [1393, 296] on input "10.000" at bounding box center [1378, 290] width 177 height 24
type input "100.000"
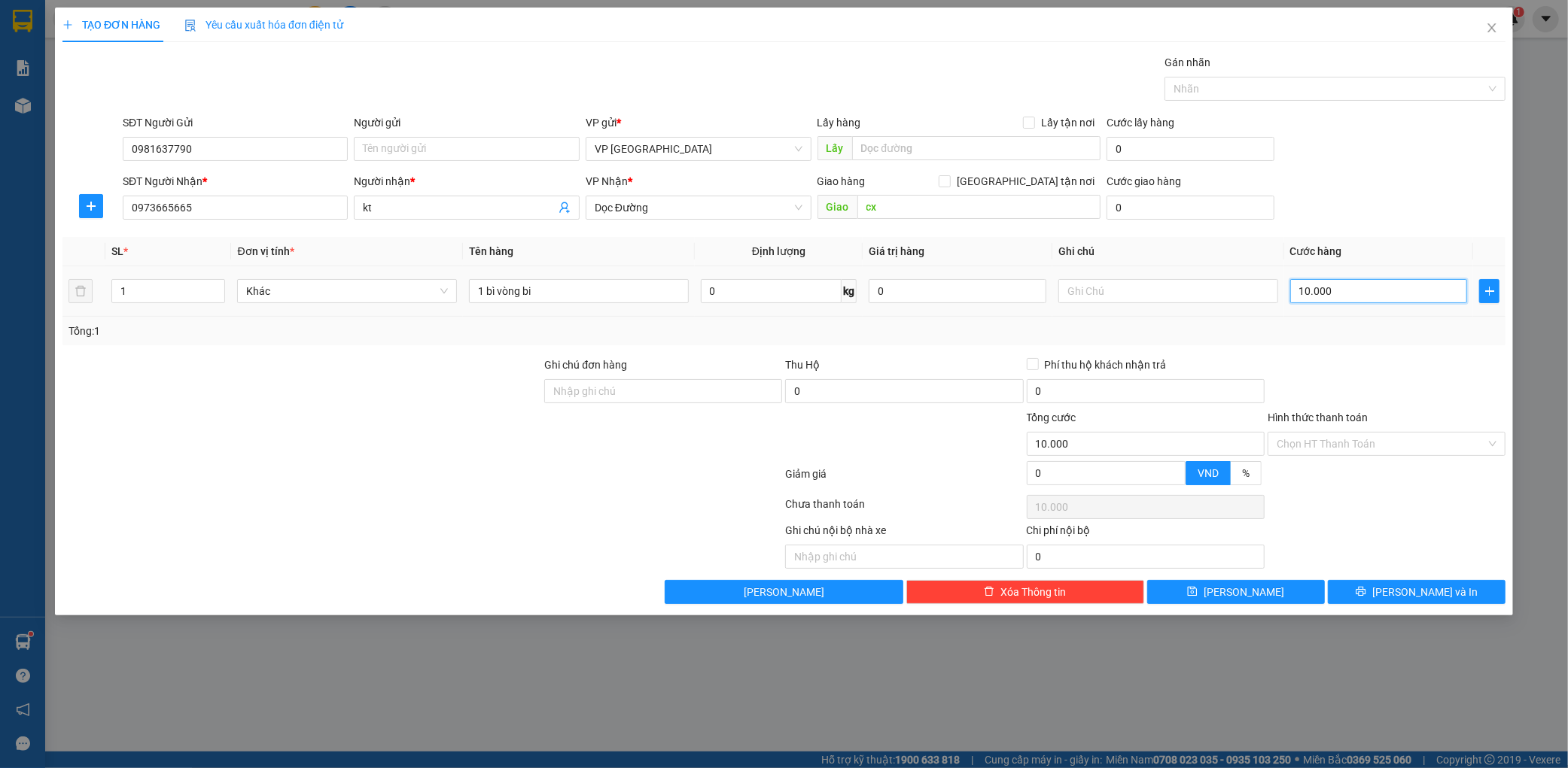
type input "100.000"
type input "1.000.000"
click at [1468, 585] on button "[PERSON_NAME] và In" at bounding box center [1416, 592] width 177 height 24
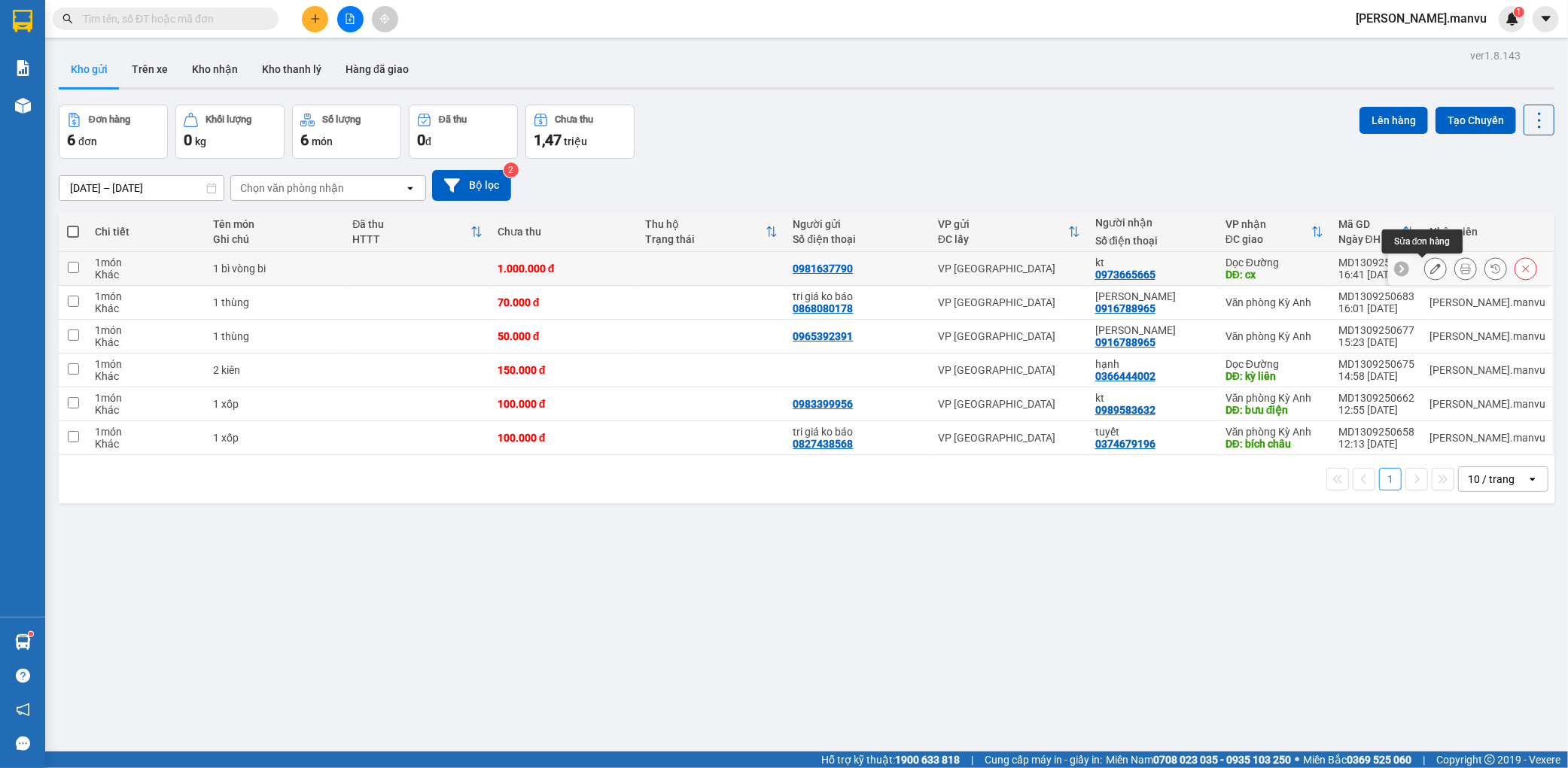
click at [1425, 265] on button at bounding box center [1435, 268] width 21 height 26
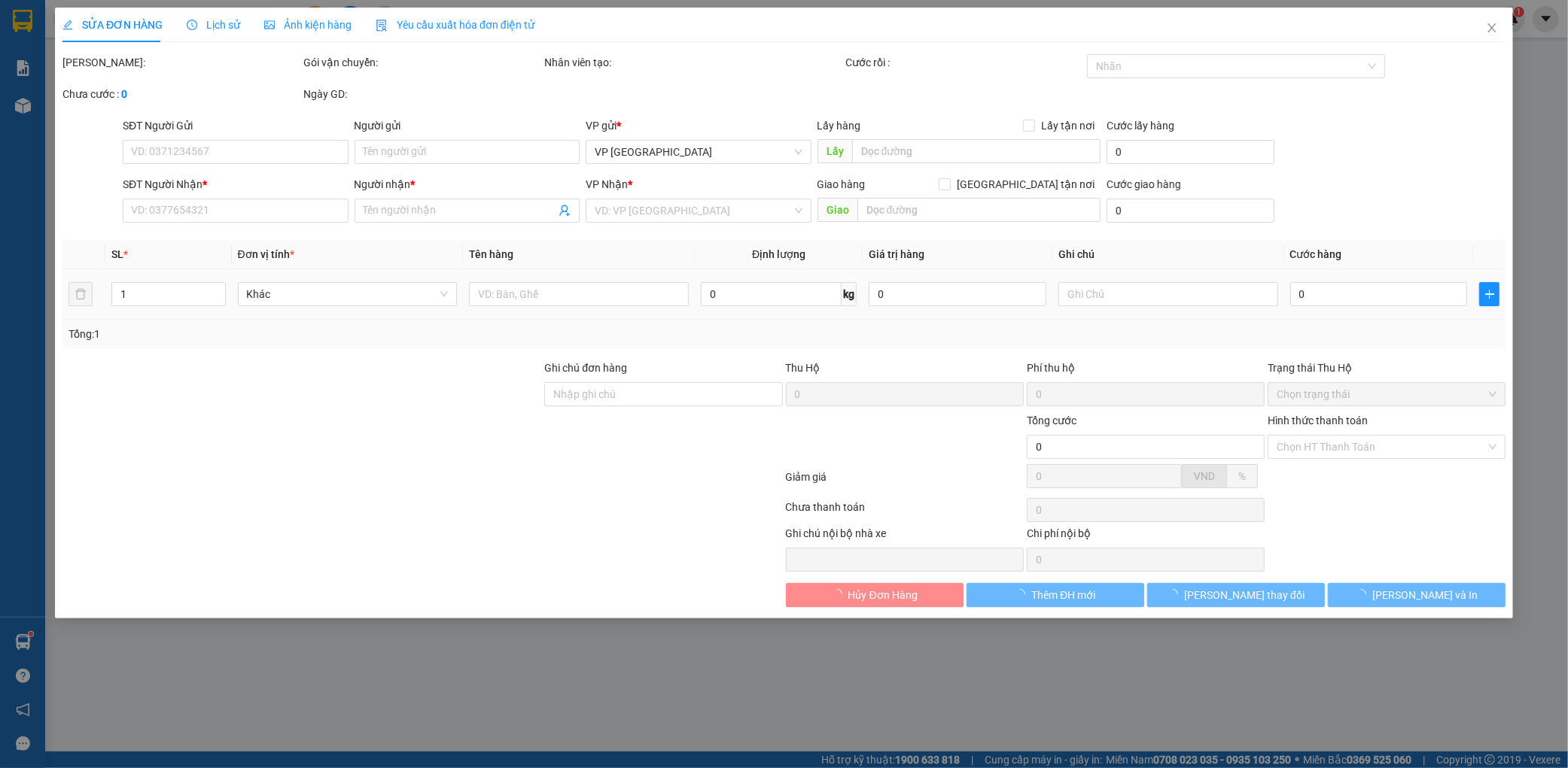
type input "0981637790"
type input "0973665665"
type input "kt"
type input "cx"
type input "1.000.000"
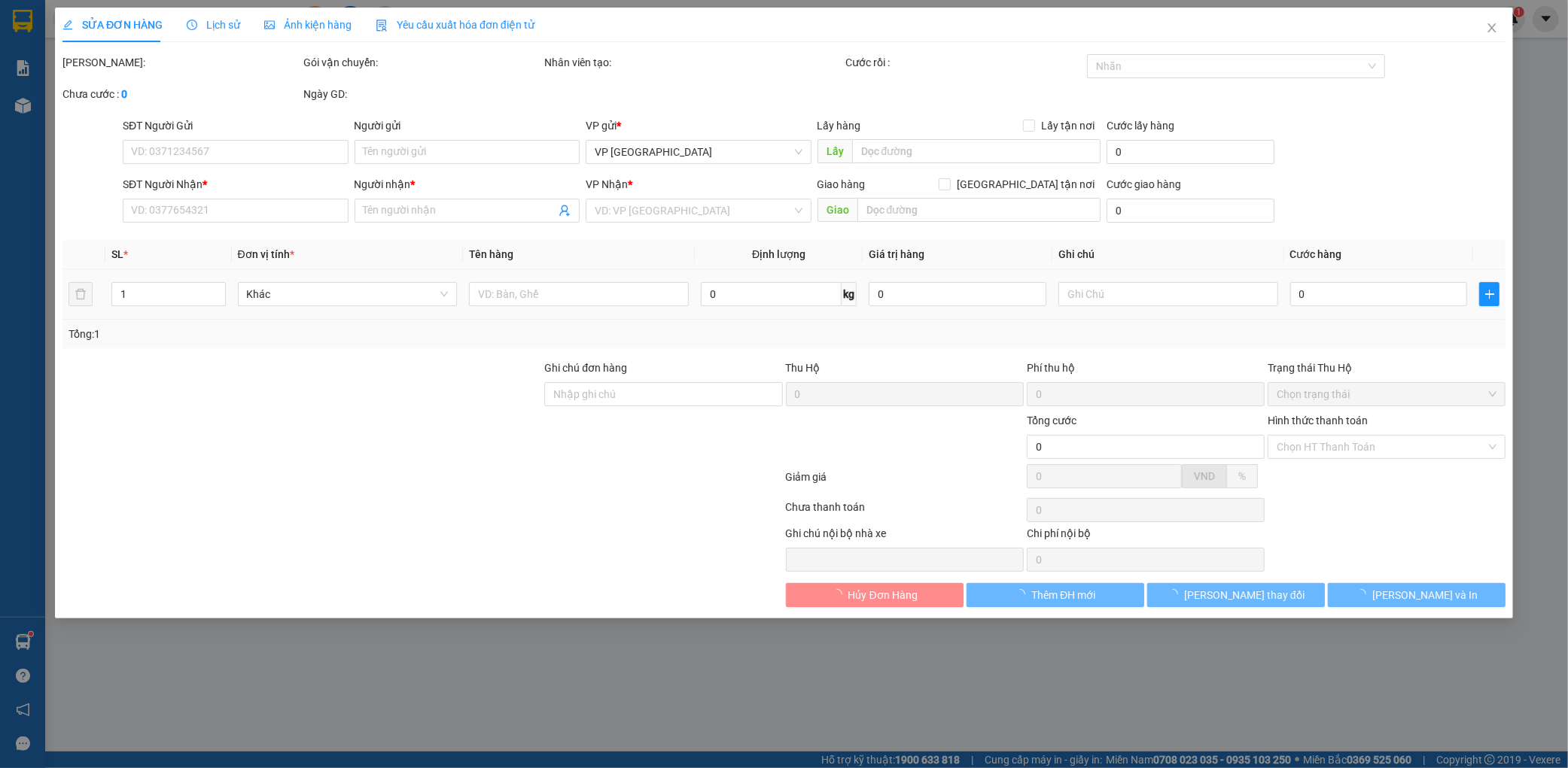
type input "1.000.000"
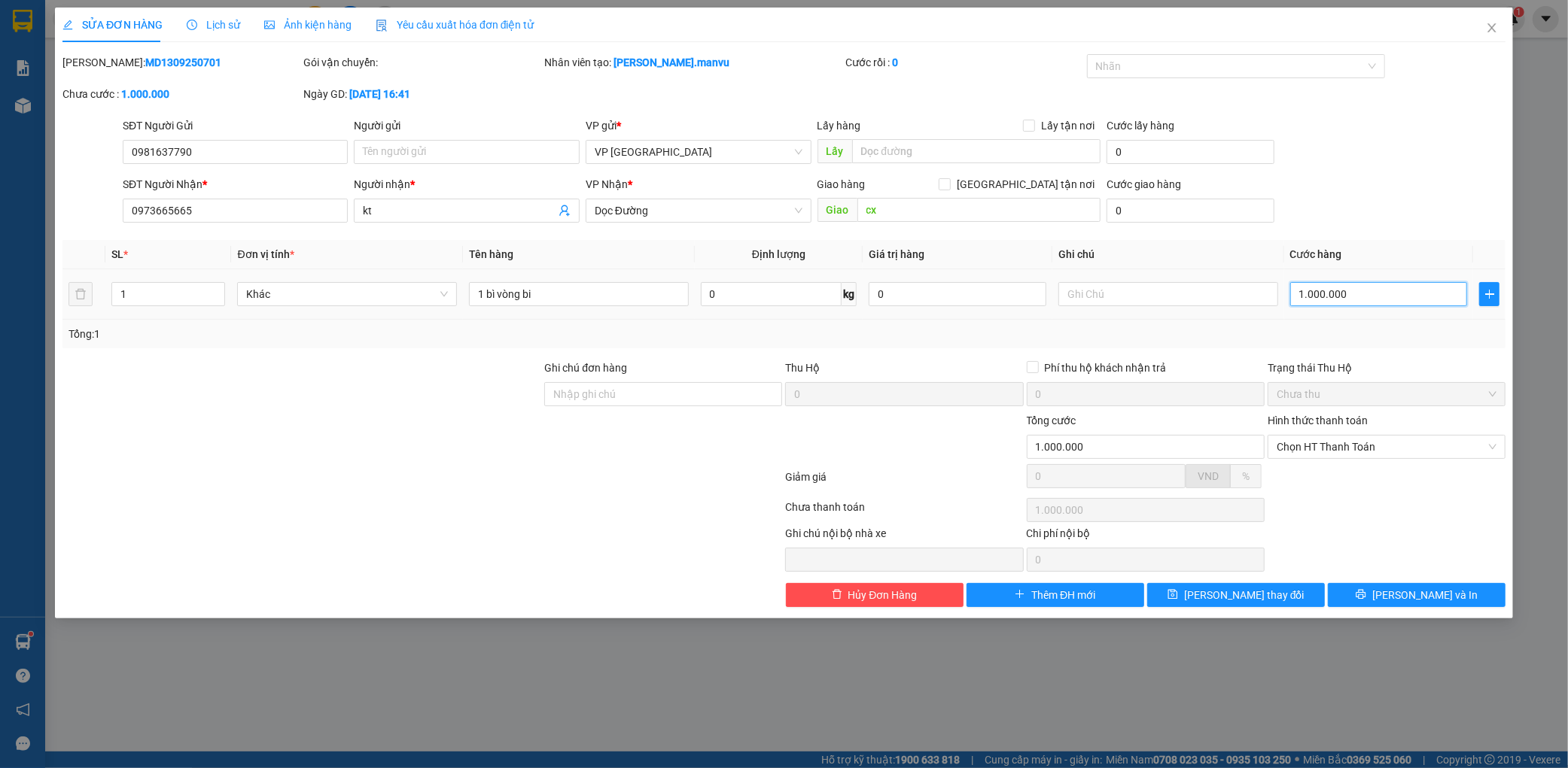
click at [1357, 297] on input "1.000.000" at bounding box center [1378, 294] width 177 height 24
type input "0"
type input "1"
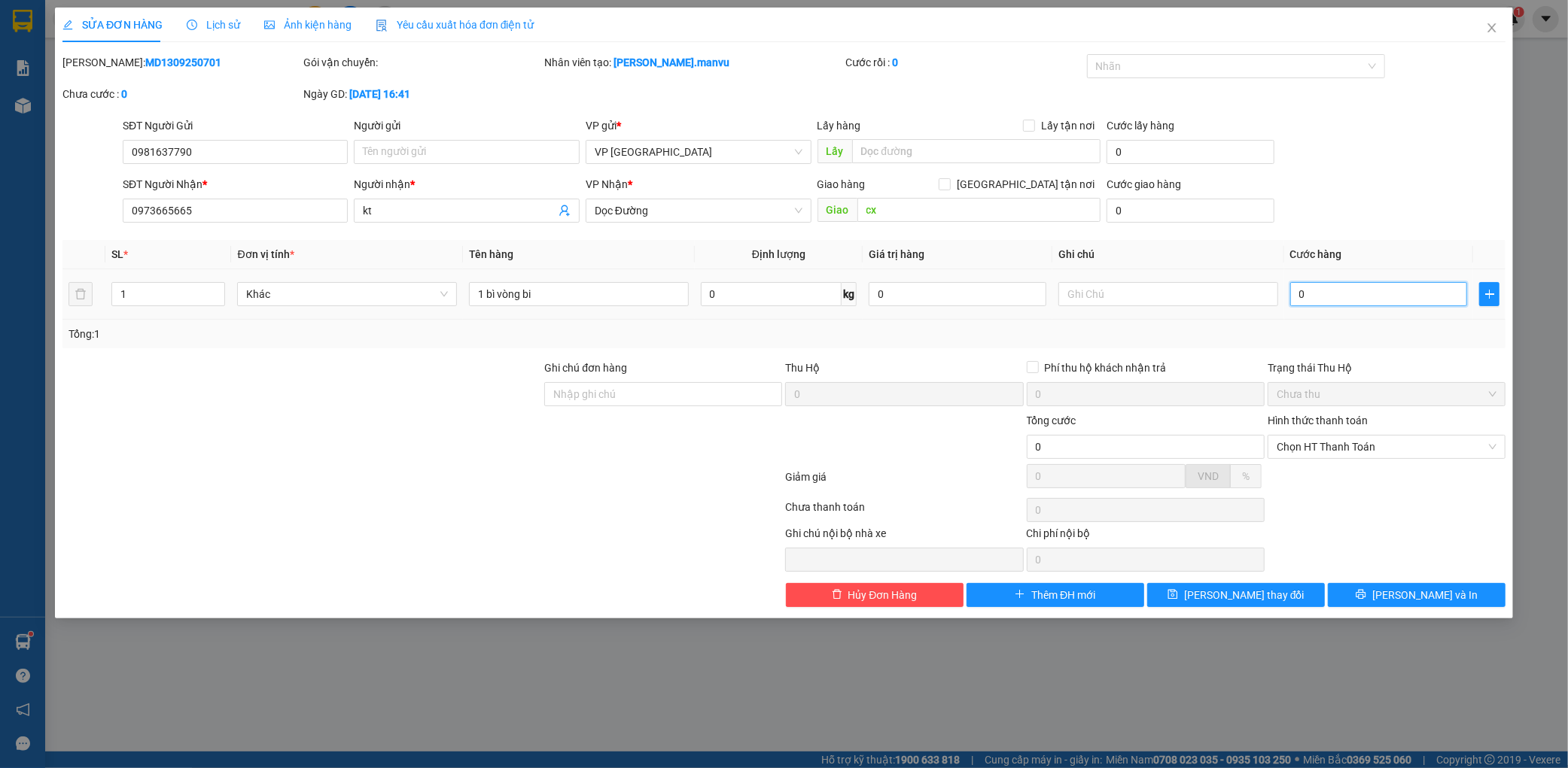
type input "1"
type input "001"
type input "10"
type input "0.010"
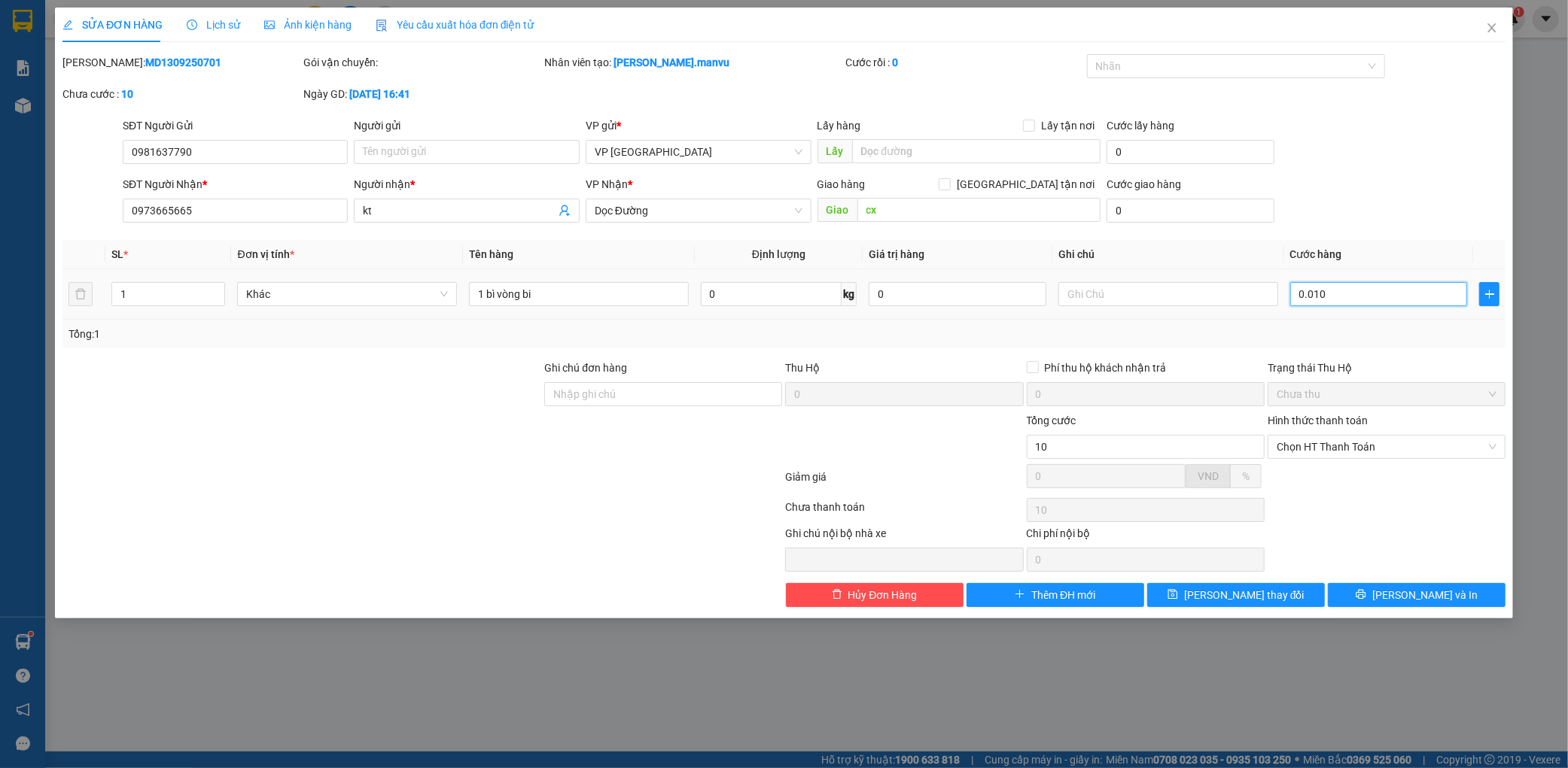
type input "100"
type input "00.100"
type input "1.000"
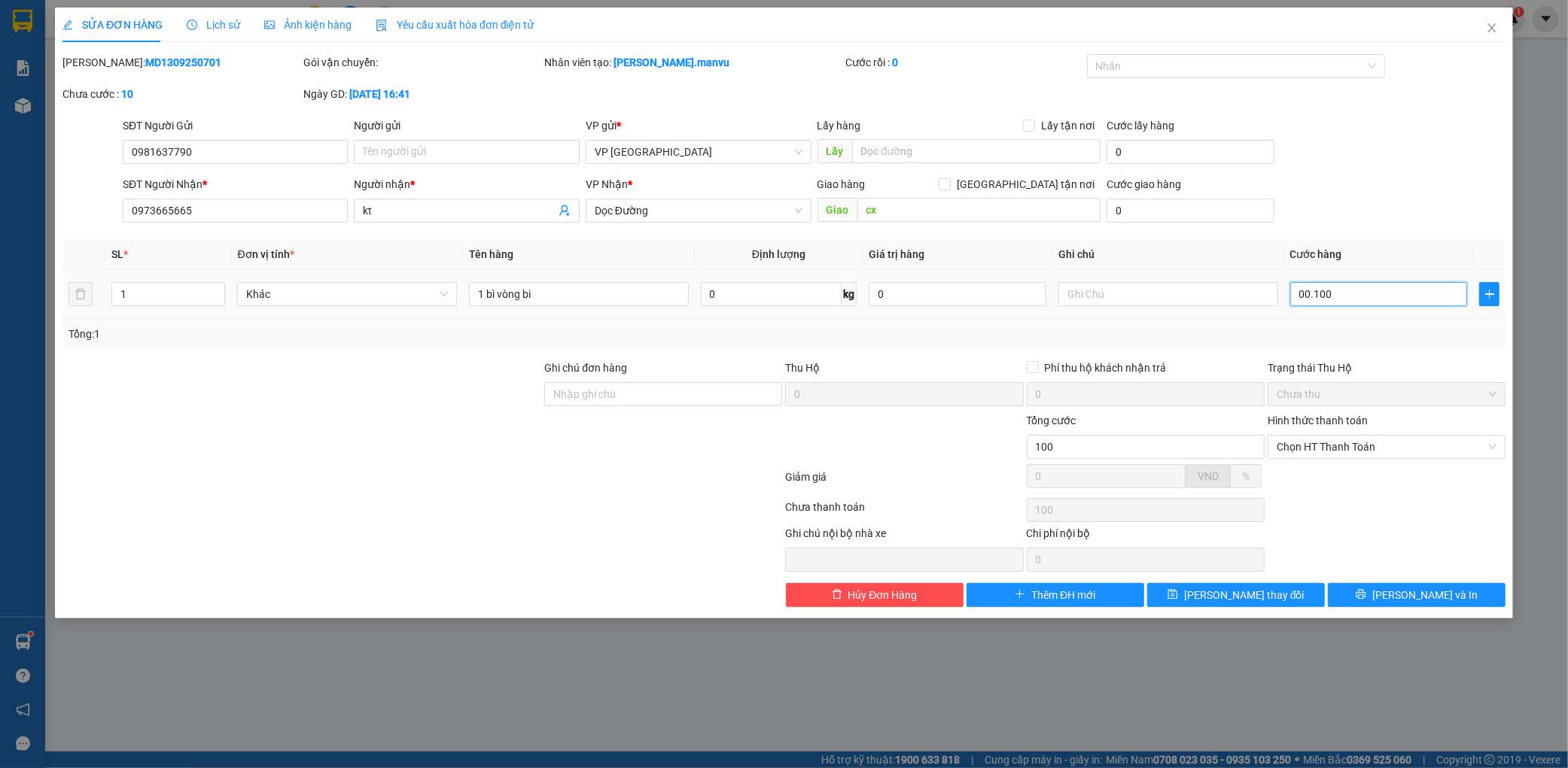
type input "0.001.000"
type input "10.000"
type input "000.010.000"
type input "100.000"
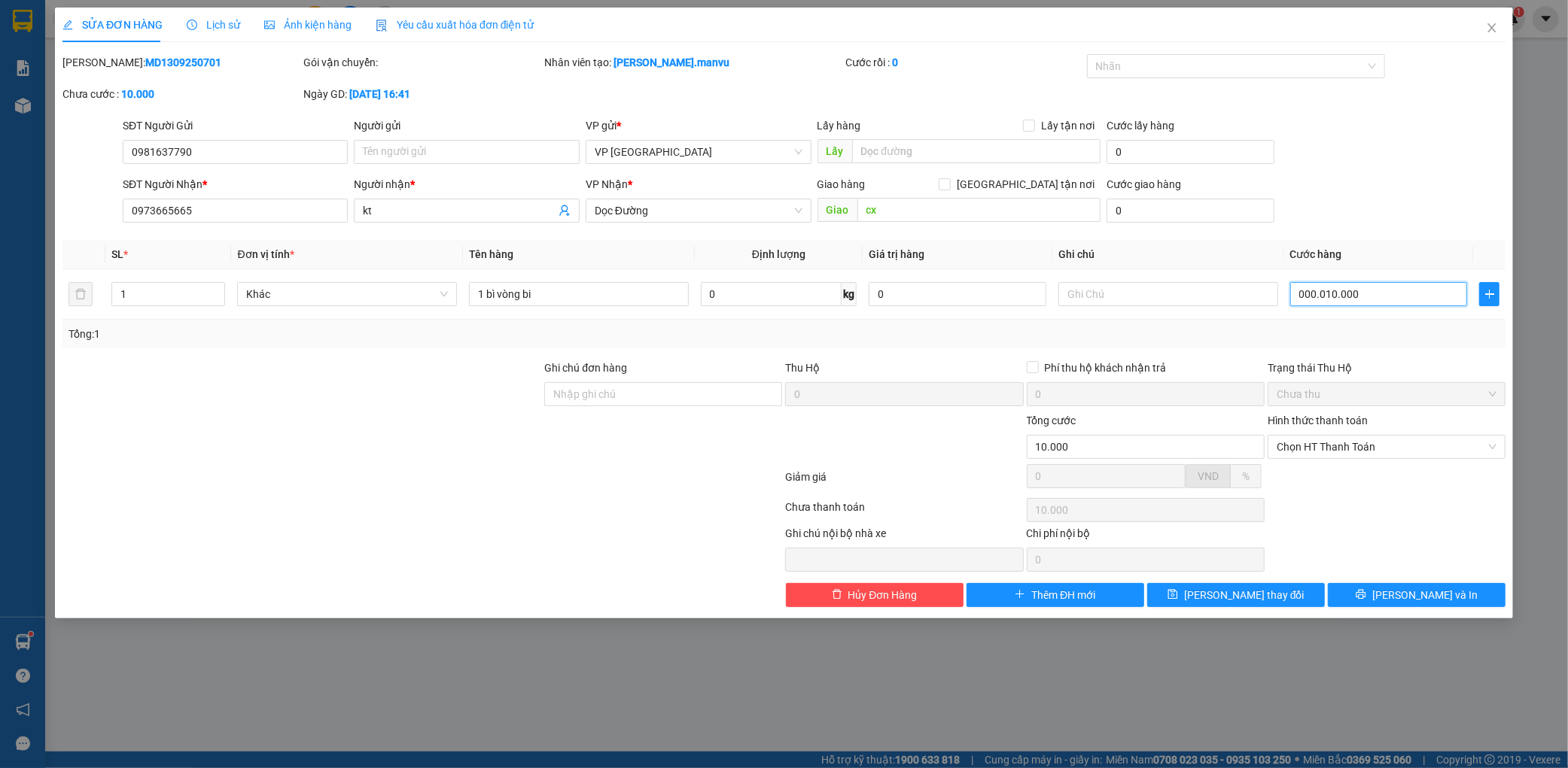
type input "100.000"
type input "00.100.000"
type input "100.000"
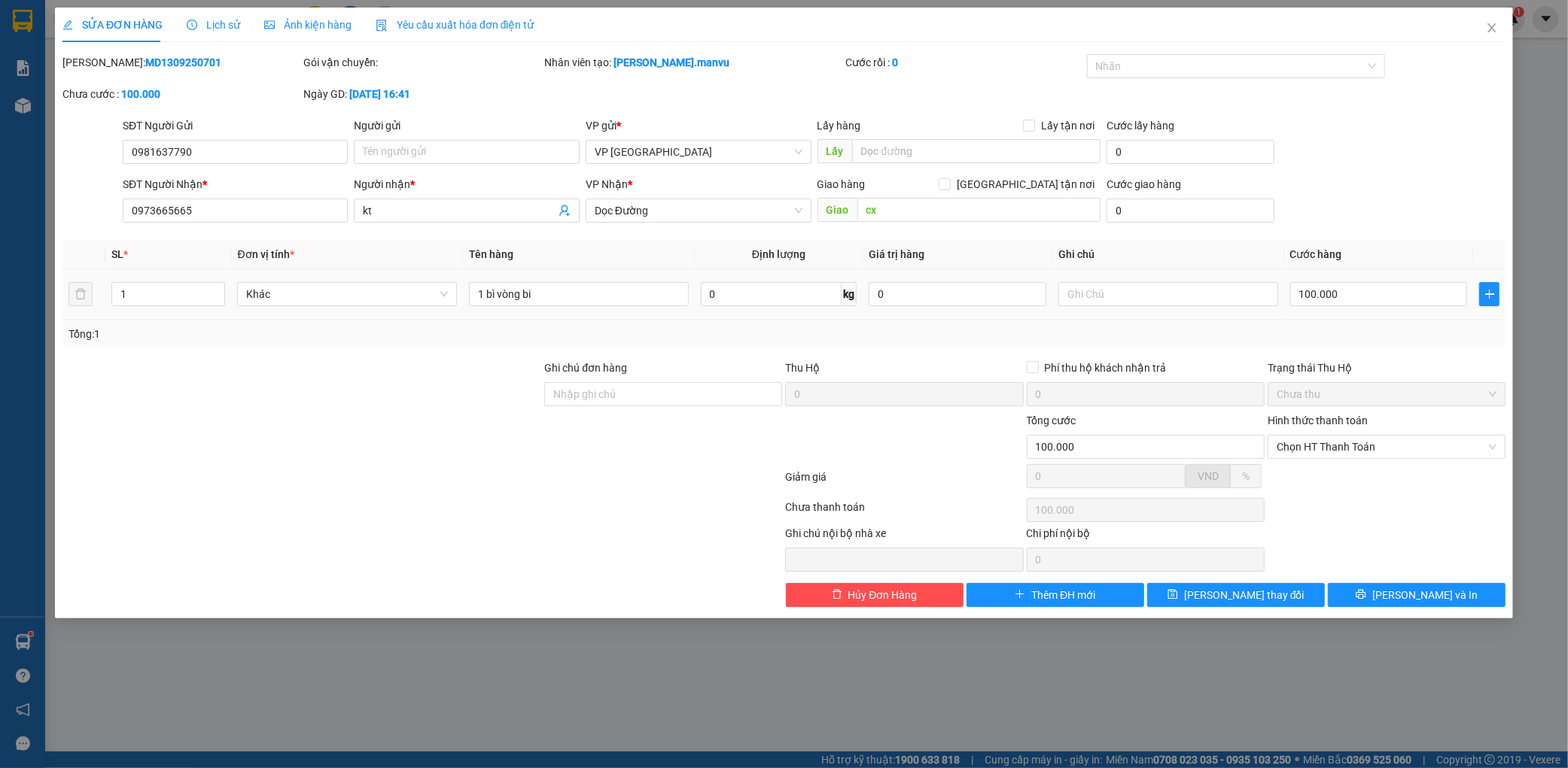
drag, startPoint x: 1408, startPoint y: 219, endPoint x: 1413, endPoint y: 316, distance: 97.1
click at [1408, 219] on div "SĐT Người Nhận * 0973665665 Người nhận * kt VP Nhận * Dọc Đường Giao hàng Giao …" at bounding box center [814, 202] width 1389 height 53
click at [1424, 585] on button "[PERSON_NAME] và In" at bounding box center [1416, 594] width 177 height 24
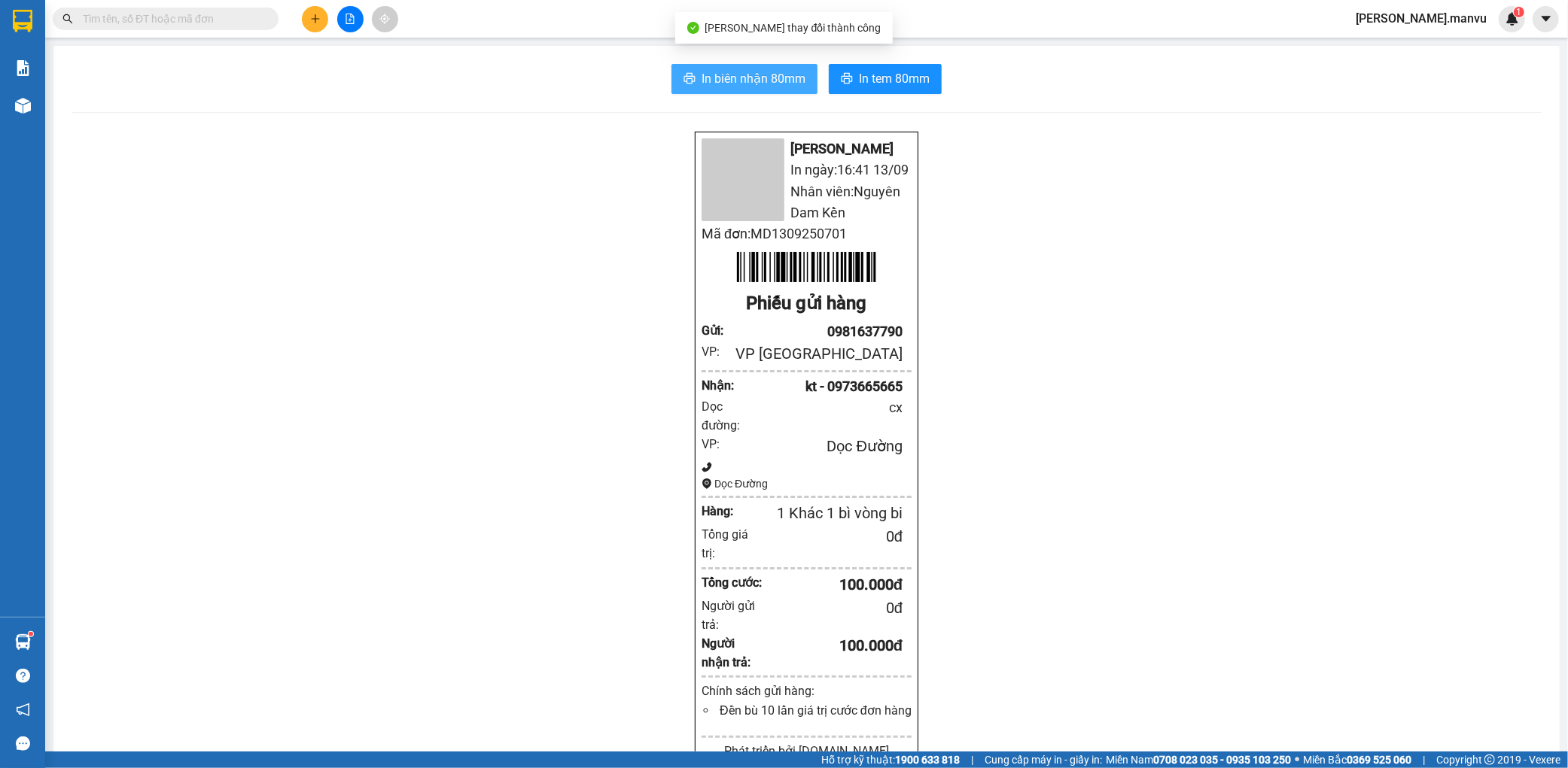
click at [732, 86] on span "In biên nhận 80mm" at bounding box center [753, 78] width 103 height 19
click at [332, 25] on div at bounding box center [350, 19] width 113 height 26
click at [310, 16] on icon "plus" at bounding box center [316, 19] width 11 height 11
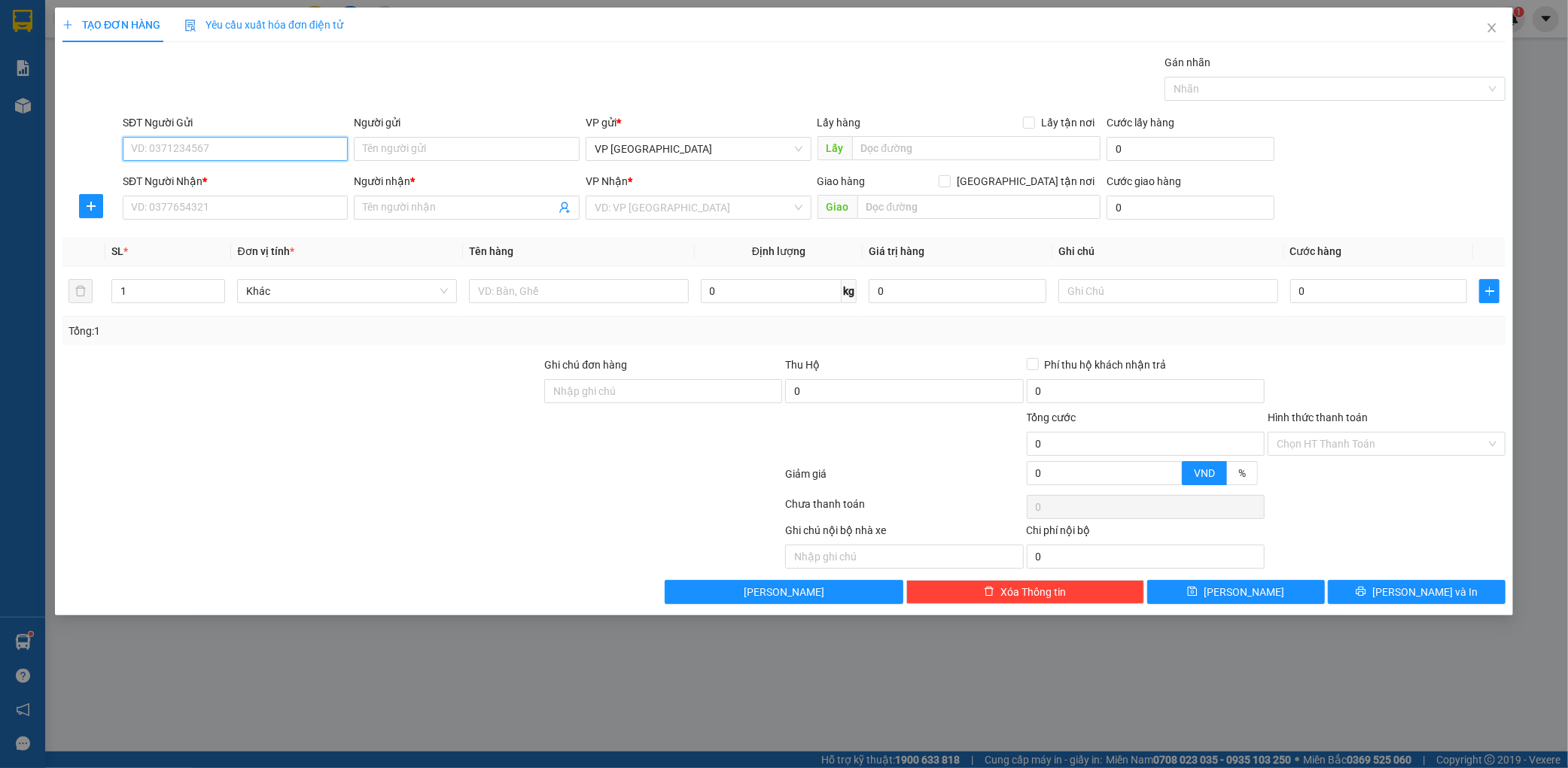
click at [212, 141] on input "SĐT Người Gửi" at bounding box center [235, 148] width 226 height 24
drag, startPoint x: 188, startPoint y: 174, endPoint x: 186, endPoint y: 221, distance: 47.0
click at [188, 173] on div "0855471379" at bounding box center [235, 179] width 208 height 16
type input "0855471379"
click at [189, 203] on input "SĐT Người Nhận *" at bounding box center [235, 208] width 226 height 24
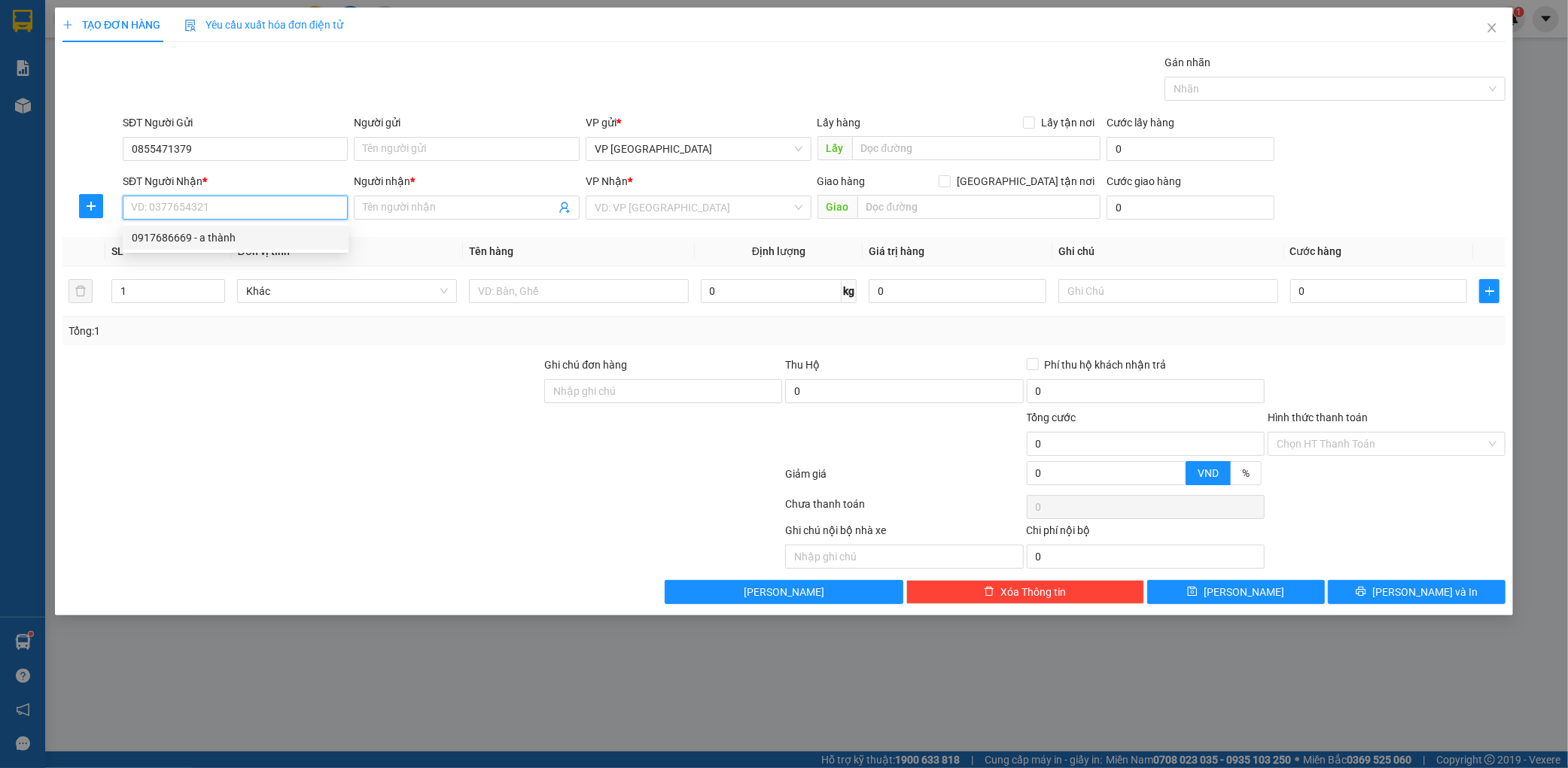
click at [234, 237] on div "0917686669 - a thành" at bounding box center [235, 237] width 208 height 16
type input "0917686669"
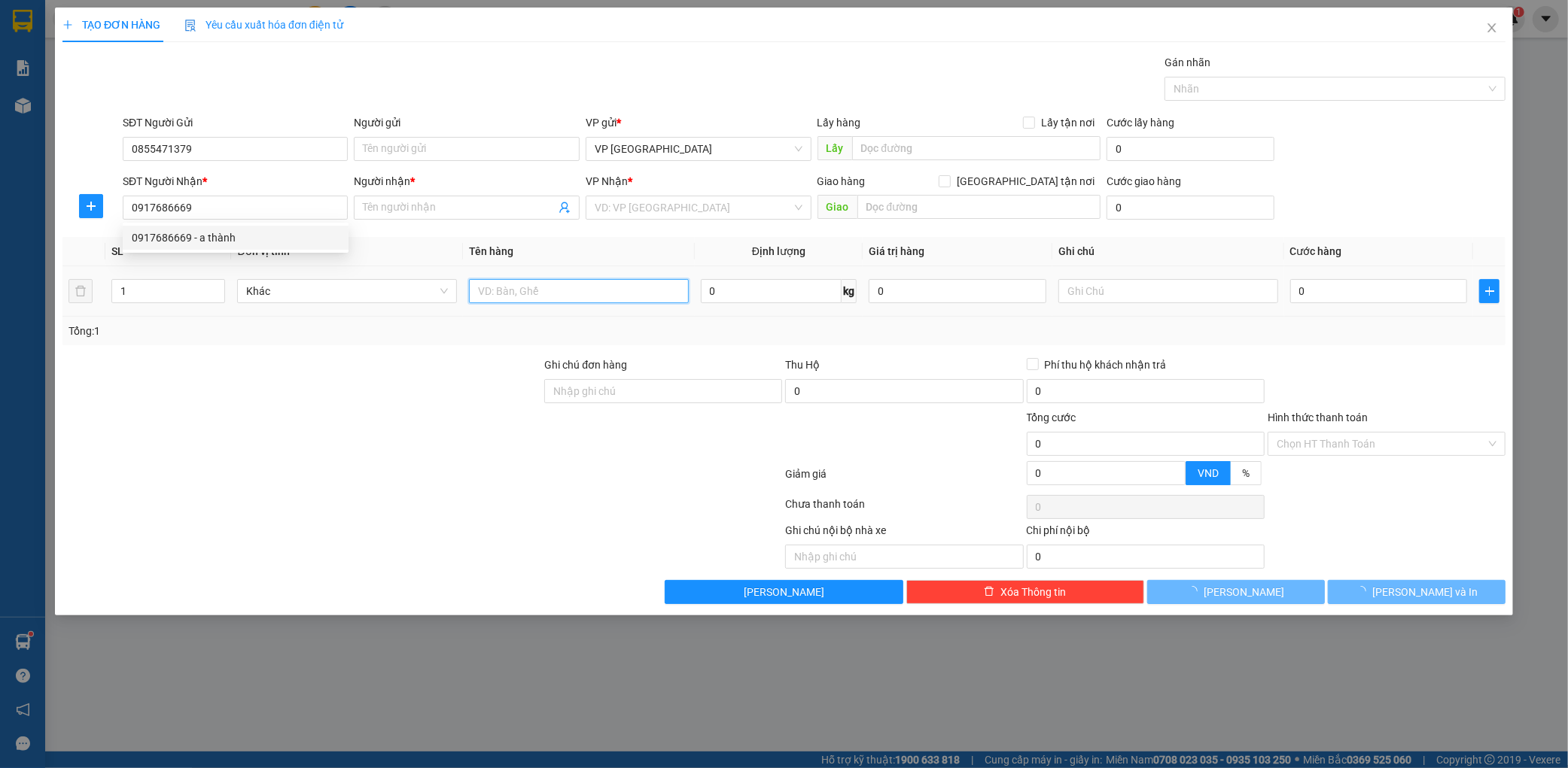
click at [574, 296] on input "text" at bounding box center [578, 290] width 220 height 24
type input "a thành"
type input "kỳ liên"
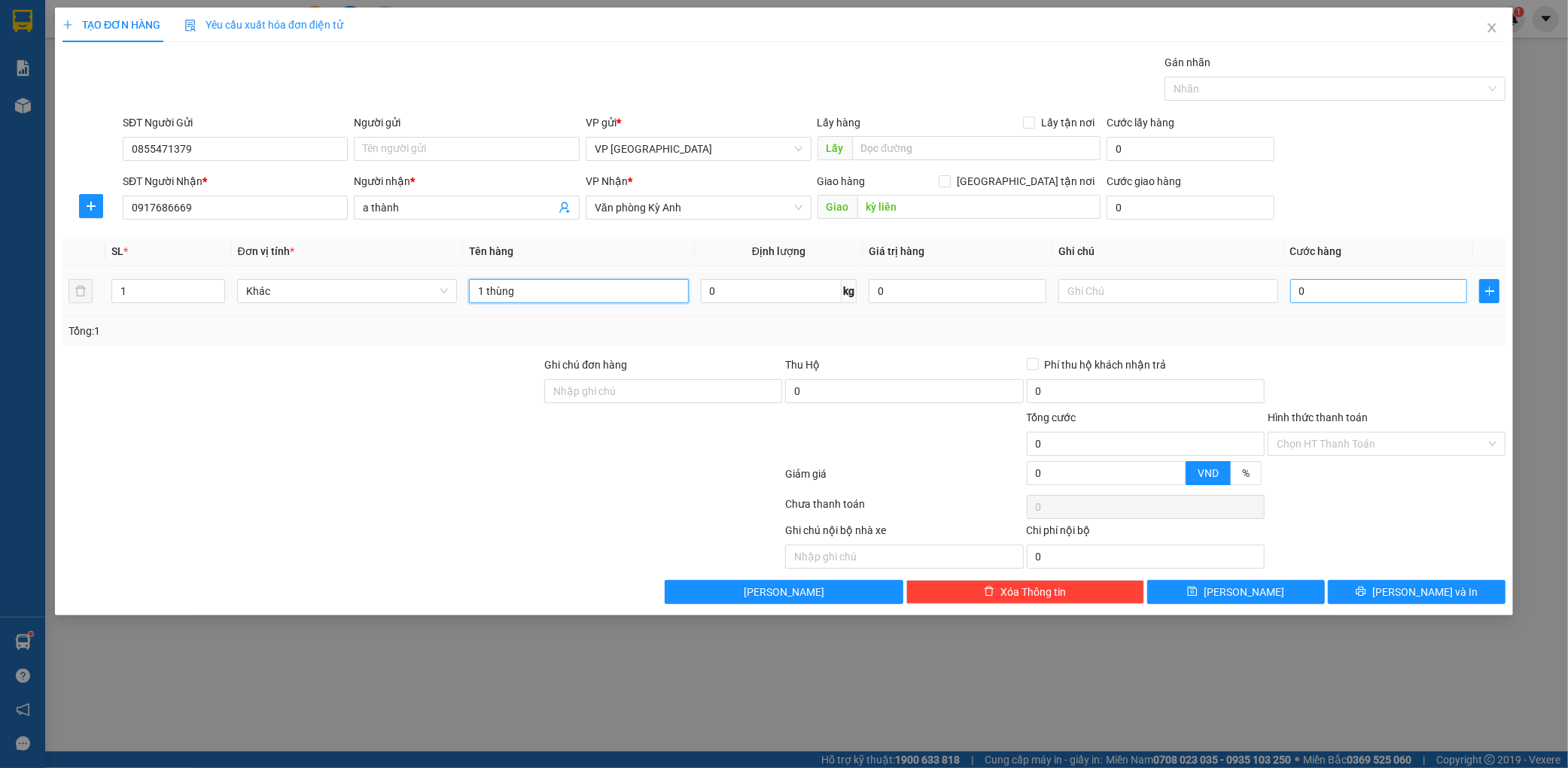
type input "1 thùng"
click at [1372, 283] on input "0" at bounding box center [1378, 290] width 177 height 24
type input "005"
type input "5"
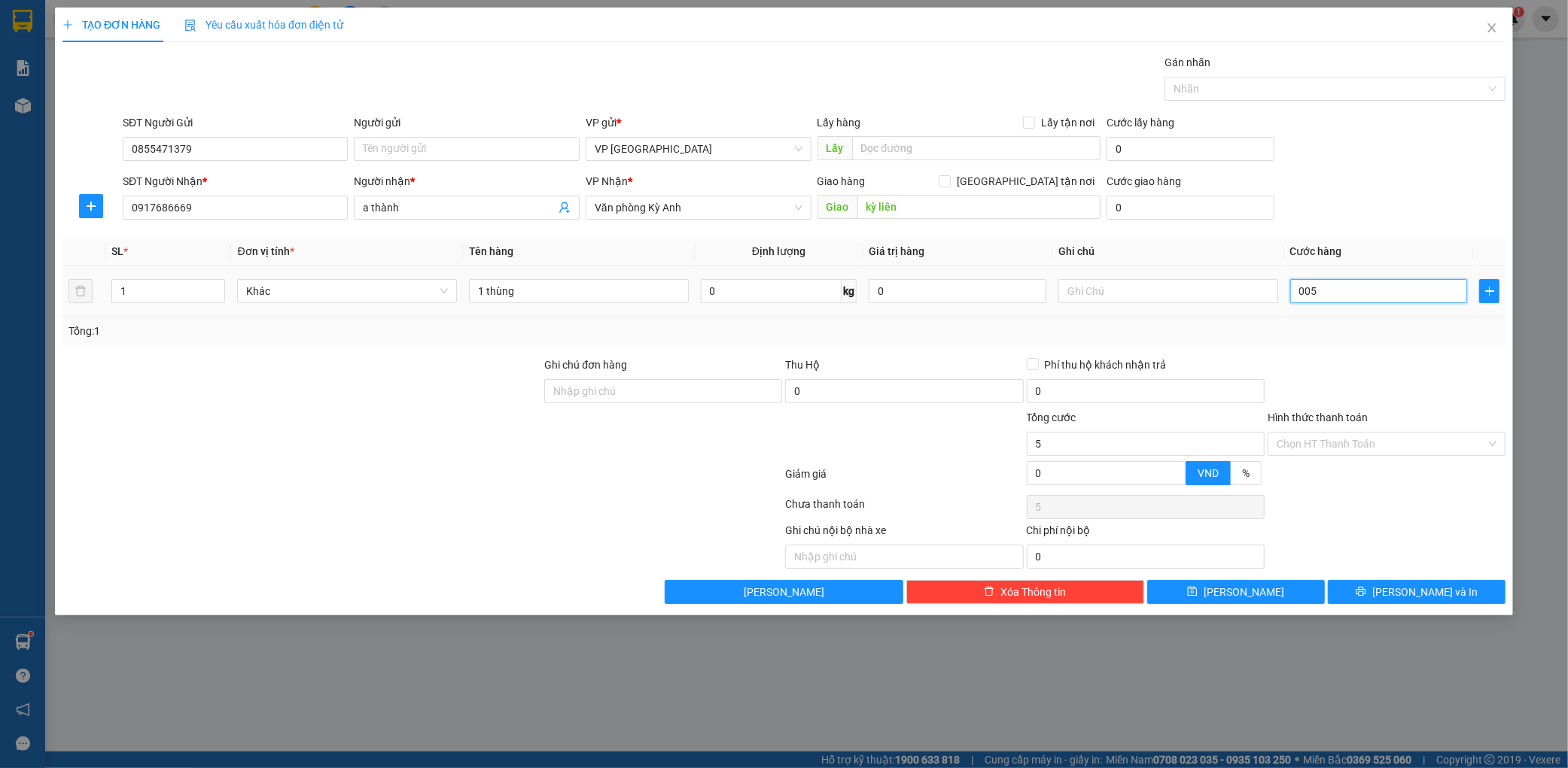
type input "0.050"
type input "50"
type input "00.500"
type input "500"
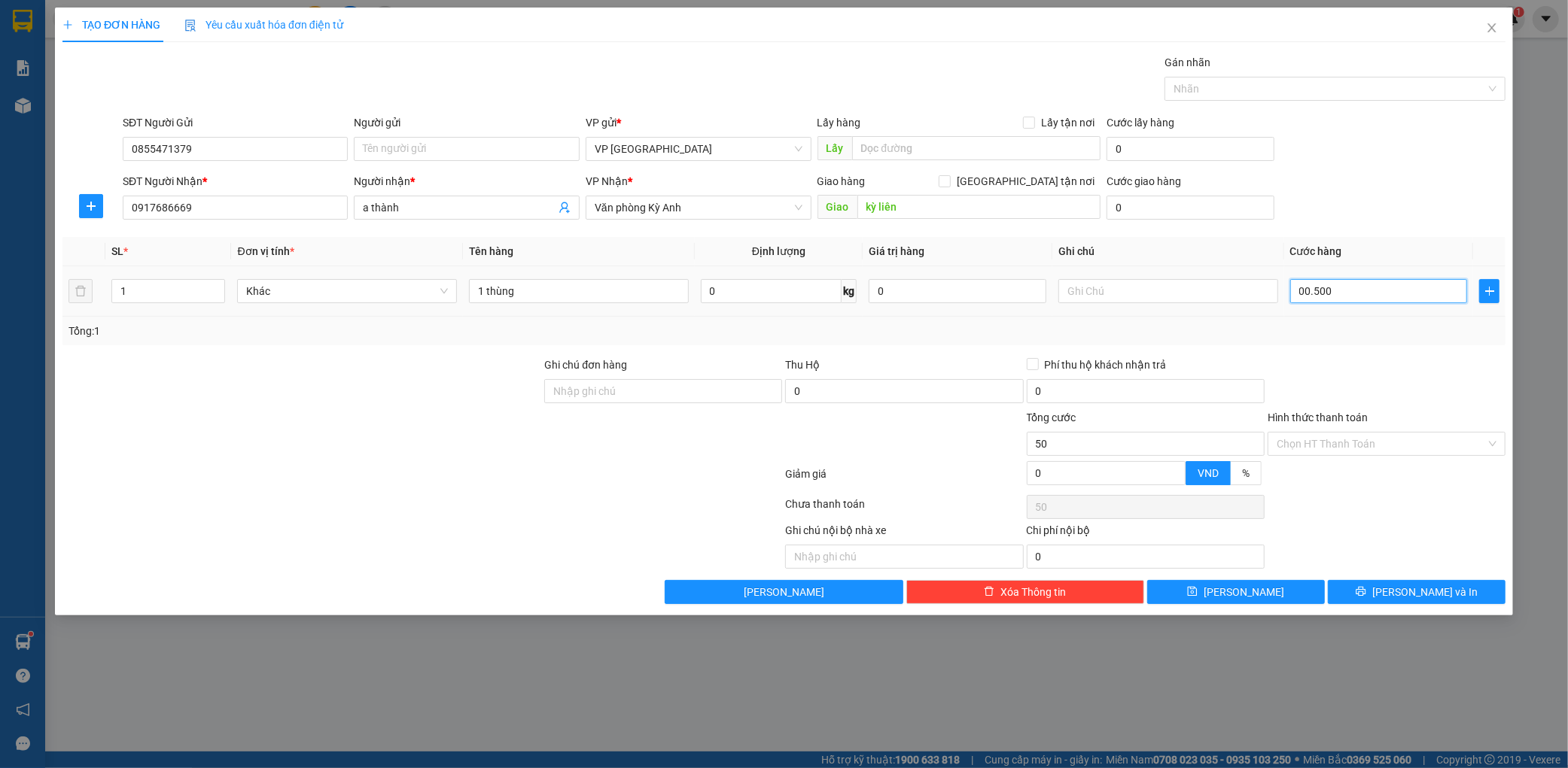
type input "500"
type input "0.005.000"
type input "5.000"
type input "000.050.000"
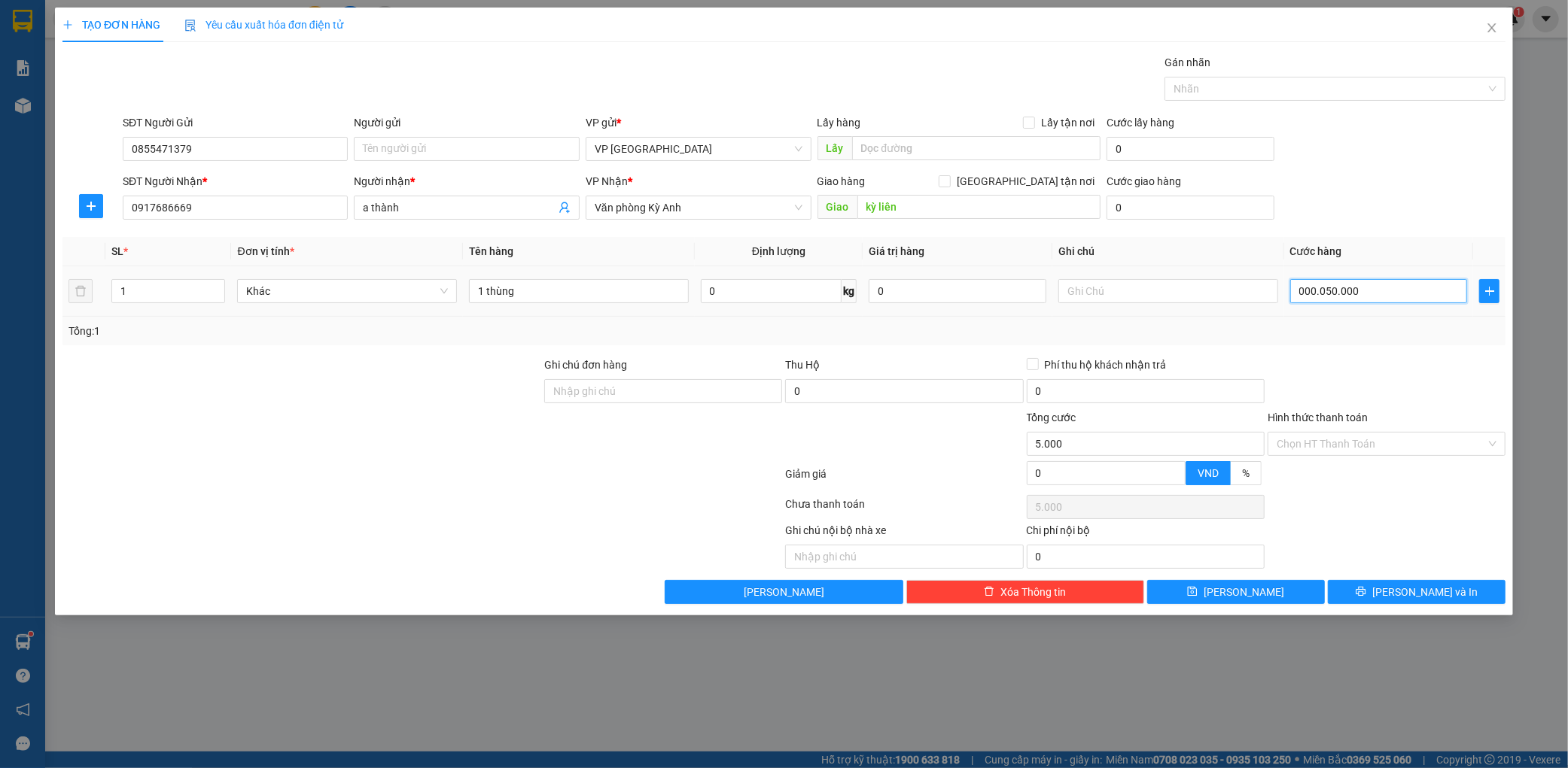
type input "50.000"
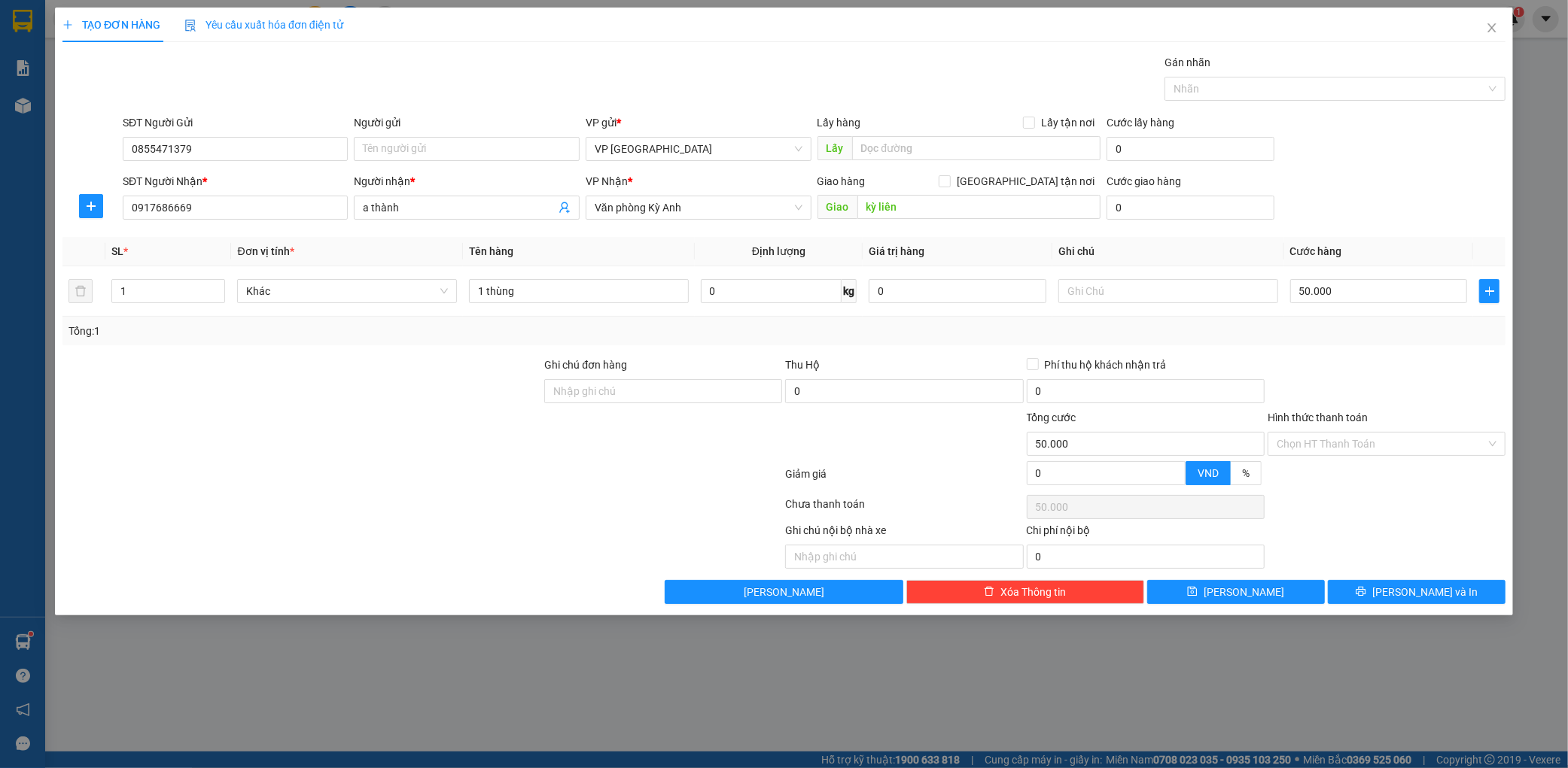
drag, startPoint x: 1360, startPoint y: 246, endPoint x: 1334, endPoint y: 205, distance: 48.5
click at [1360, 242] on th "Cước hàng" at bounding box center [1378, 252] width 190 height 30
drag, startPoint x: 633, startPoint y: 200, endPoint x: 639, endPoint y: 210, distance: 11.7
click at [633, 201] on span "Văn phòng Kỳ Anh" at bounding box center [698, 207] width 208 height 22
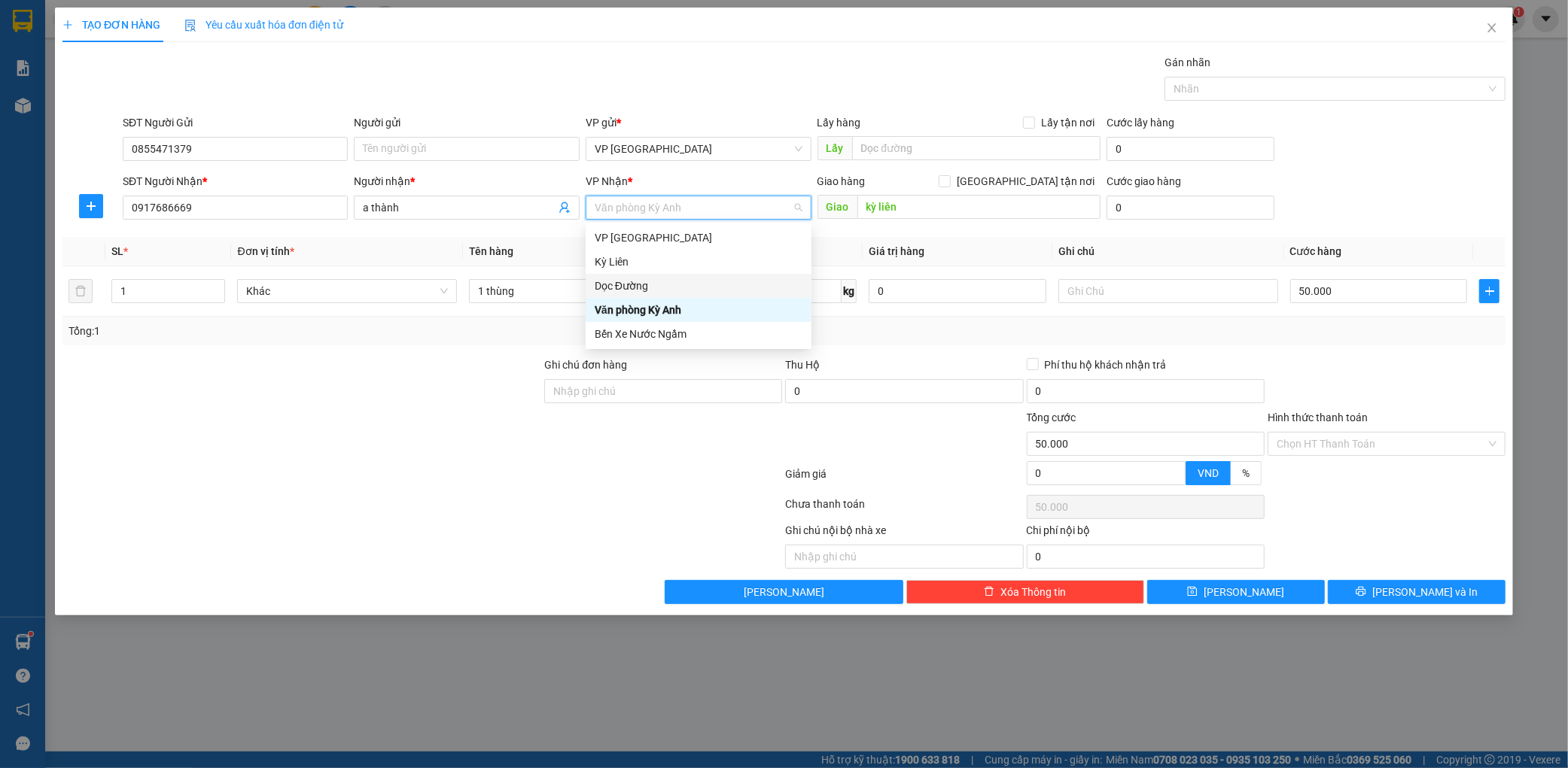
click at [627, 290] on div "Dọc Đường" at bounding box center [698, 286] width 208 height 16
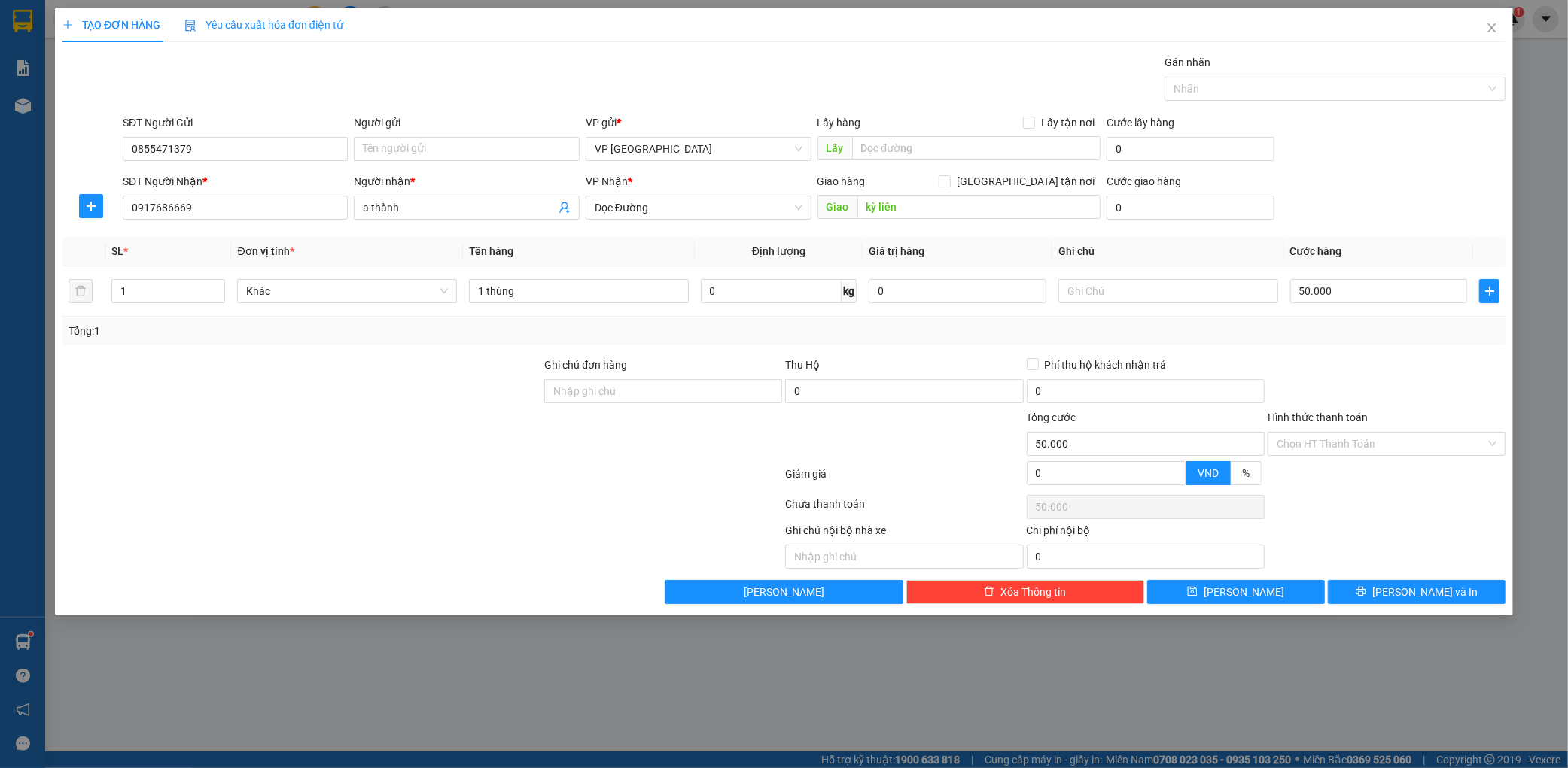
click at [1398, 578] on div "Transit Pickup Surcharge Ids Transit Deliver Surcharge Ids Transit Deliver Surc…" at bounding box center [784, 329] width 1443 height 550
drag, startPoint x: 1398, startPoint y: 578, endPoint x: 1400, endPoint y: 600, distance: 22.1
click at [1398, 587] on div "Transit Pickup Surcharge Ids Transit Deliver Surcharge Ids Transit Deliver Surc…" at bounding box center [784, 329] width 1443 height 550
click at [1402, 600] on button "[PERSON_NAME] và In" at bounding box center [1416, 592] width 177 height 24
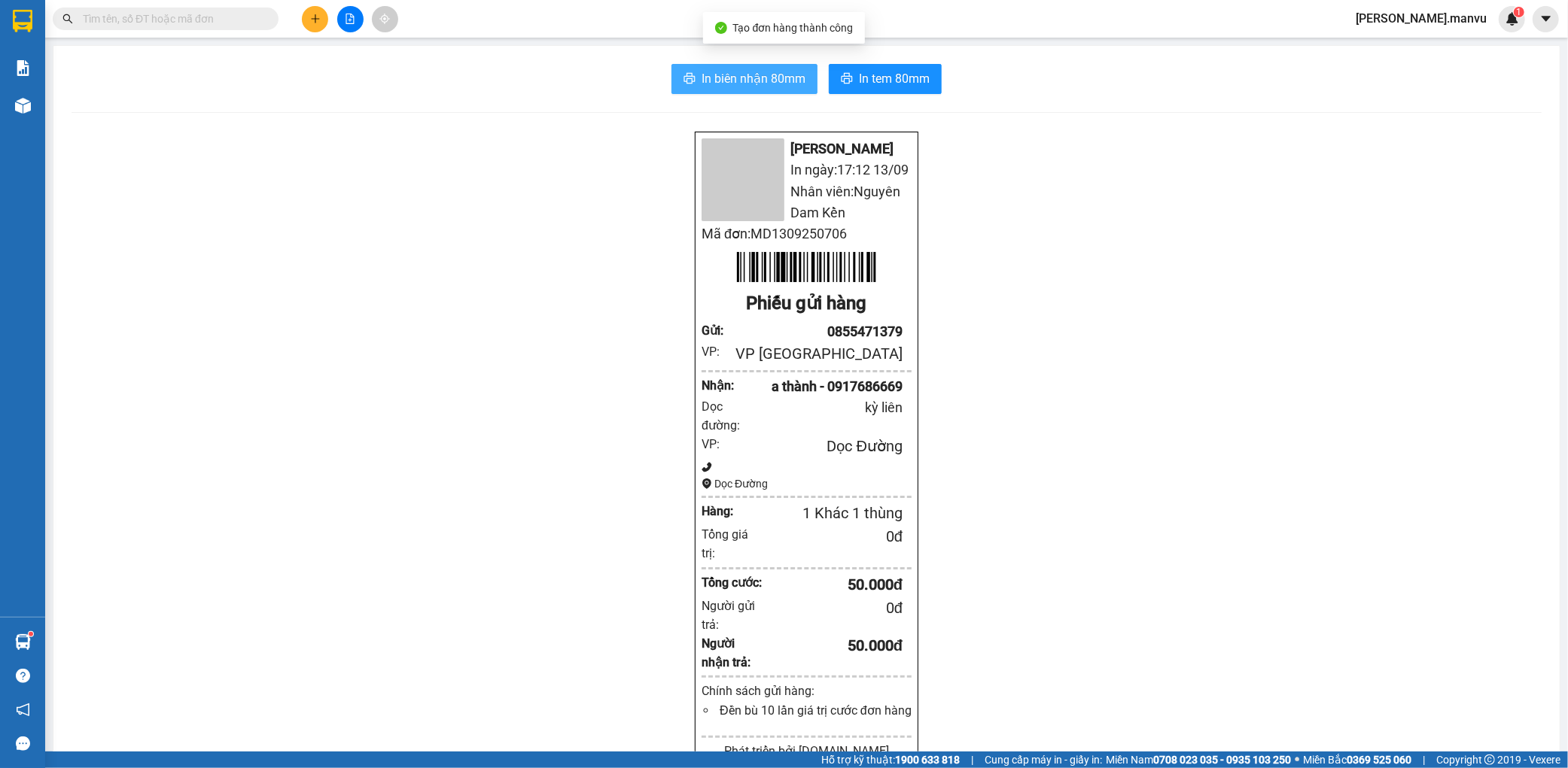
click at [713, 70] on span "In biên nhận 80mm" at bounding box center [753, 78] width 103 height 19
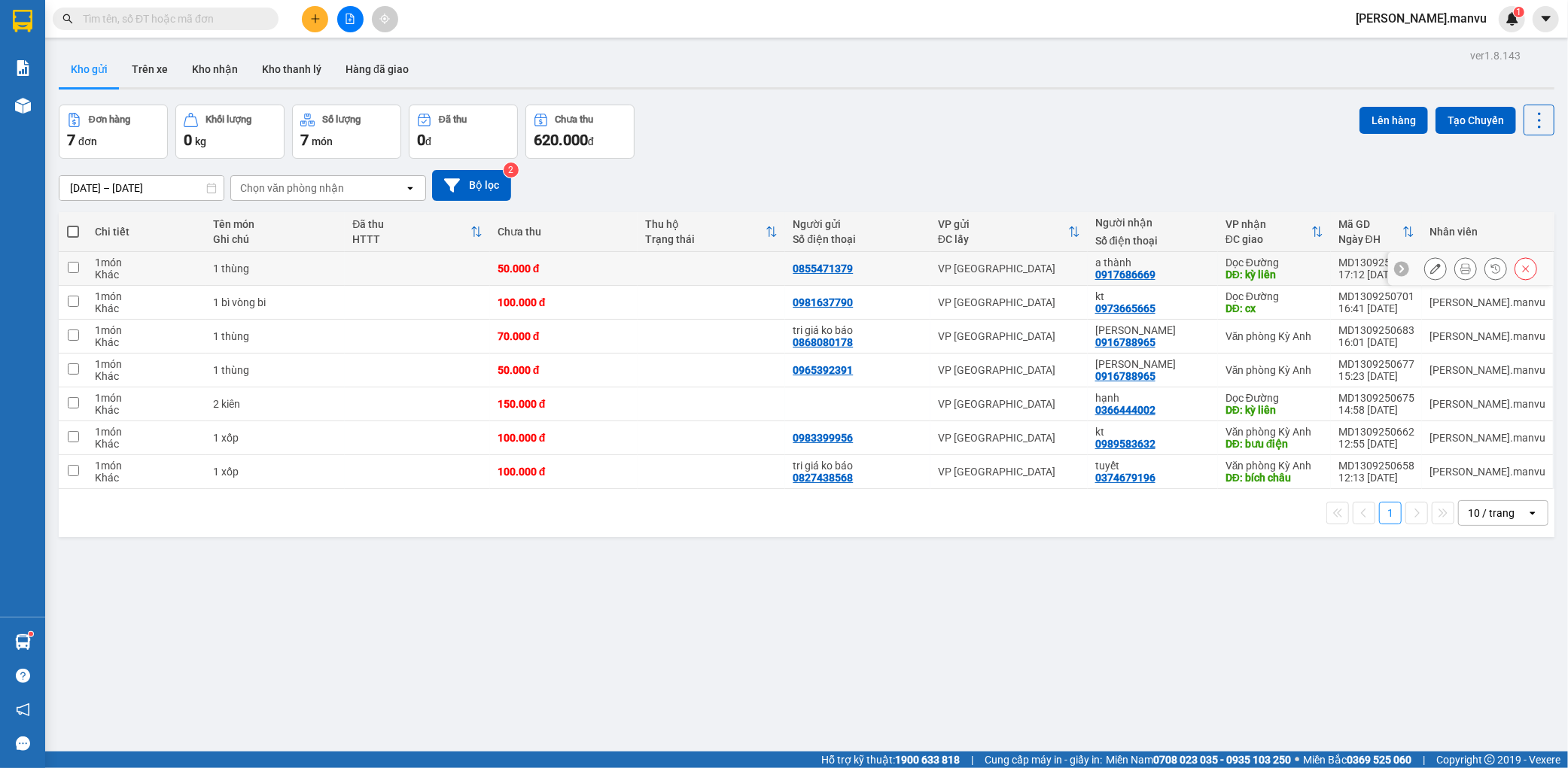
click at [1424, 265] on div at bounding box center [1435, 268] width 22 height 22
click at [1424, 261] on div at bounding box center [1435, 268] width 22 height 22
click at [1430, 267] on icon at bounding box center [1436, 269] width 11 height 11
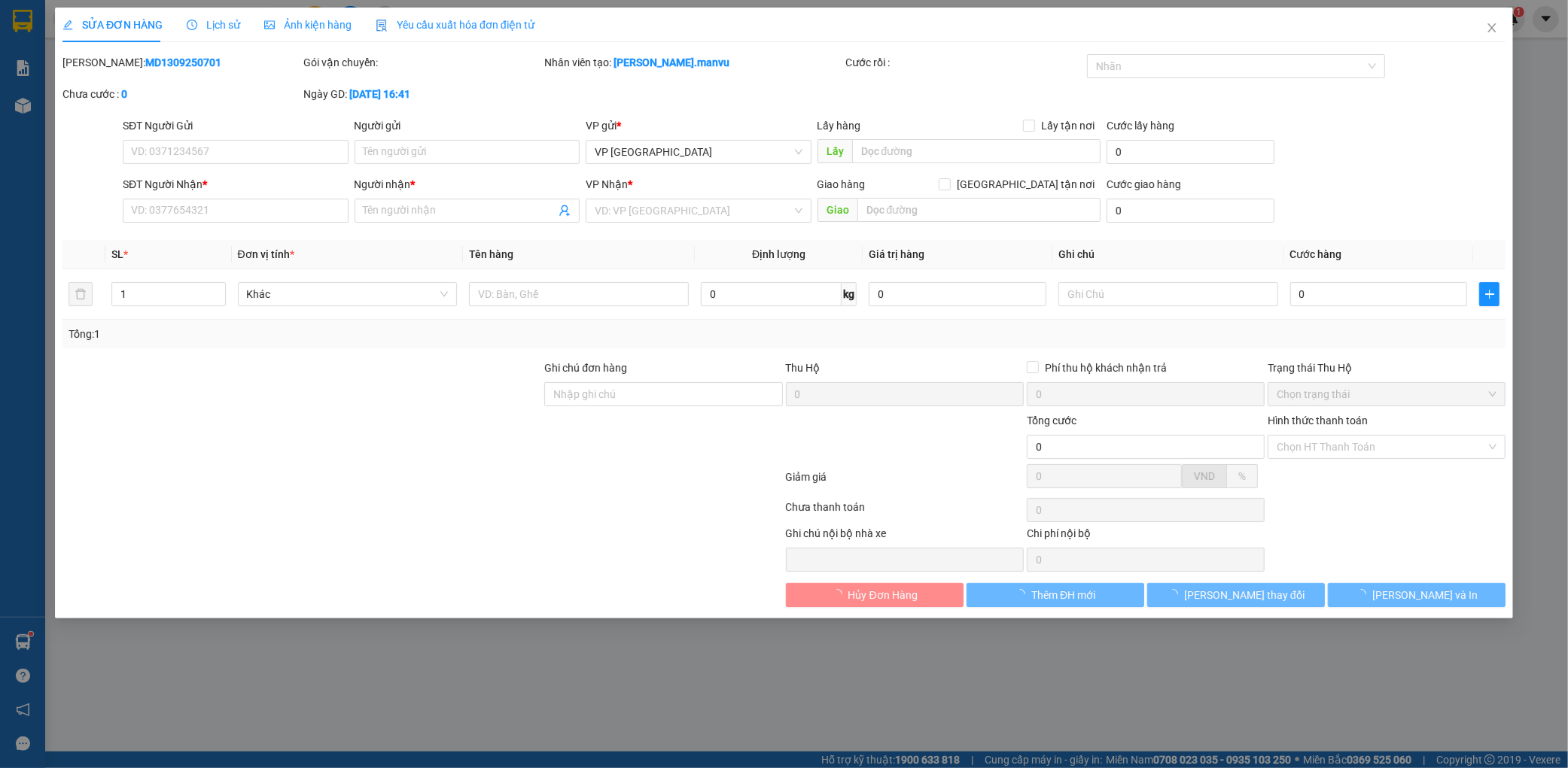
type input "0855471379"
type input "0917686669"
type input "a thành"
type input "kỳ liên"
type input "50.000"
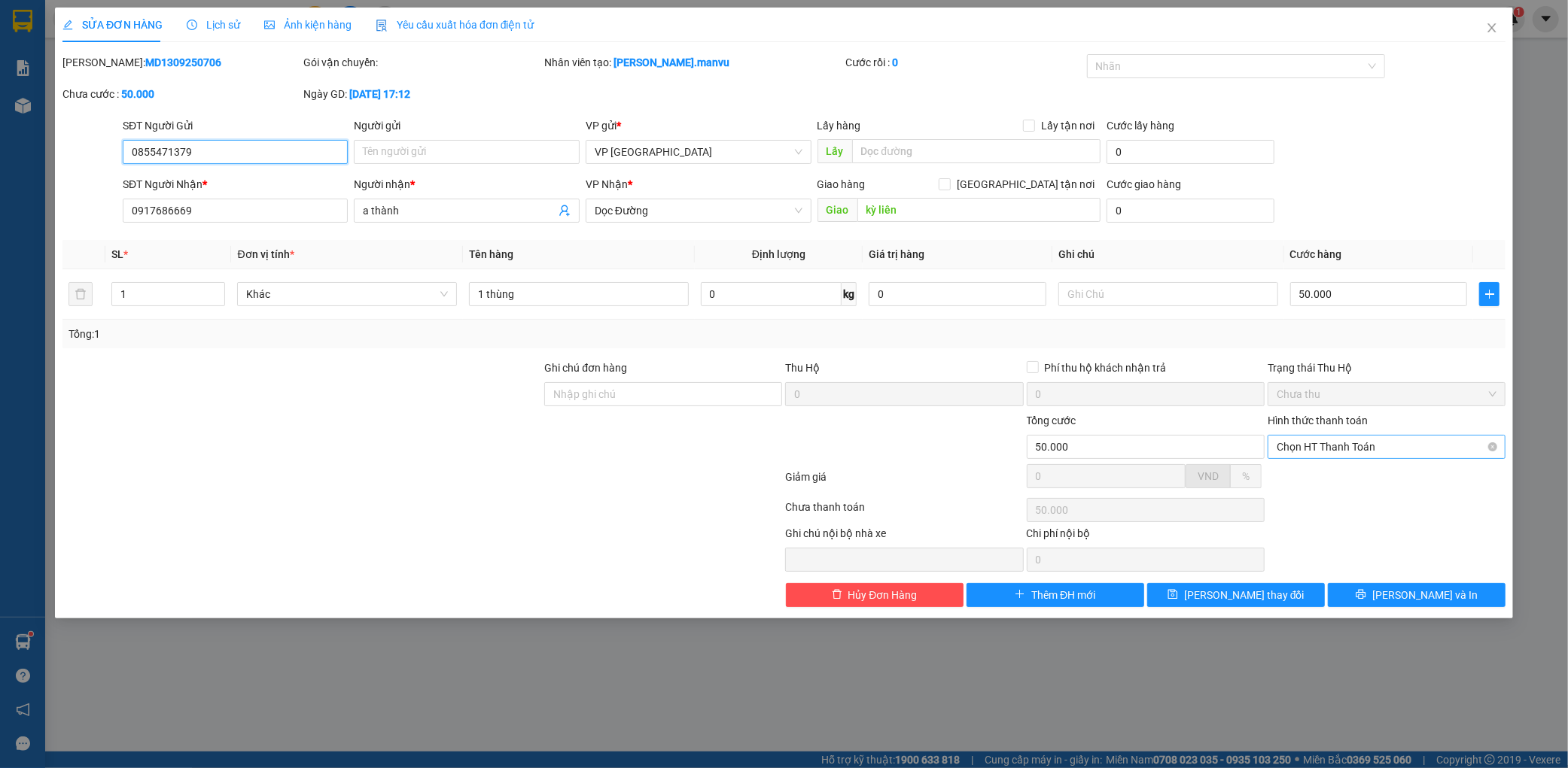
click at [1333, 441] on span "Chọn HT Thanh Toán" at bounding box center [1386, 446] width 220 height 22
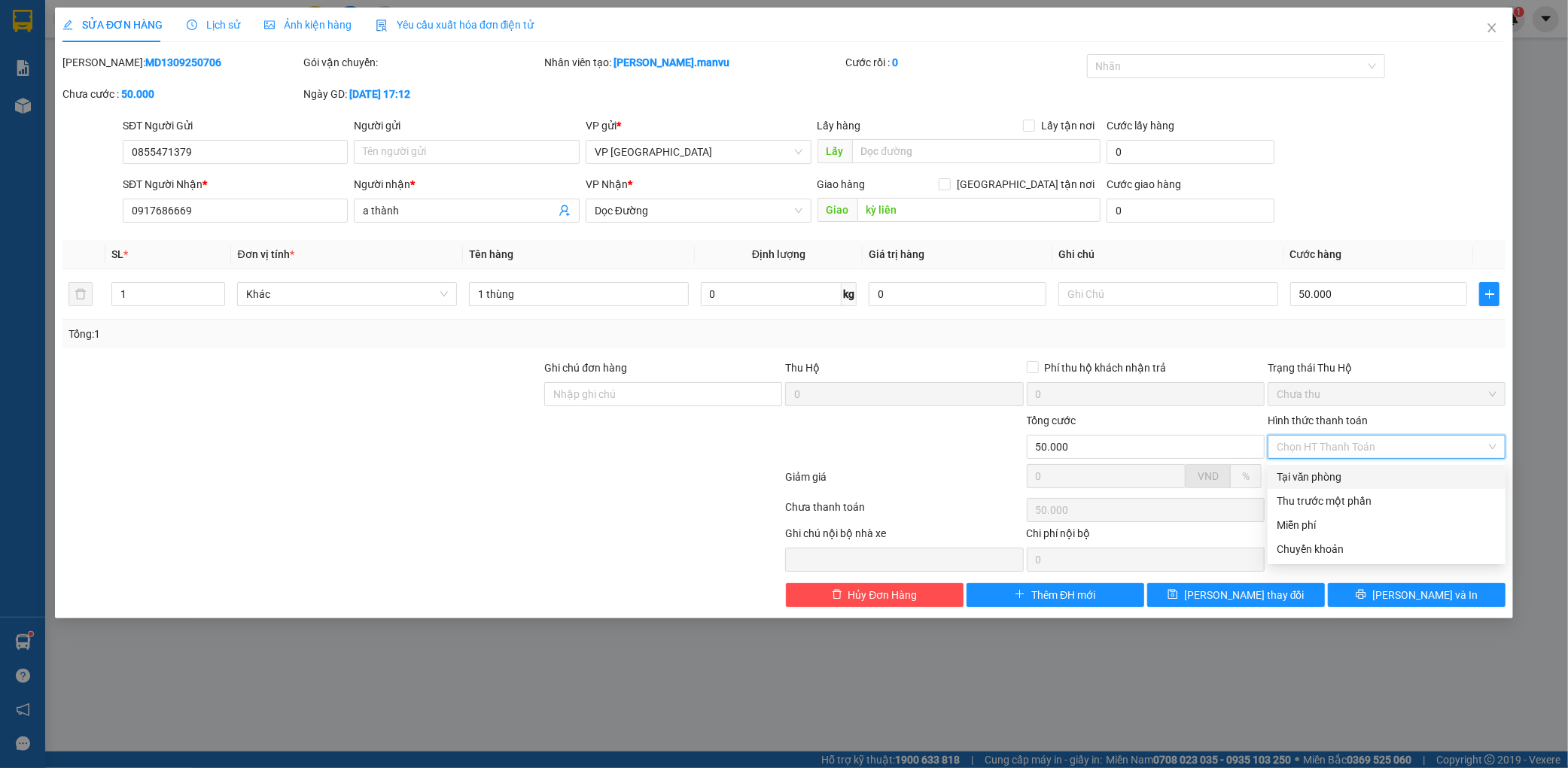
drag, startPoint x: 1322, startPoint y: 479, endPoint x: 1323, endPoint y: 472, distance: 7.1
click at [1321, 479] on div "Tại văn phòng" at bounding box center [1386, 477] width 220 height 16
type input "0"
click at [1422, 610] on div "SỬA ĐƠN HÀNG Lịch sử Ảnh kiện hàng Yêu cầu xuất hóa đơn điện tử Total Paid Fee …" at bounding box center [784, 312] width 1458 height 611
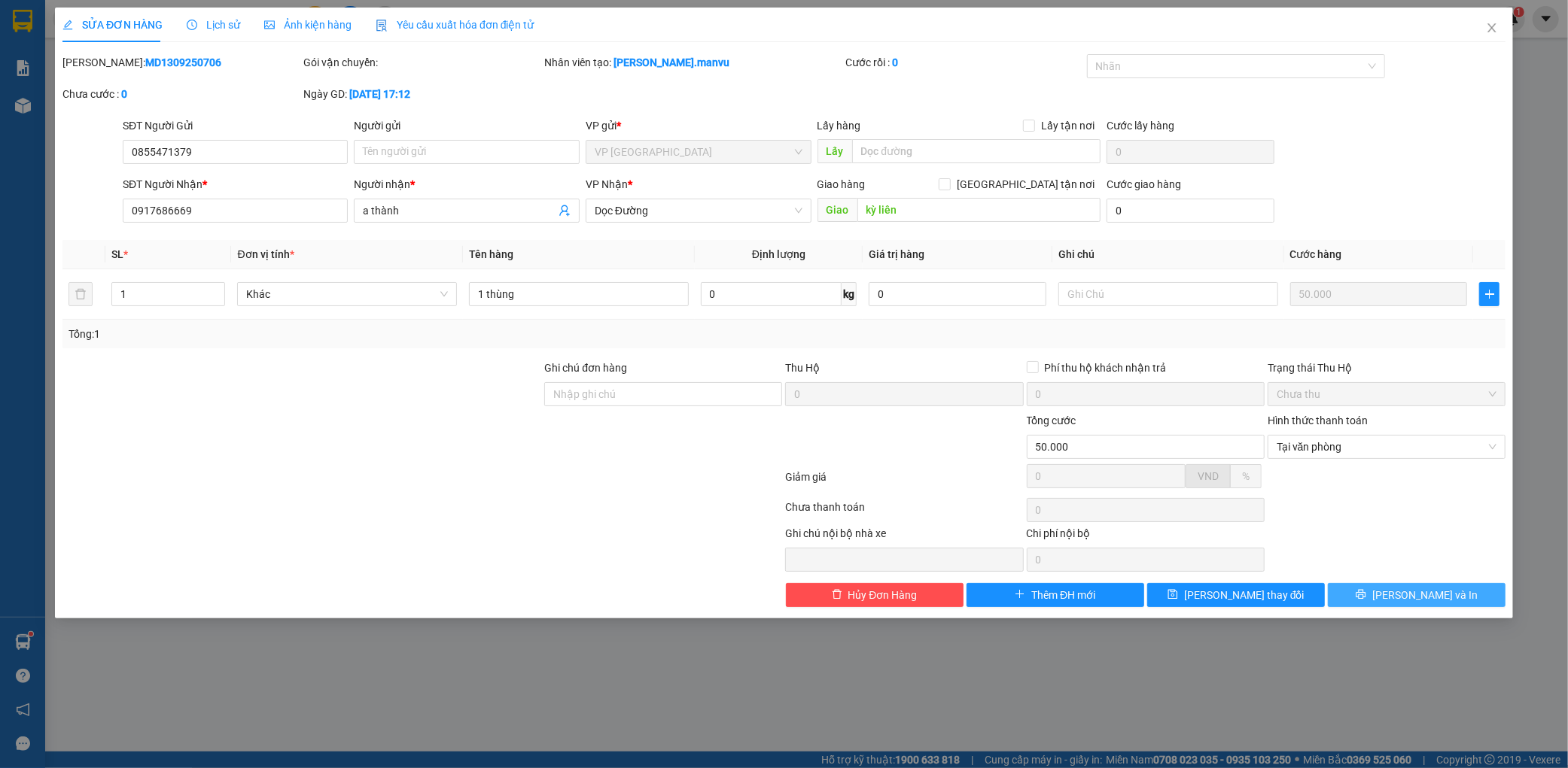
click at [1418, 592] on span "[PERSON_NAME] và In" at bounding box center [1424, 595] width 105 height 16
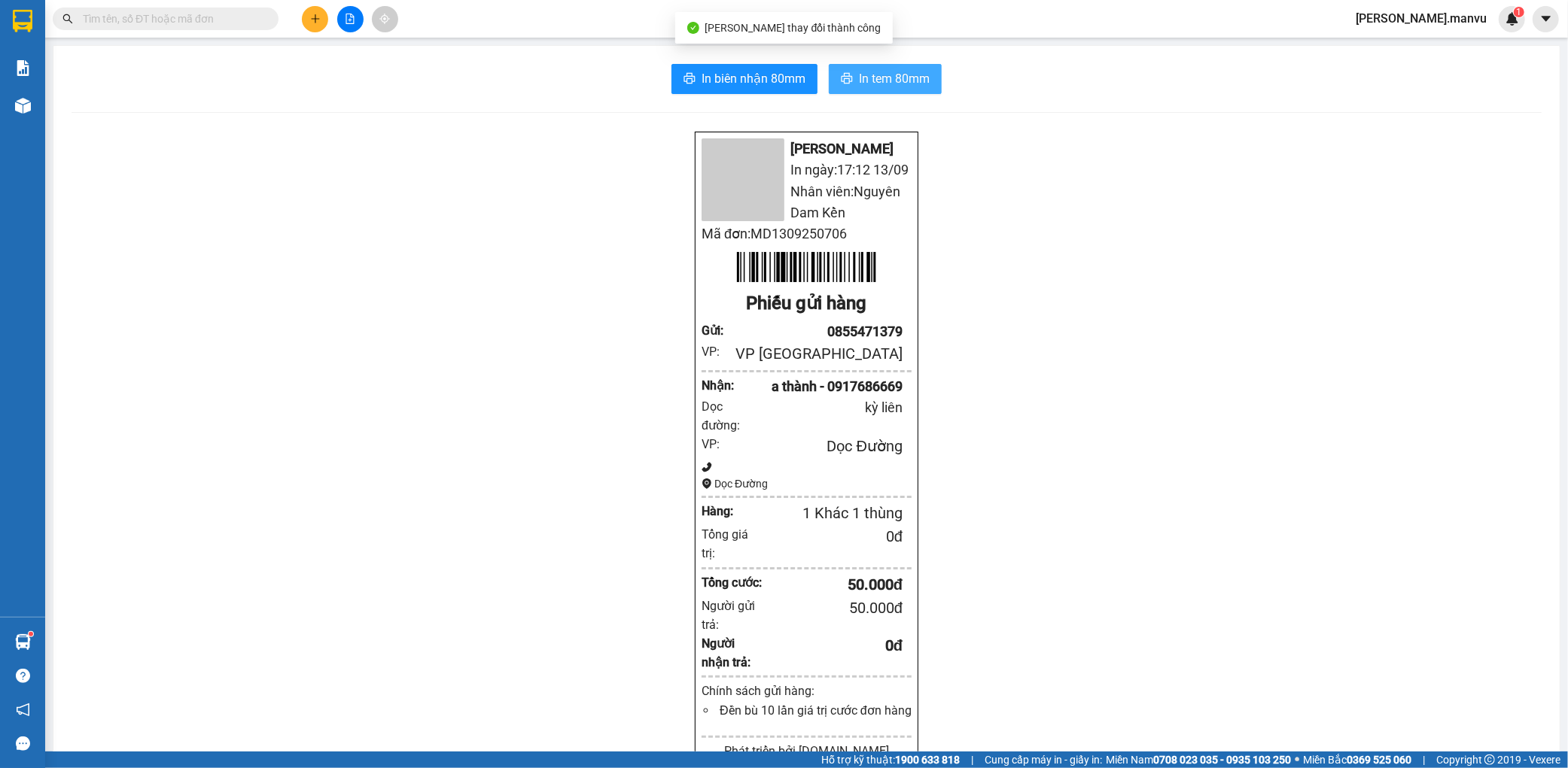
click at [900, 89] on button "In tem 80mm" at bounding box center [885, 78] width 113 height 30
